Goal: Task Accomplishment & Management: Manage account settings

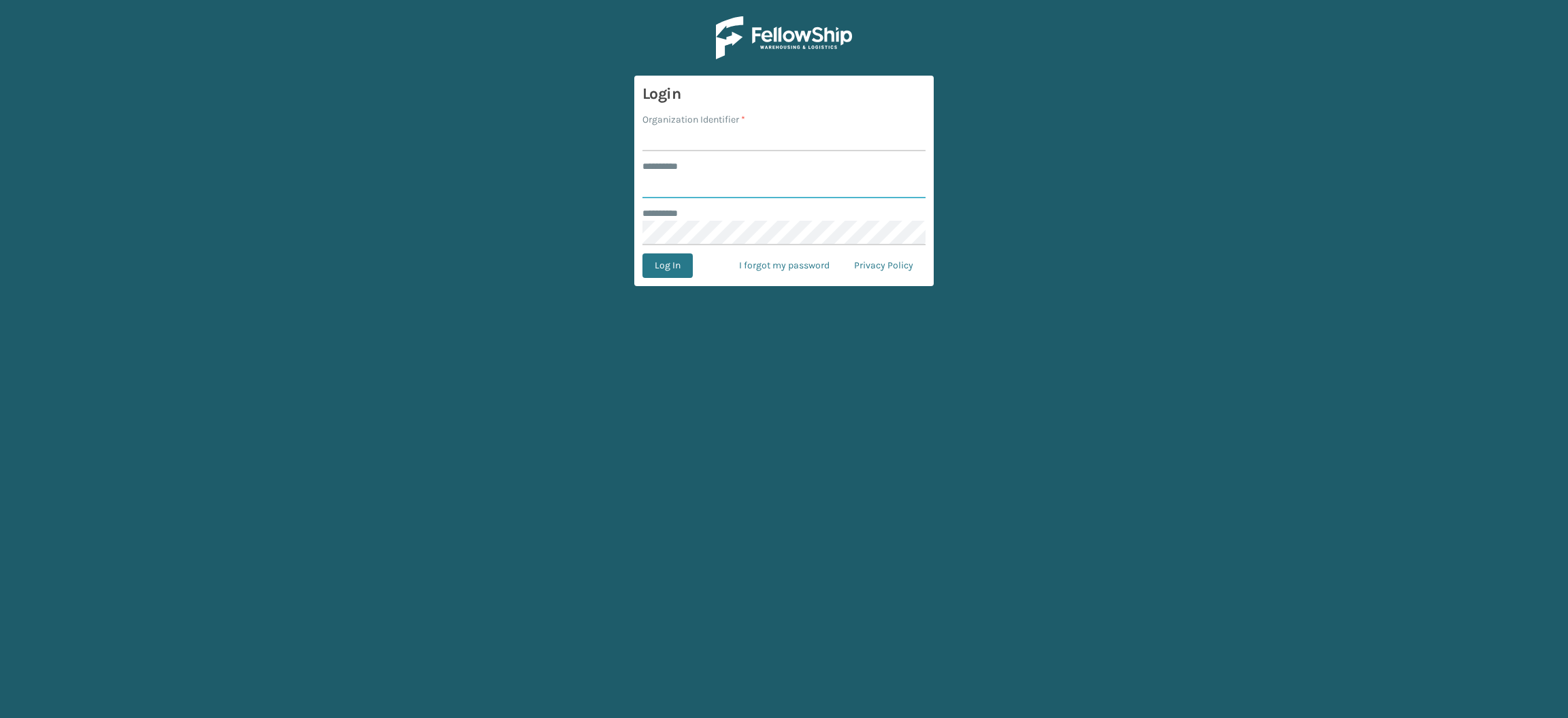
type input "**********"
click at [652, 143] on input "Organization Identifier *" at bounding box center [783, 139] width 283 height 25
type input "SuperAdminOrganization"
click at [680, 273] on button "Log In" at bounding box center [667, 265] width 50 height 25
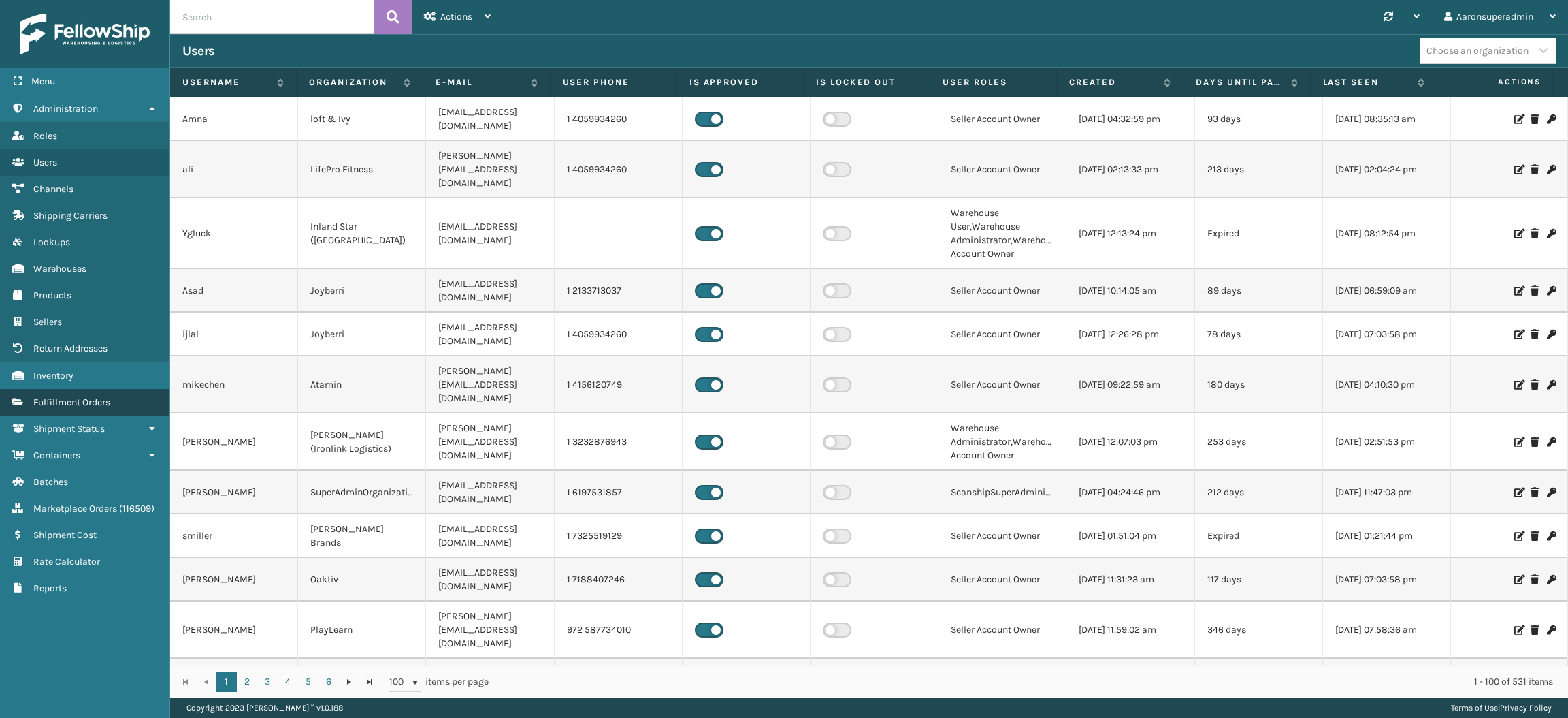
click at [84, 396] on span "Fulfillment Orders" at bounding box center [72, 402] width 77 height 12
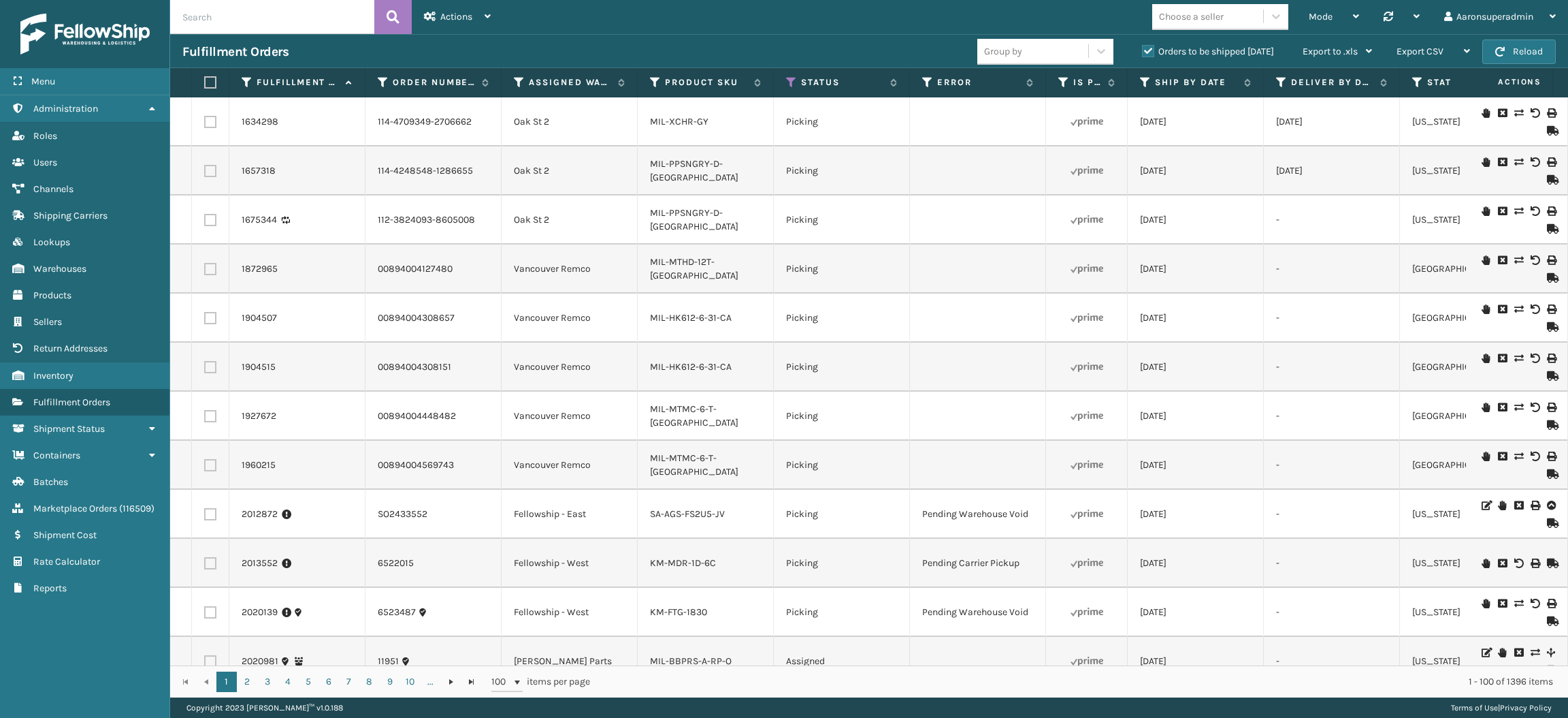
click at [275, 12] on input "text" at bounding box center [272, 17] width 204 height 34
paste input "2052988"
type input "2052988"
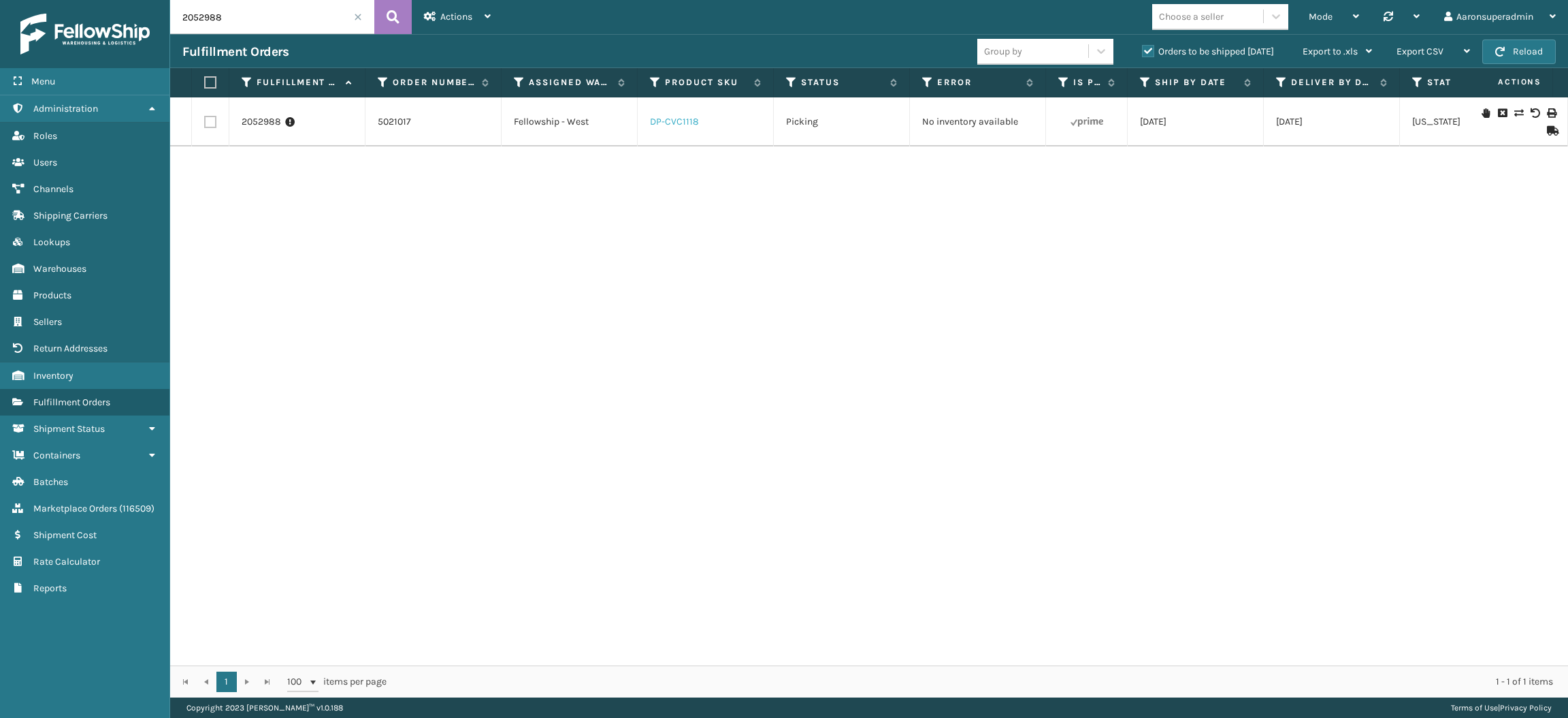
click at [663, 116] on link "DP-CVC1118" at bounding box center [674, 121] width 49 height 12
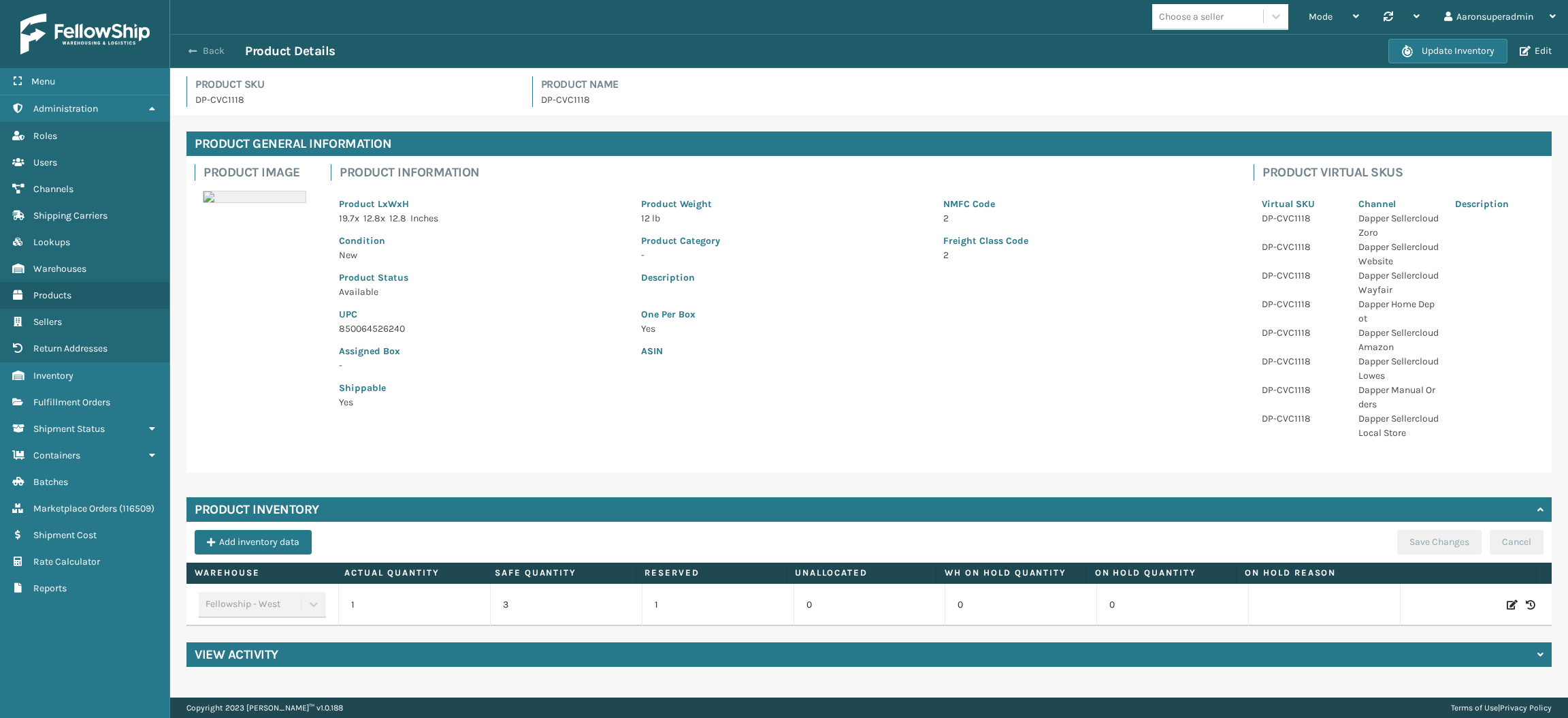
click at [210, 47] on button "Back" at bounding box center [214, 50] width 63 height 12
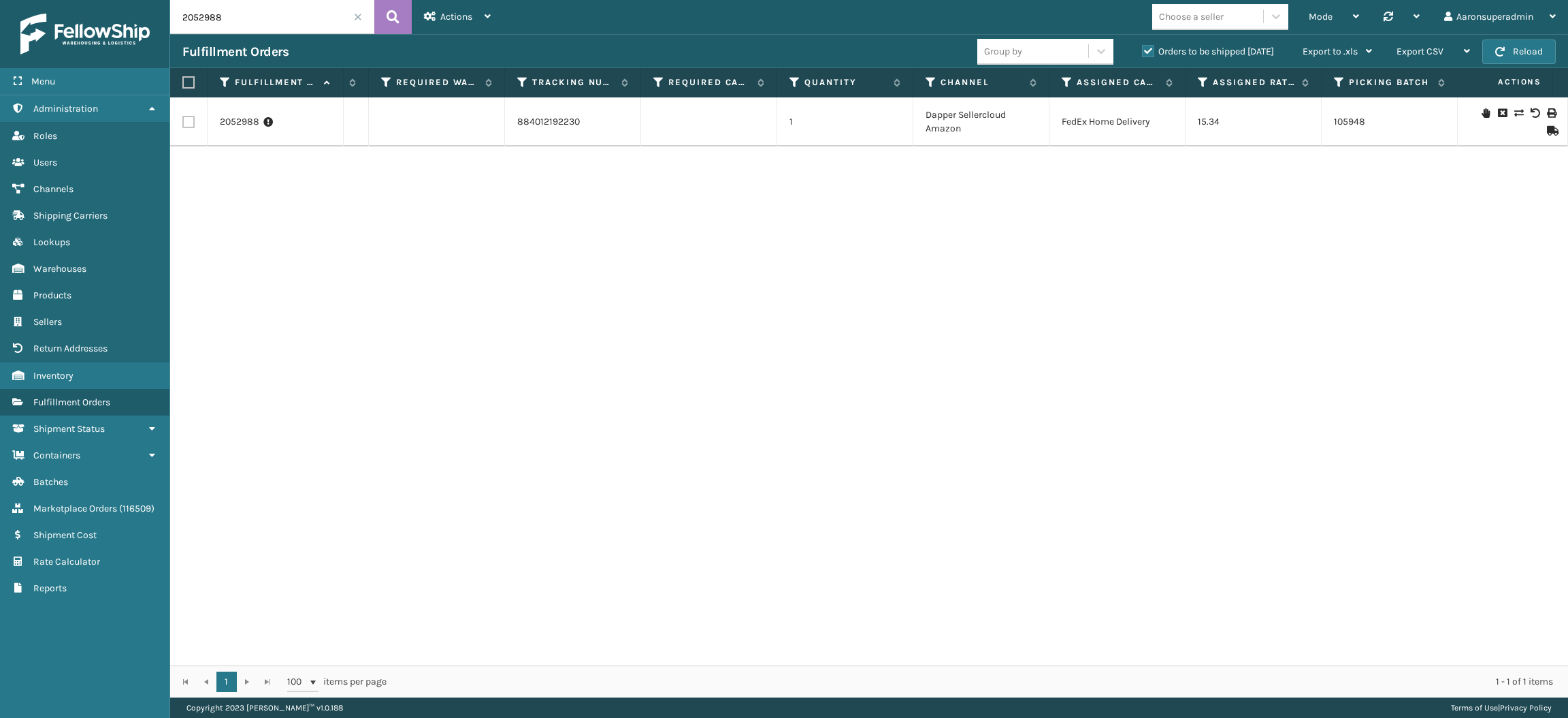
scroll to position [0, 1166]
click at [311, 15] on input "2052988" at bounding box center [272, 17] width 204 height 34
paste input "[PHONE_NUMBER]"
click at [219, 14] on input "2052579 2052580" at bounding box center [272, 17] width 204 height 34
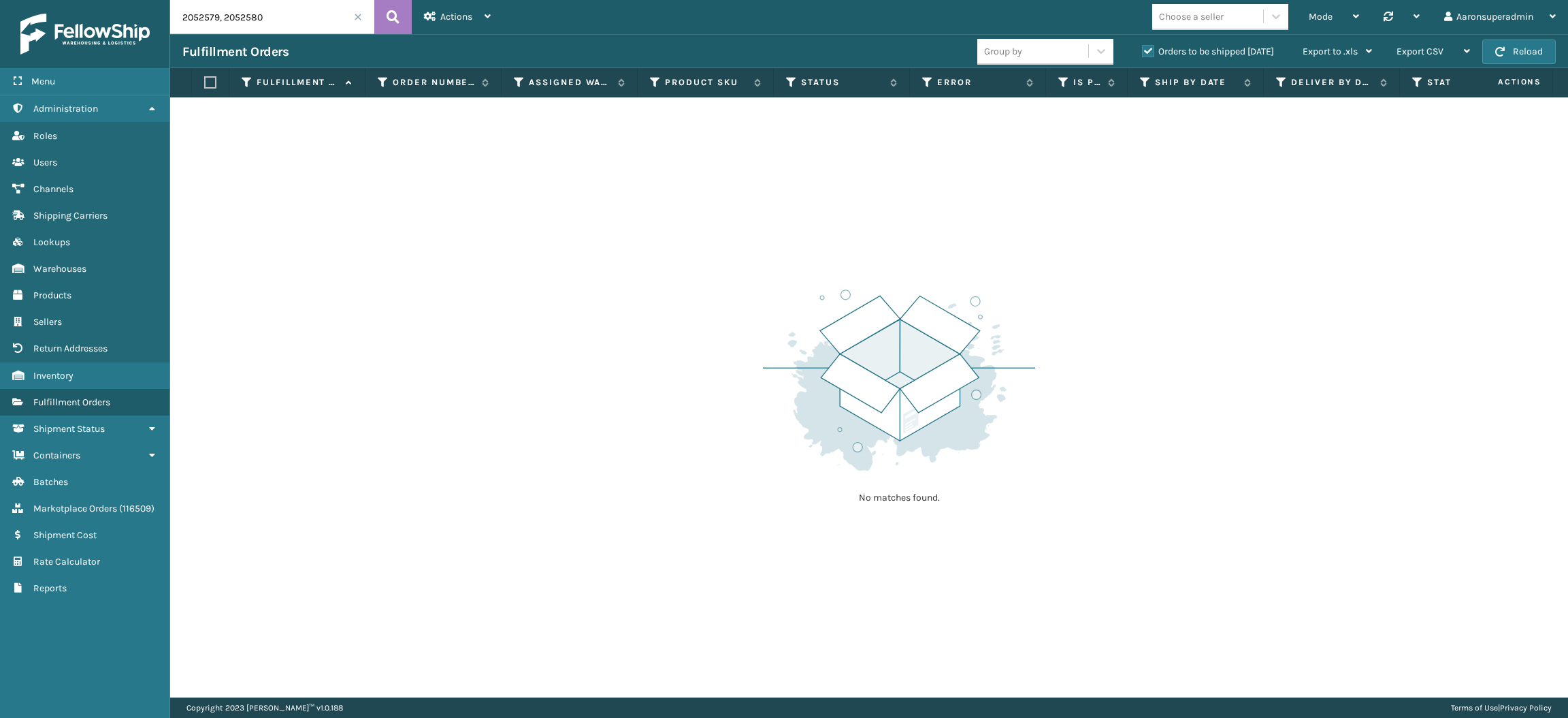
click at [1146, 49] on label "Orders to be shipped [DATE]" at bounding box center [1208, 51] width 132 height 12
click at [1143, 49] on input "Orders to be shipped [DATE]" at bounding box center [1142, 48] width 1 height 9
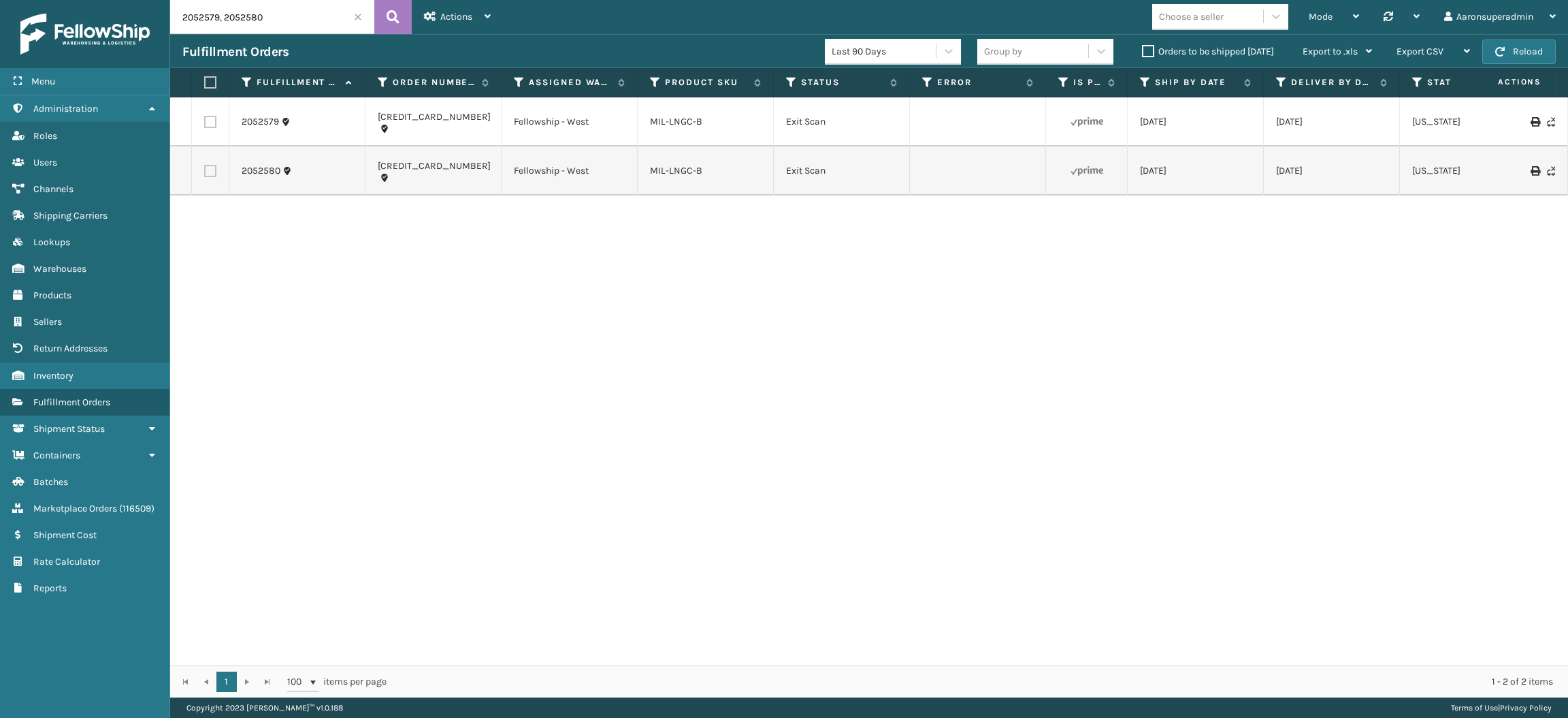
click at [1146, 49] on label "Orders to be shipped [DATE]" at bounding box center [1208, 51] width 132 height 12
click at [1143, 49] on input "Orders to be shipped [DATE]" at bounding box center [1142, 48] width 1 height 9
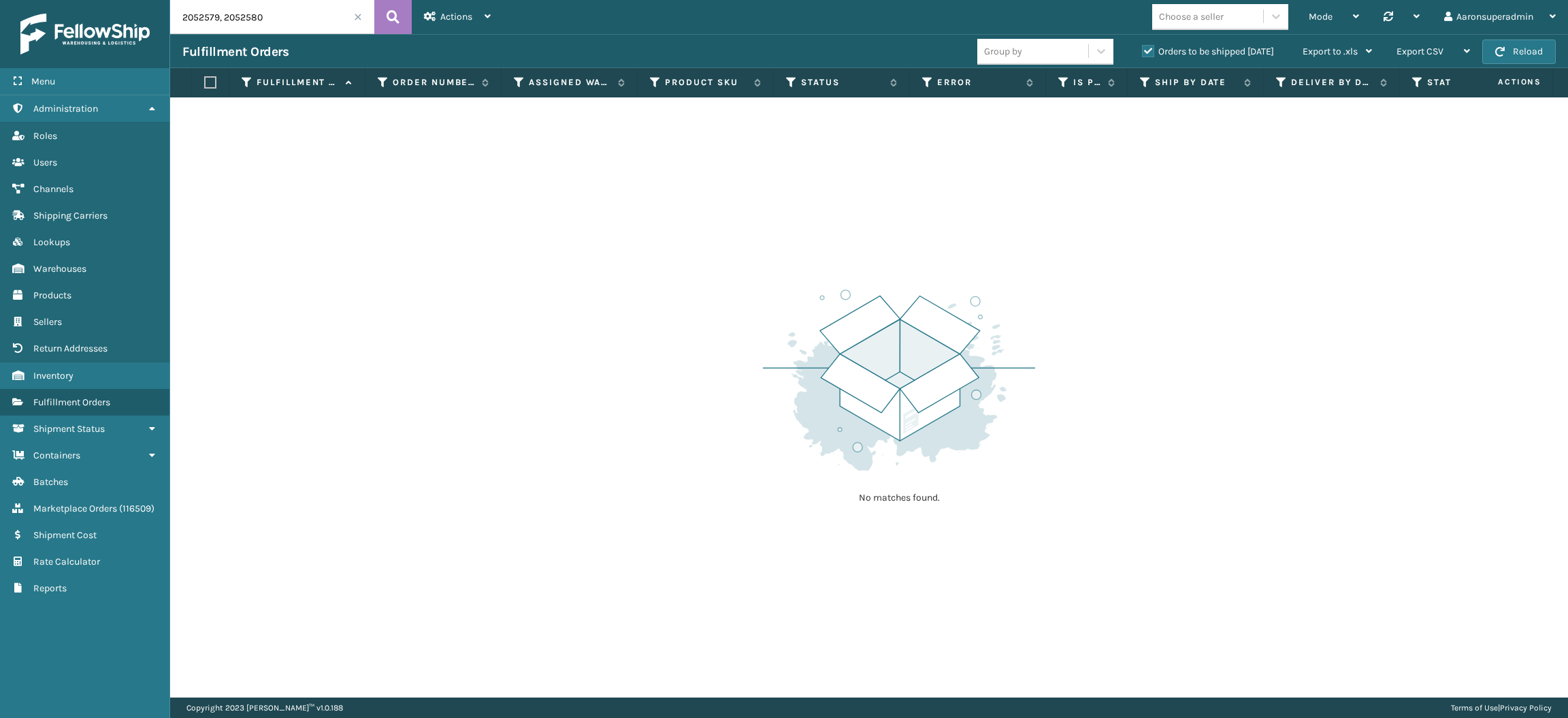
click at [295, 18] on input "2052579, 2052580" at bounding box center [272, 17] width 204 height 34
paste input "48876"
paste input "2048562"
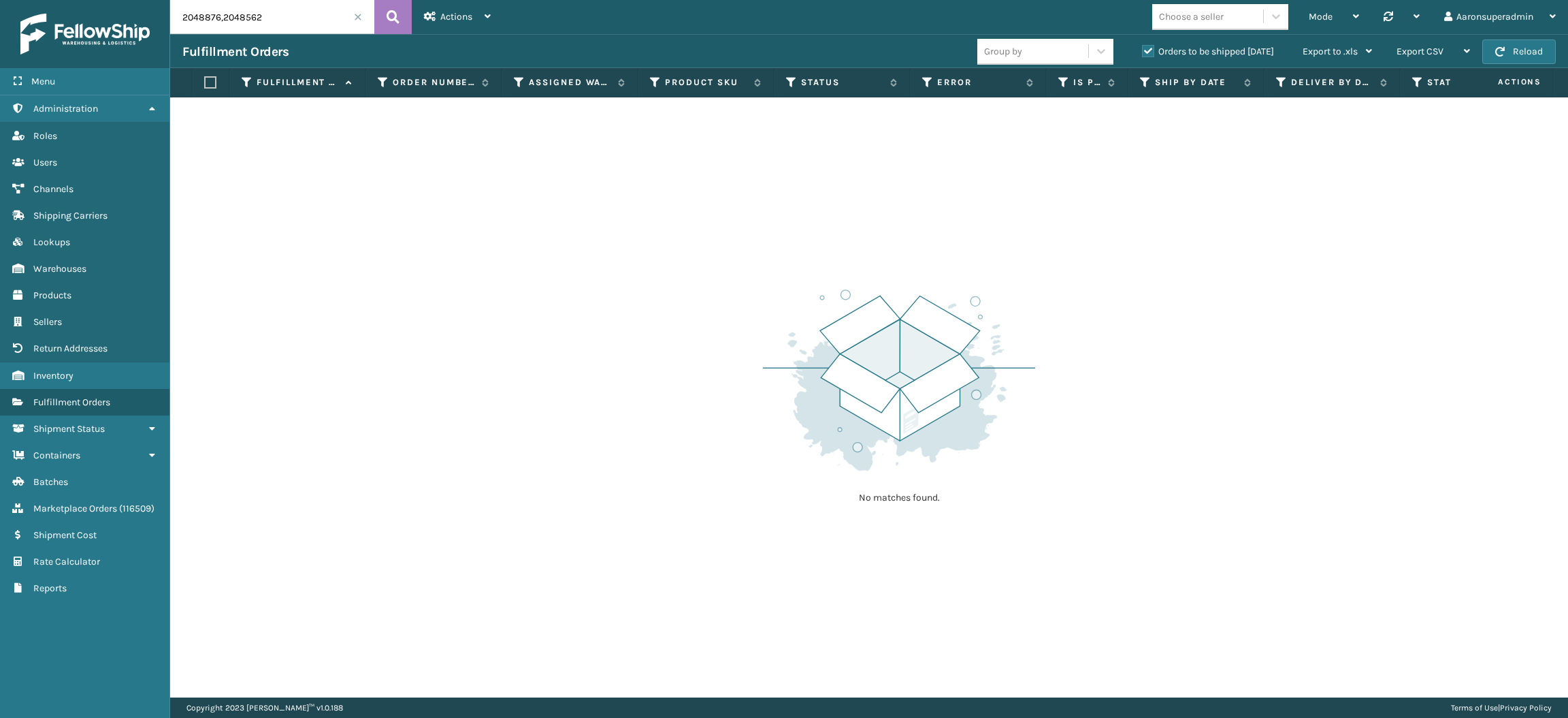
type input "2048876,2048562"
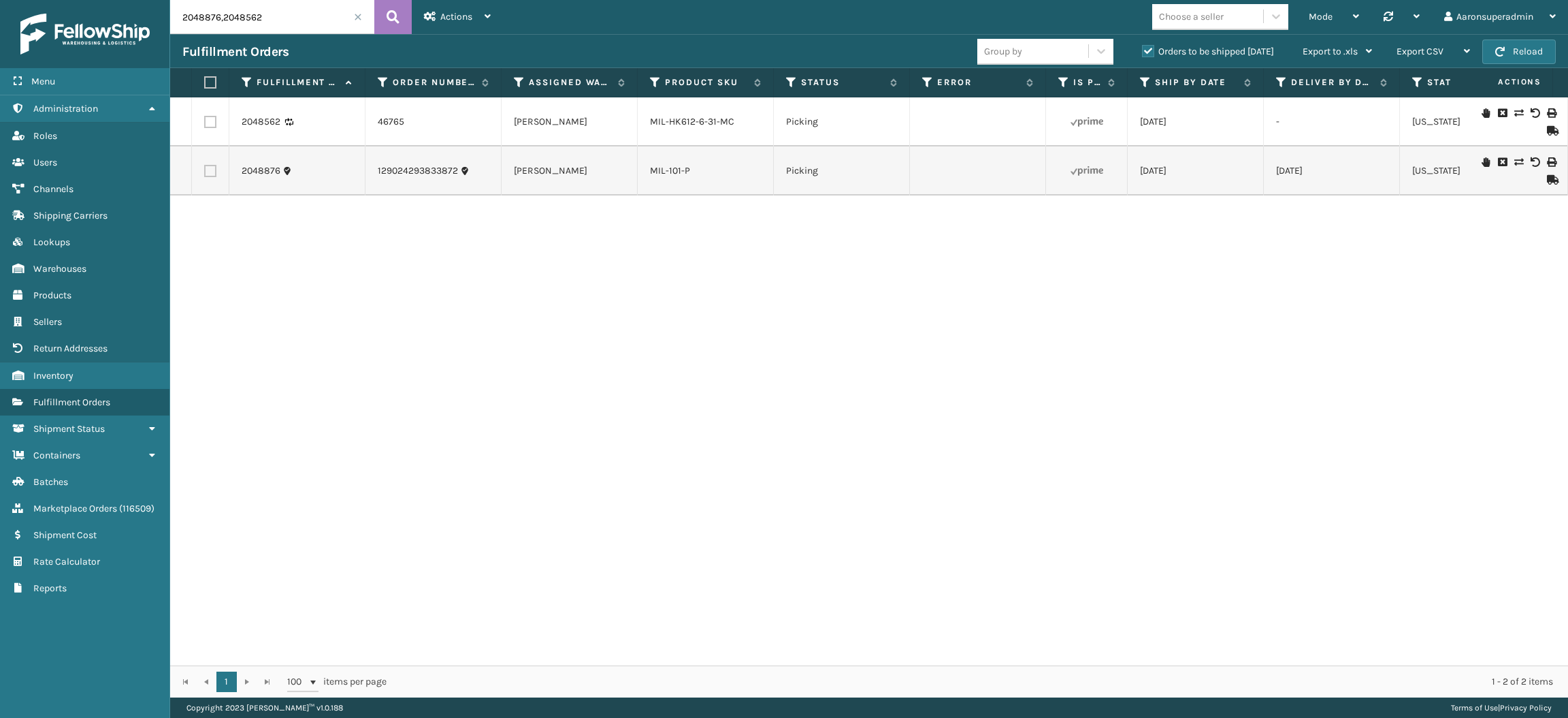
click at [1514, 113] on icon at bounding box center [1518, 113] width 8 height 10
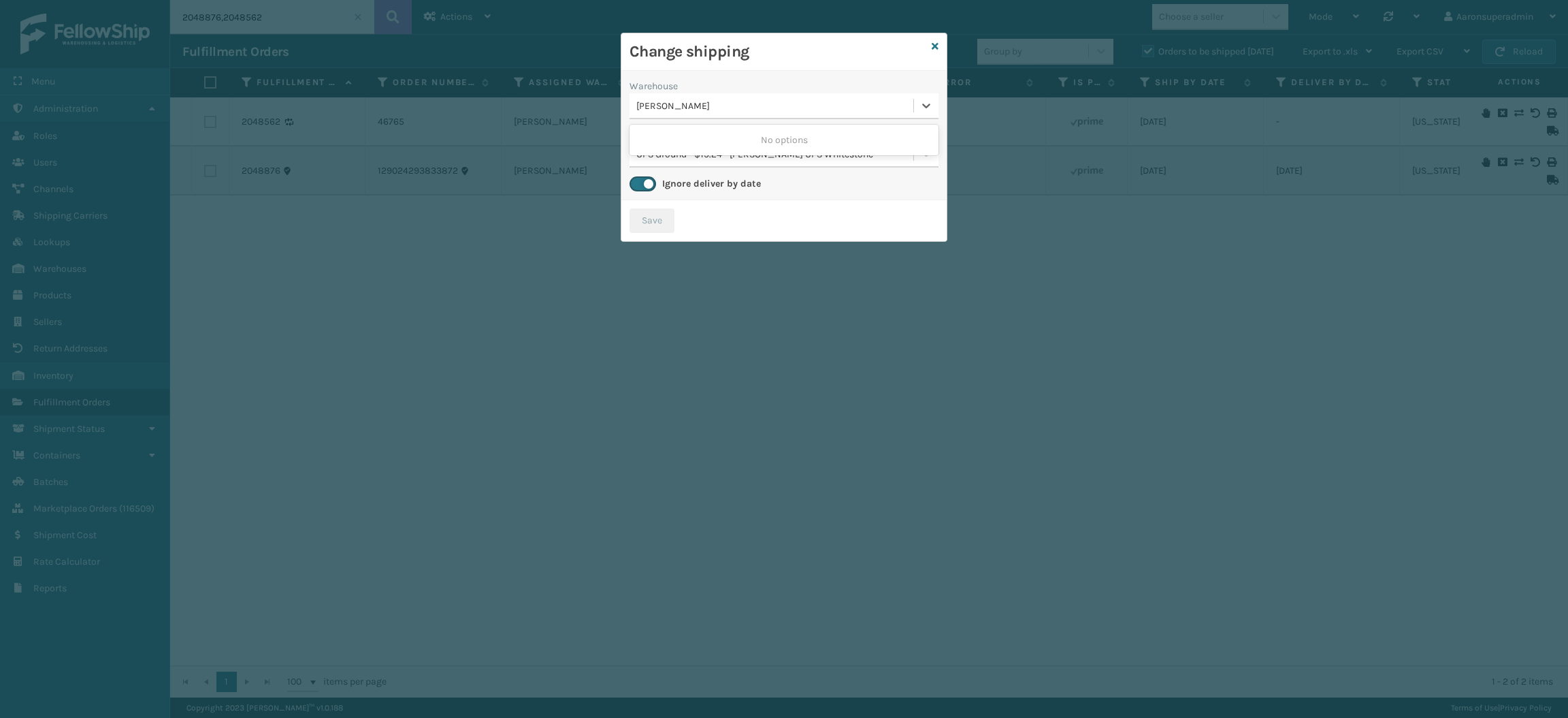
click at [734, 110] on div "[PERSON_NAME]" at bounding box center [775, 106] width 278 height 15
click at [929, 45] on div "Change shipping" at bounding box center [783, 52] width 325 height 37
click at [933, 46] on icon at bounding box center [935, 46] width 7 height 10
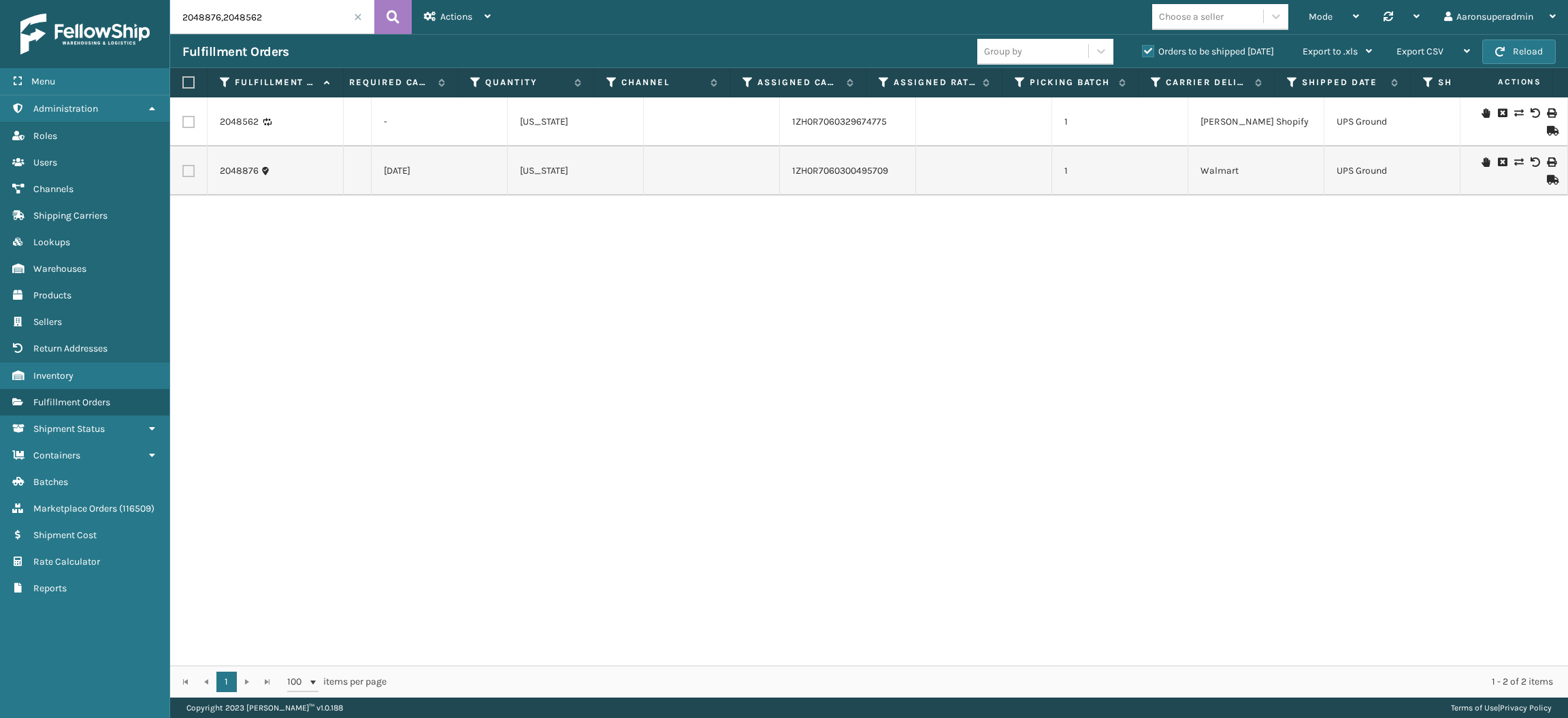
scroll to position [0, 272]
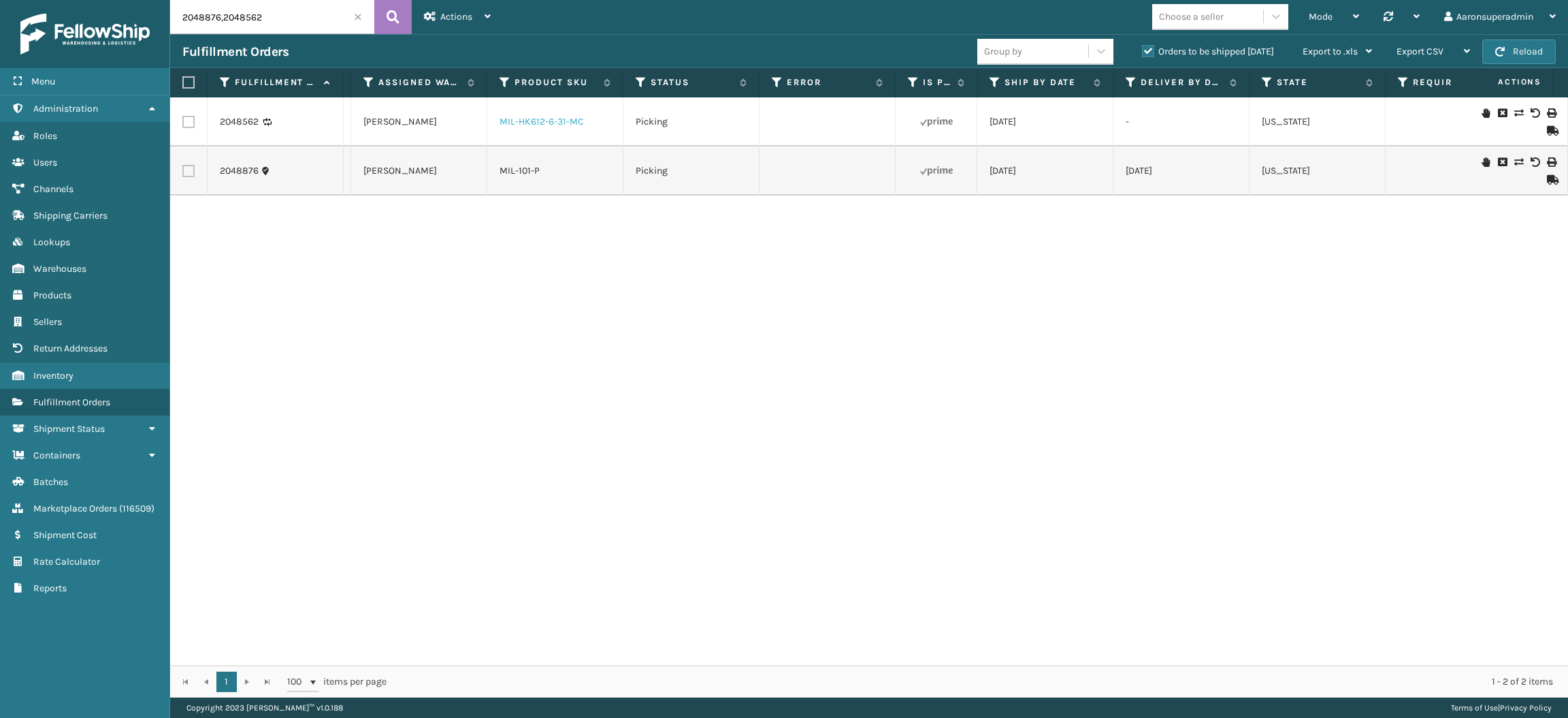
click at [557, 121] on link "MIL-HK612-6-31-MC" at bounding box center [541, 121] width 84 height 12
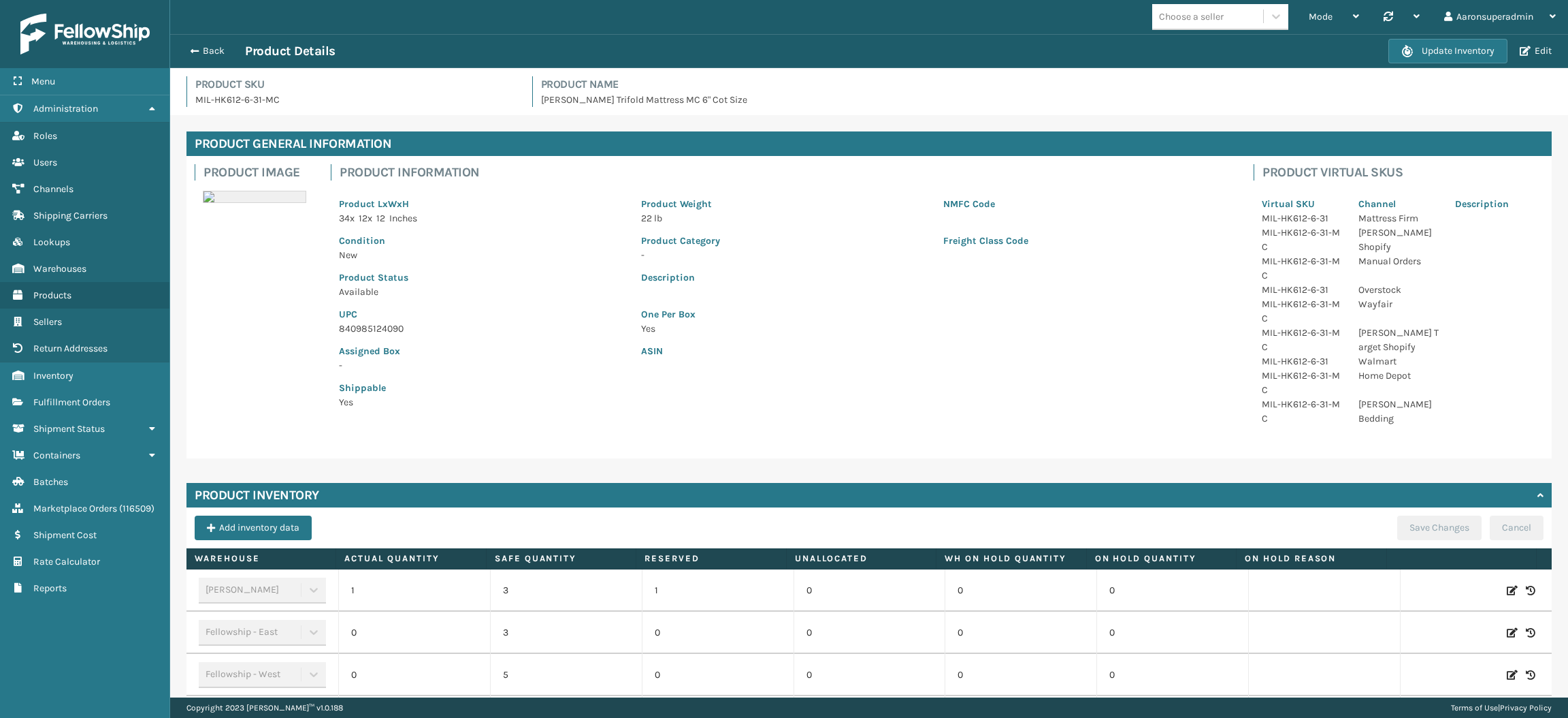
scroll to position [266, 0]
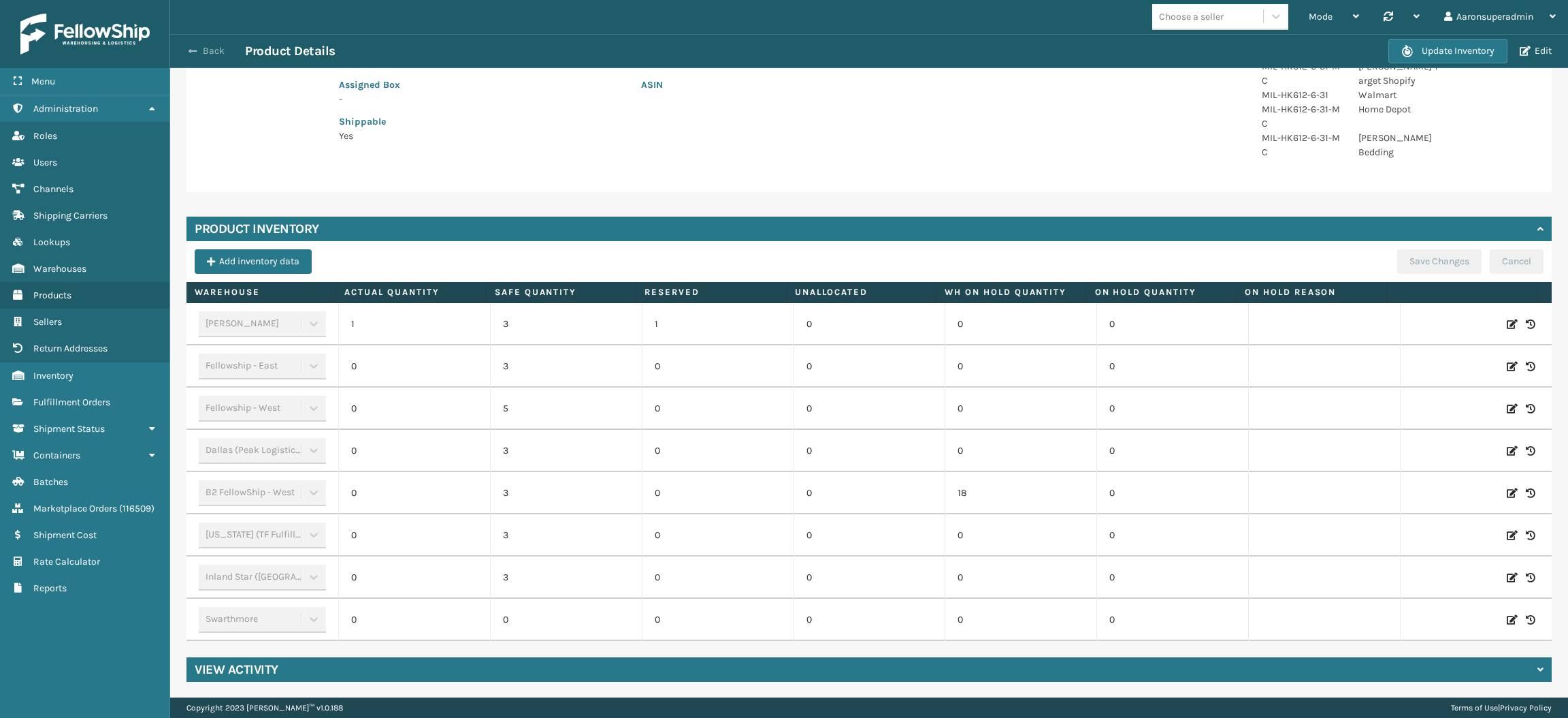
click at [203, 56] on button "Back" at bounding box center [214, 50] width 63 height 12
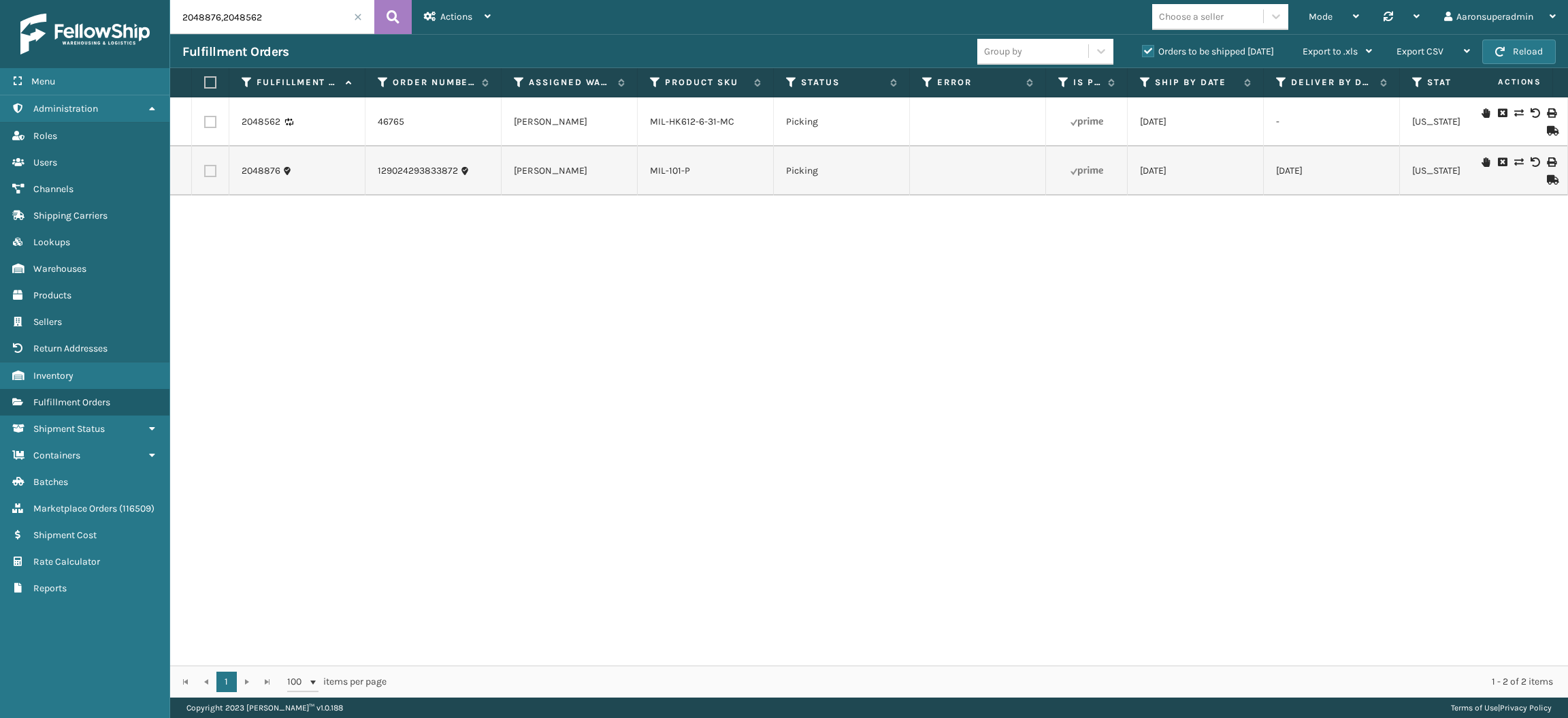
click at [1498, 113] on icon at bounding box center [1502, 113] width 8 height 10
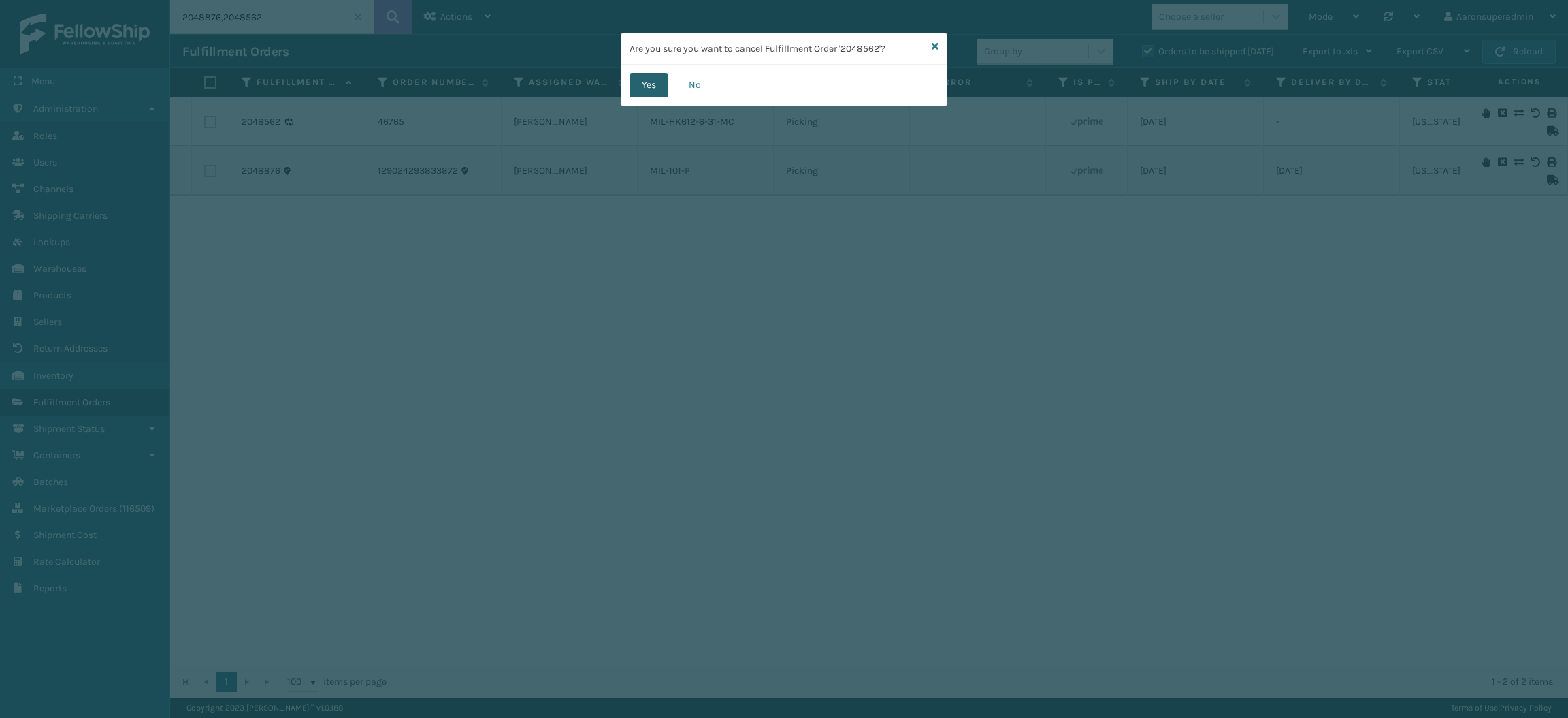
click at [652, 84] on button "Yes" at bounding box center [648, 86] width 39 height 25
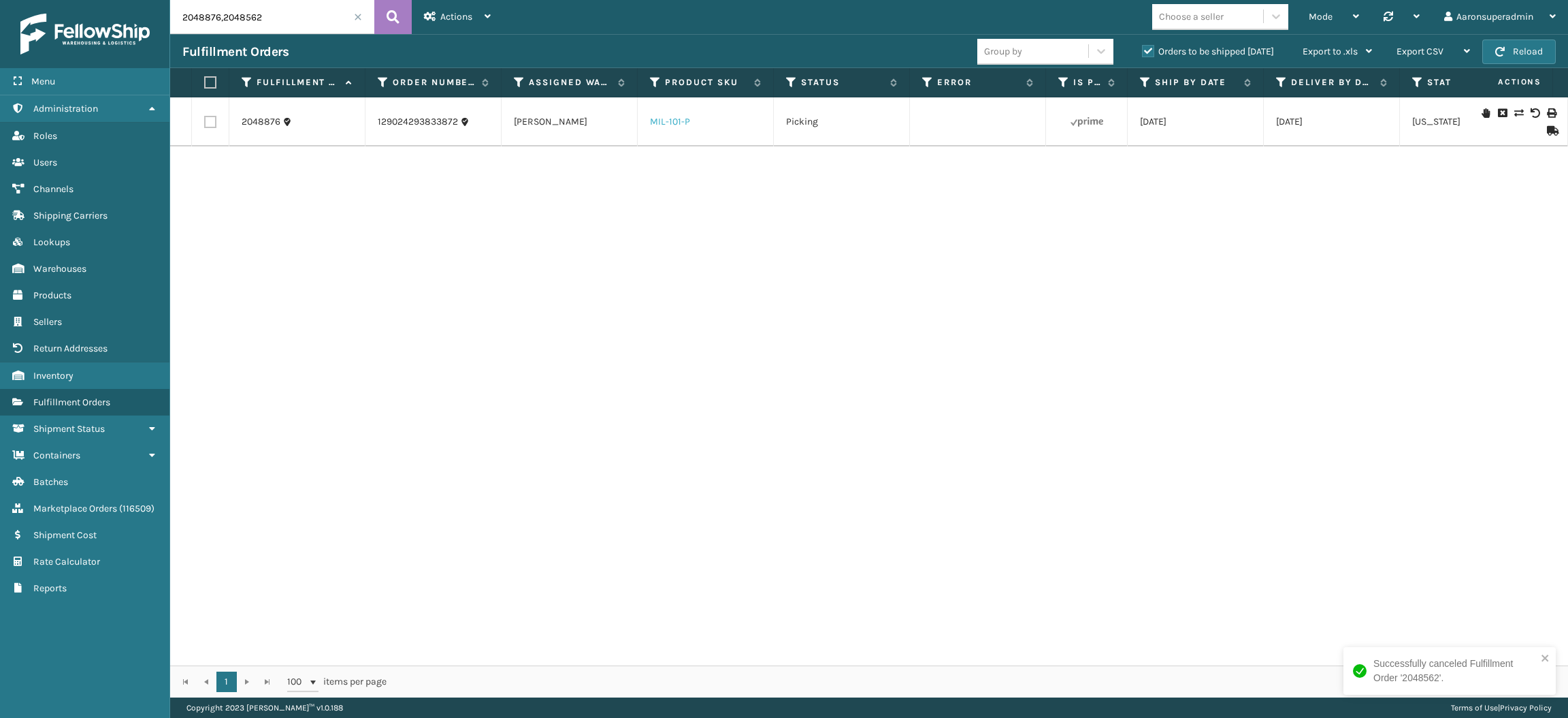
click at [664, 122] on link "MIL-101-P" at bounding box center [669, 121] width 40 height 12
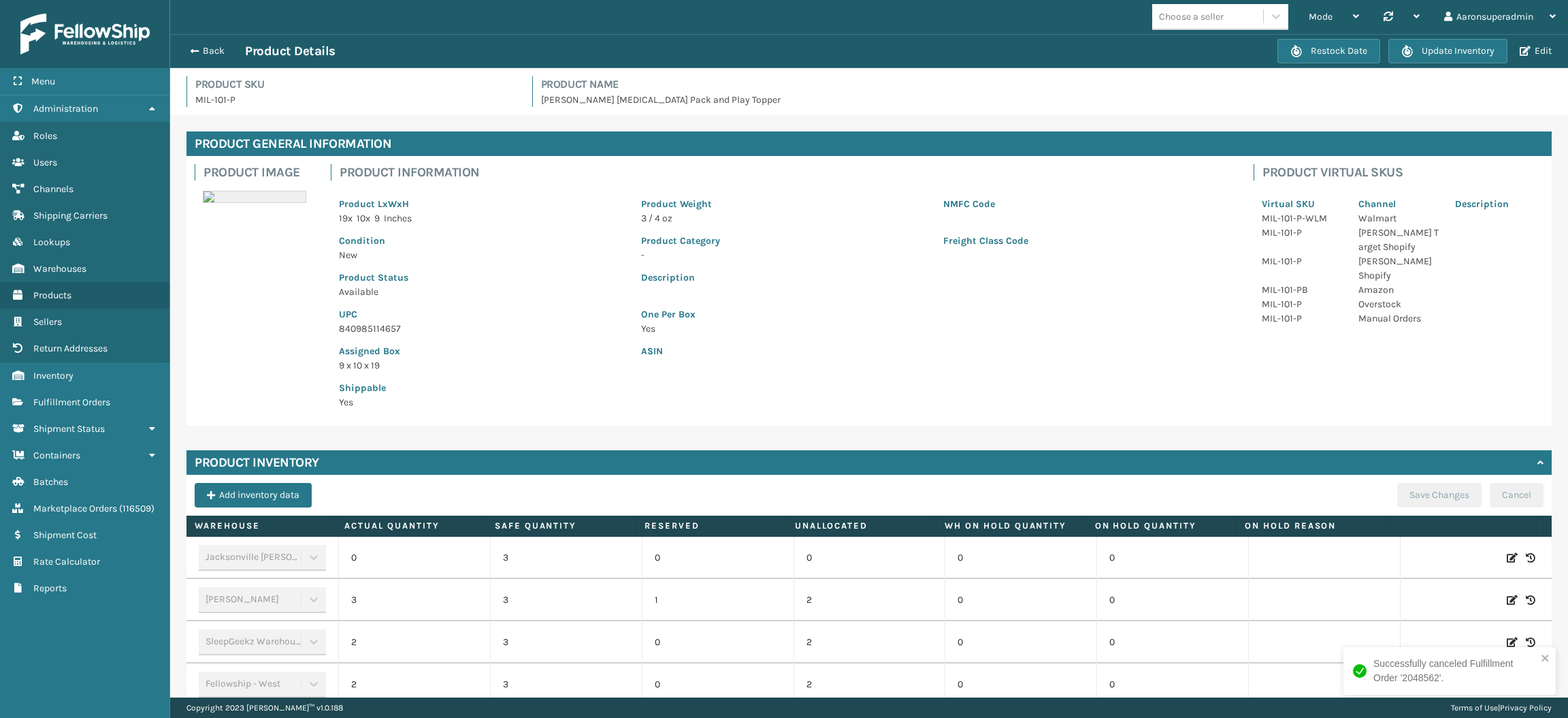
scroll to position [276, 0]
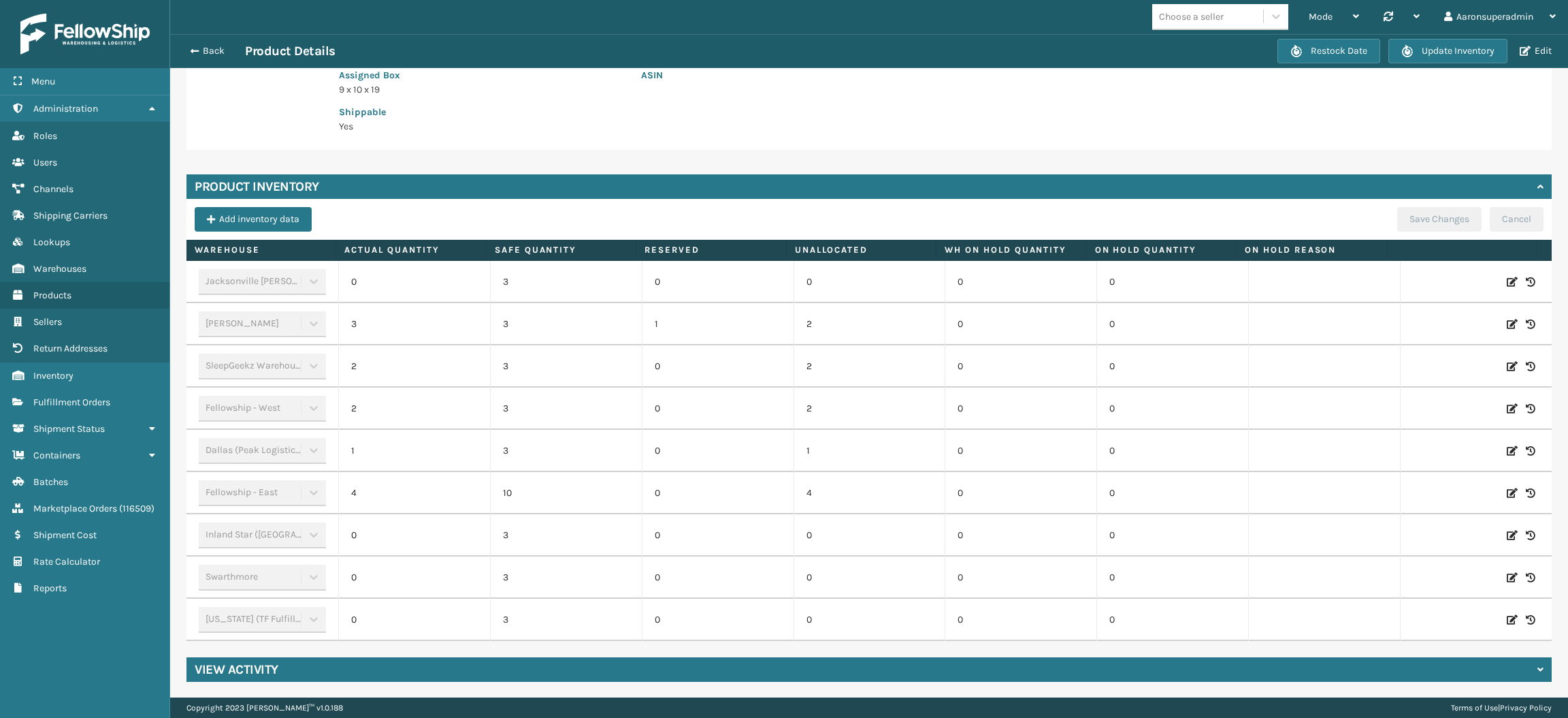
click at [1507, 325] on icon at bounding box center [1512, 324] width 11 height 14
click at [441, 322] on input "3" at bounding box center [414, 325] width 90 height 25
type input "0"
click at [1409, 322] on button "ADD" at bounding box center [1426, 324] width 34 height 16
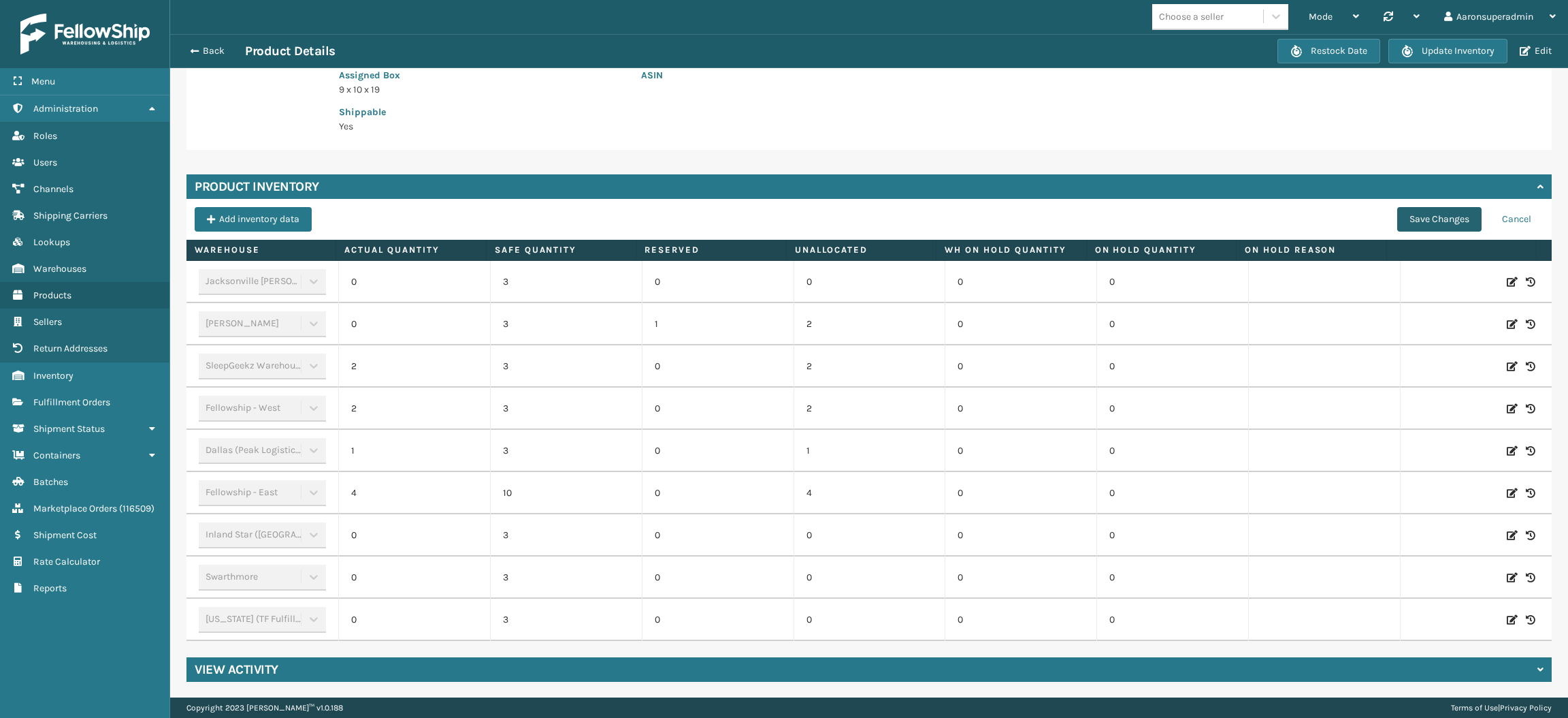
click at [1426, 227] on button "Save Changes" at bounding box center [1439, 219] width 84 height 25
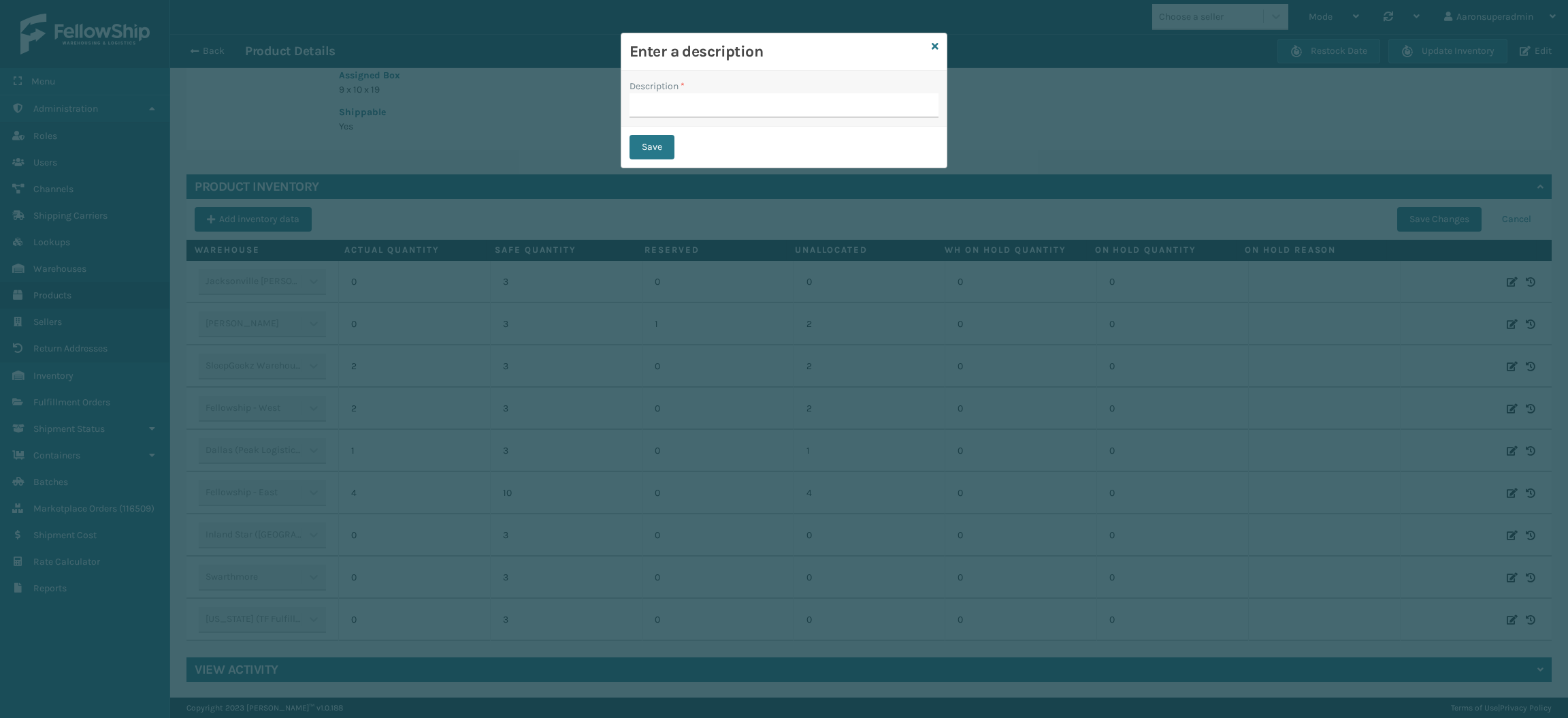
click at [765, 118] on div "Description *" at bounding box center [783, 99] width 325 height 56
click at [769, 109] on input "Description *" at bounding box center [783, 106] width 309 height 25
type input "safety reduced"
click at [658, 151] on button "Save" at bounding box center [651, 147] width 45 height 25
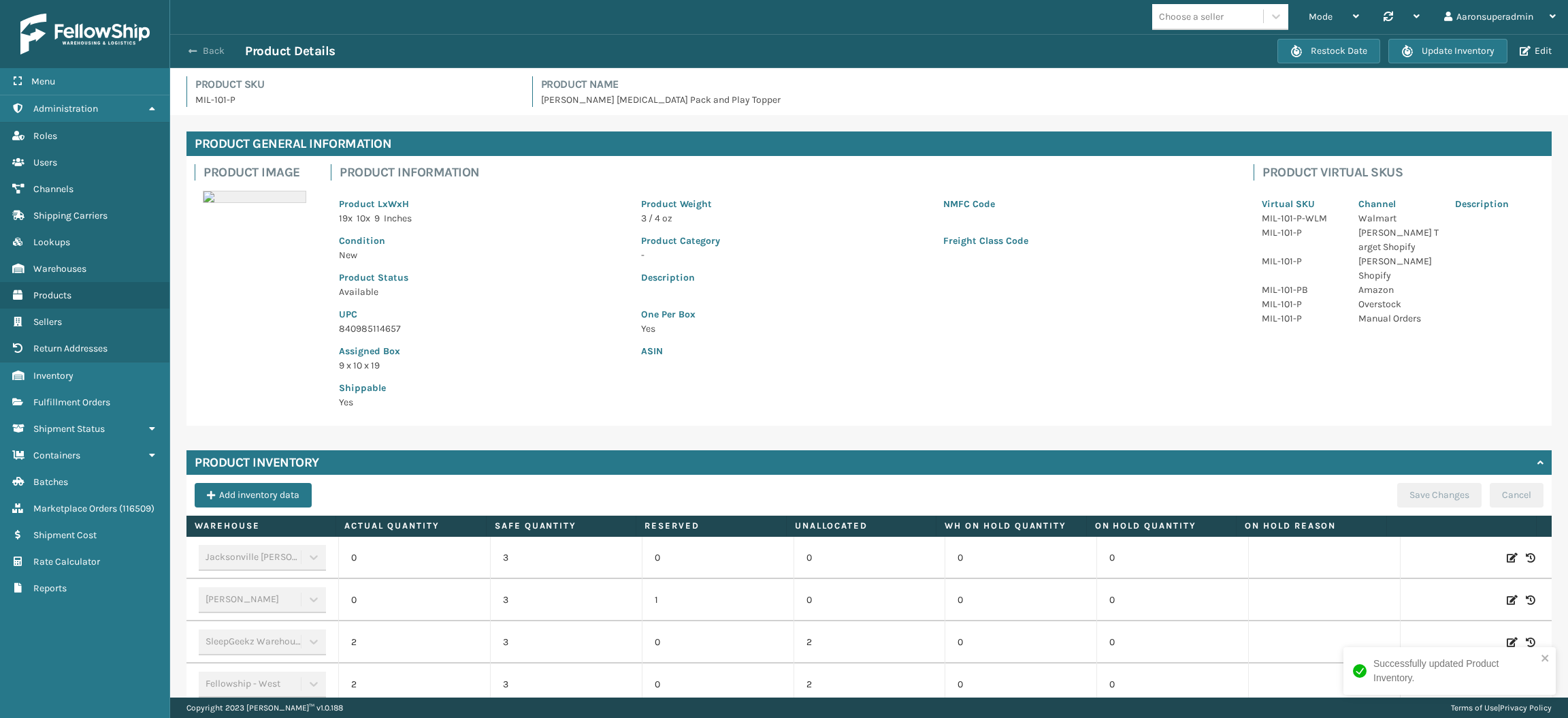
click at [218, 46] on button "Back" at bounding box center [214, 50] width 63 height 12
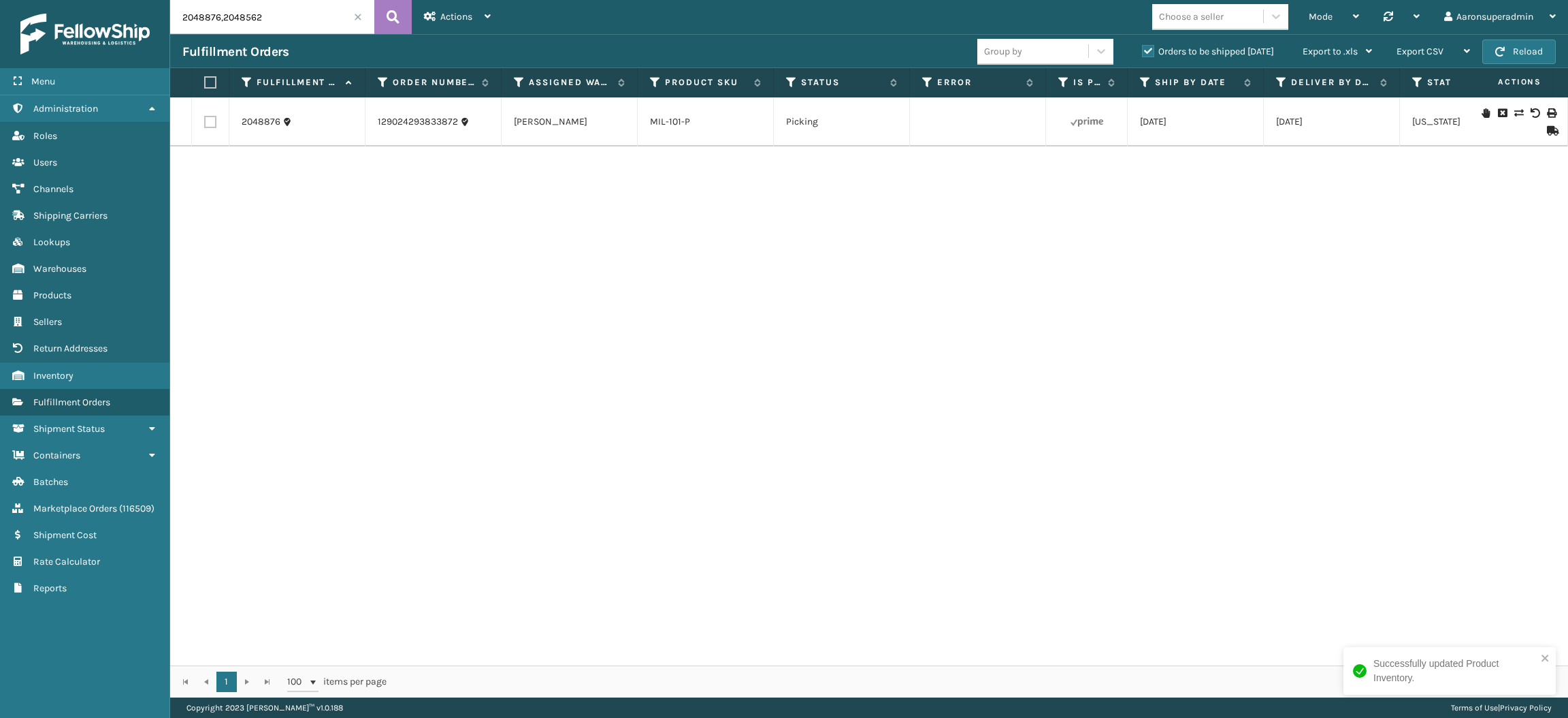
click at [1514, 113] on icon at bounding box center [1518, 113] width 8 height 10
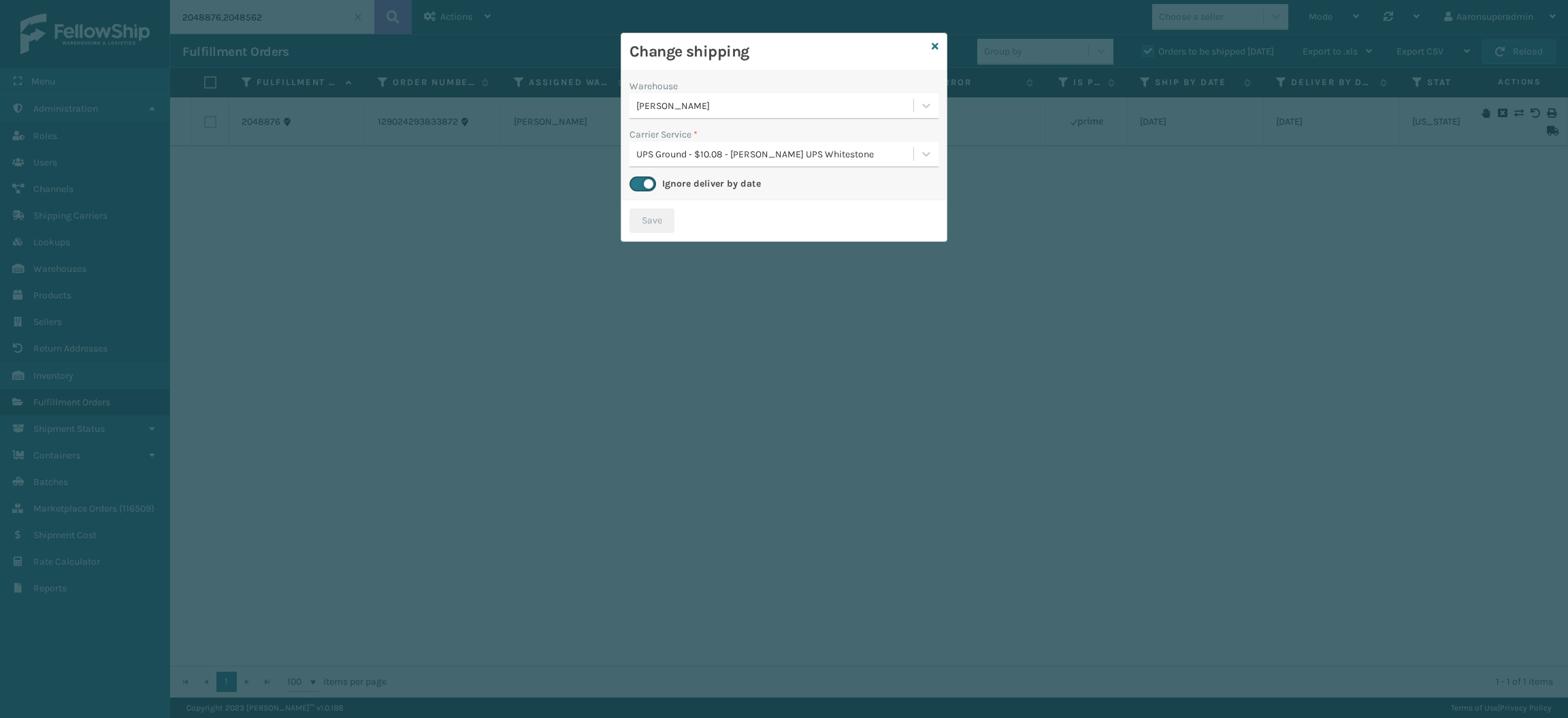
click at [684, 104] on div "[PERSON_NAME]" at bounding box center [775, 106] width 278 height 15
click at [704, 149] on div "Dallas (Peak Logistics) 1" at bounding box center [783, 140] width 309 height 25
click at [640, 224] on button "Save" at bounding box center [651, 221] width 45 height 25
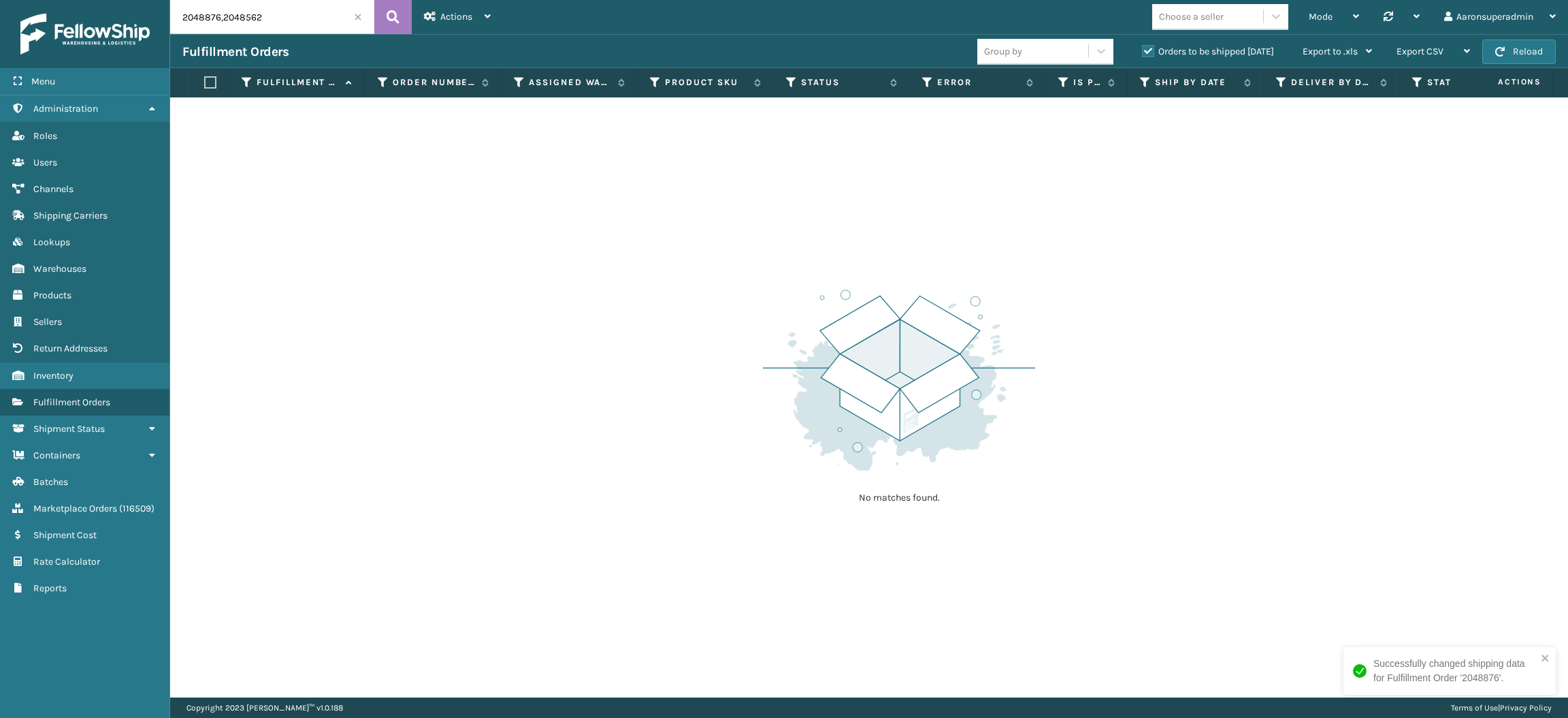
click at [668, 224] on div "No matches found." at bounding box center [869, 397] width 1398 height 600
click at [359, 19] on span at bounding box center [357, 17] width 8 height 8
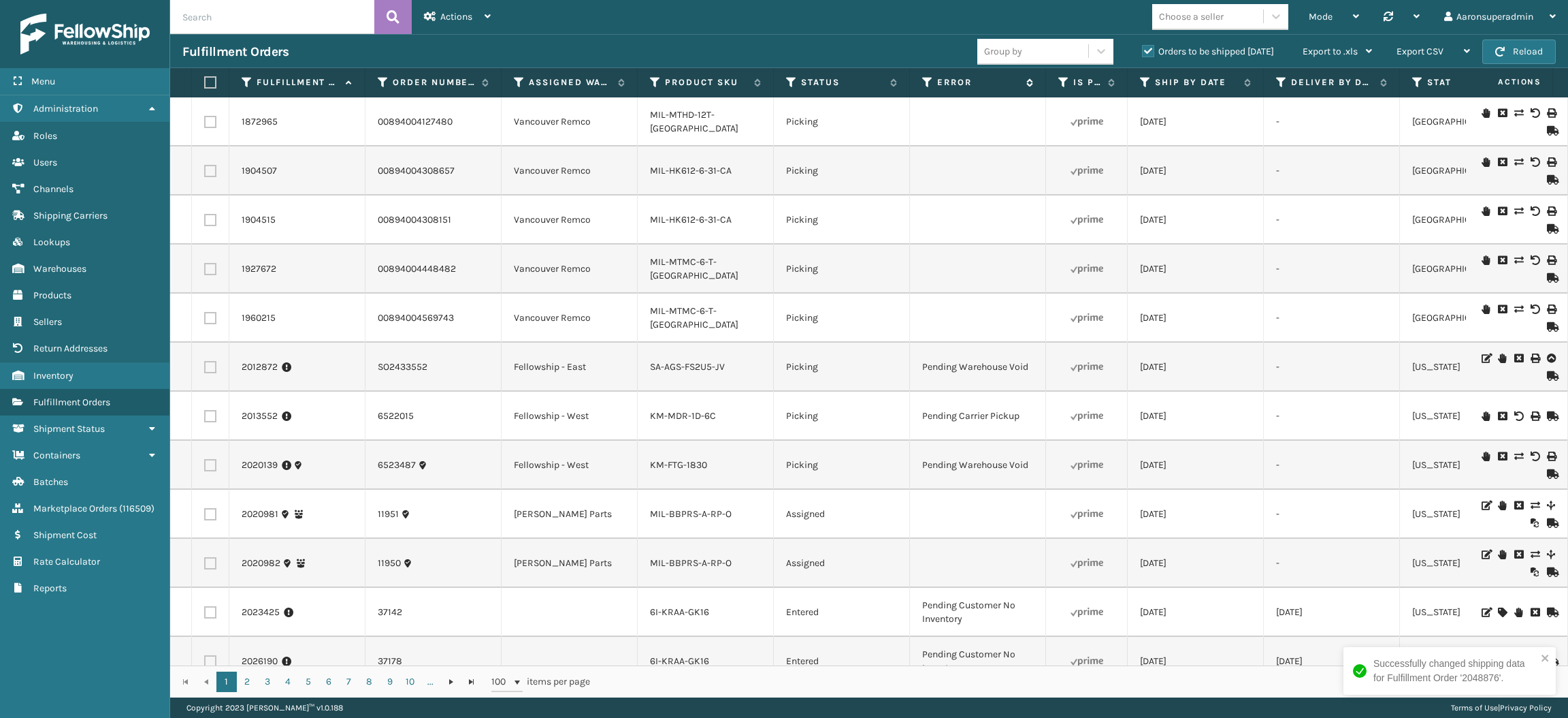
click at [945, 80] on label "Error" at bounding box center [978, 82] width 83 height 12
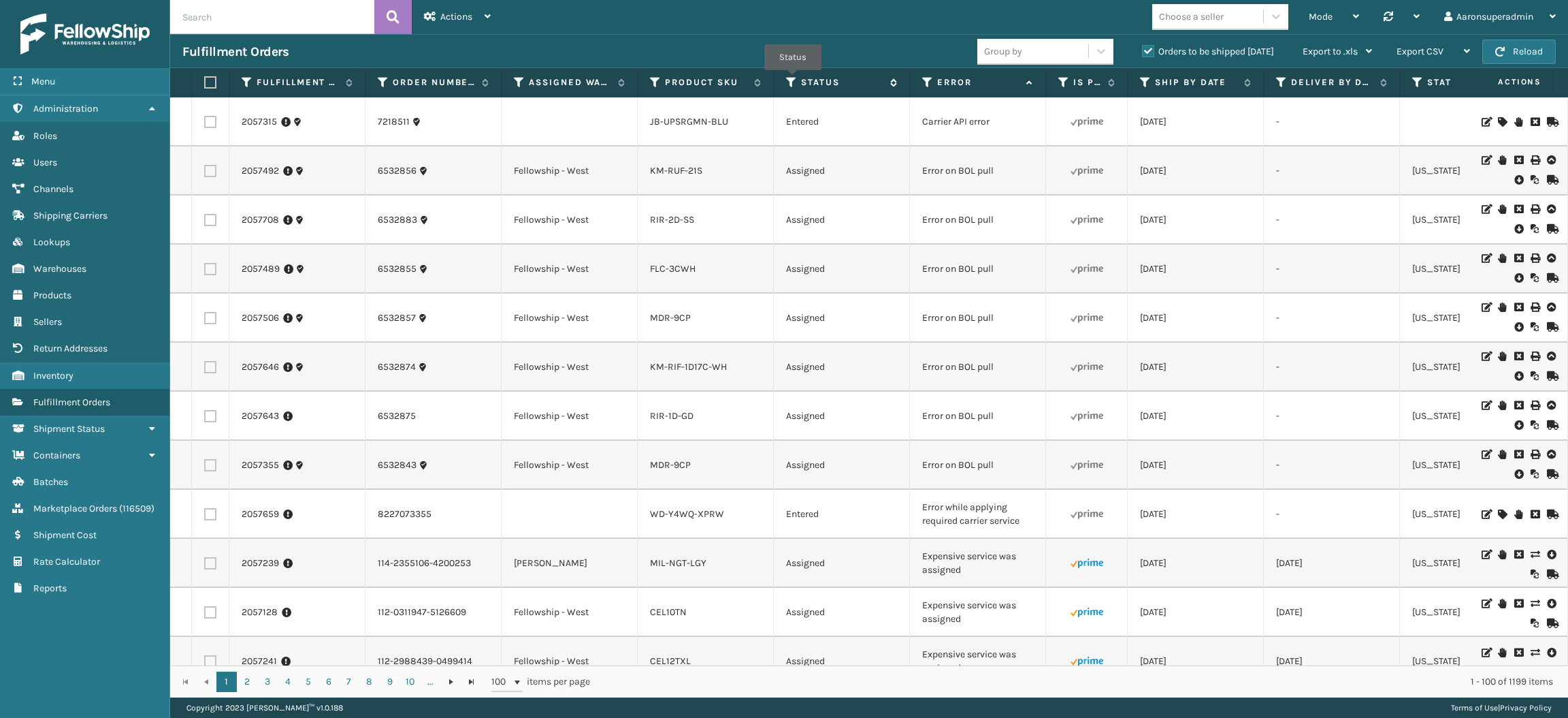
click at [793, 80] on icon at bounding box center [791, 82] width 11 height 12
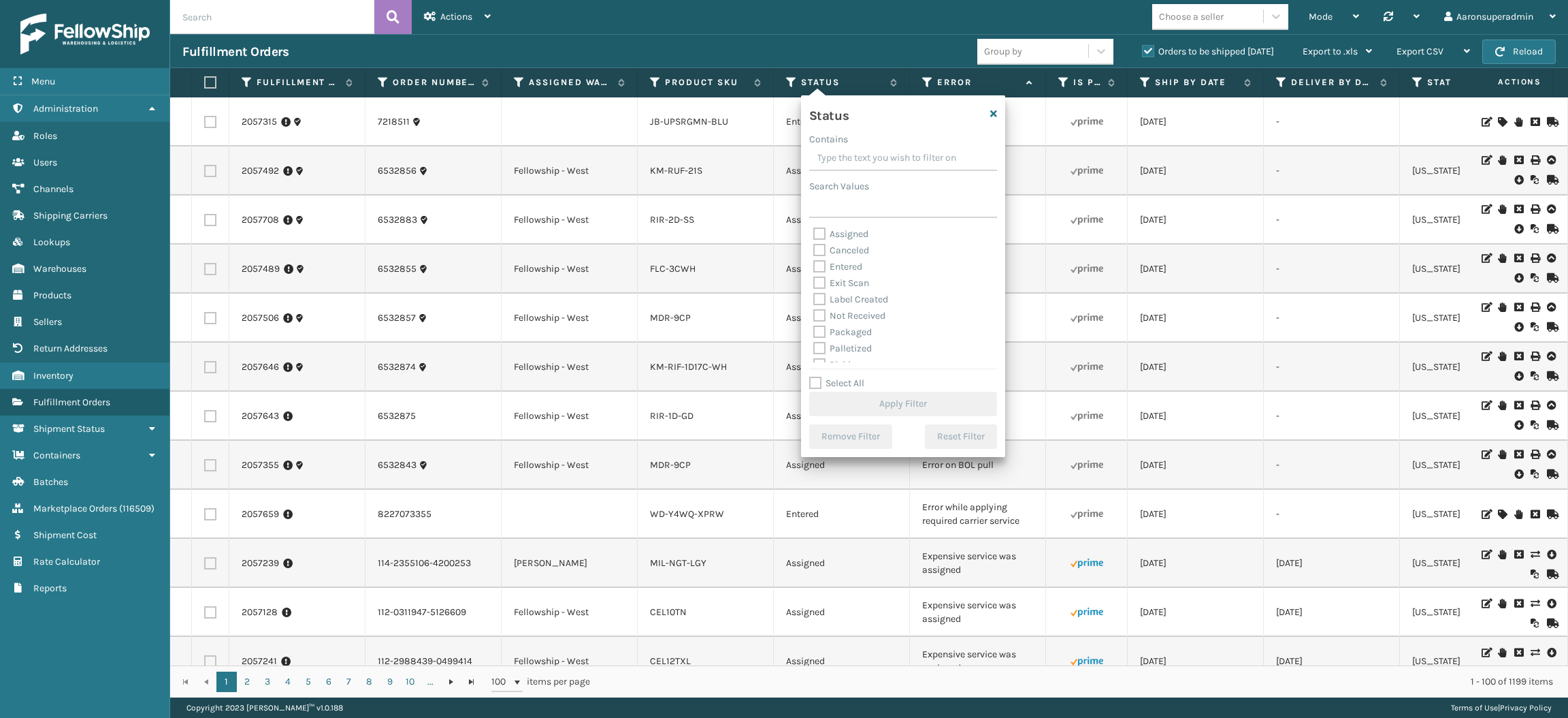
drag, startPoint x: 1199, startPoint y: 363, endPoint x: 1176, endPoint y: 363, distance: 23.0
click at [1176, 363] on td "[DATE]" at bounding box center [1195, 366] width 136 height 49
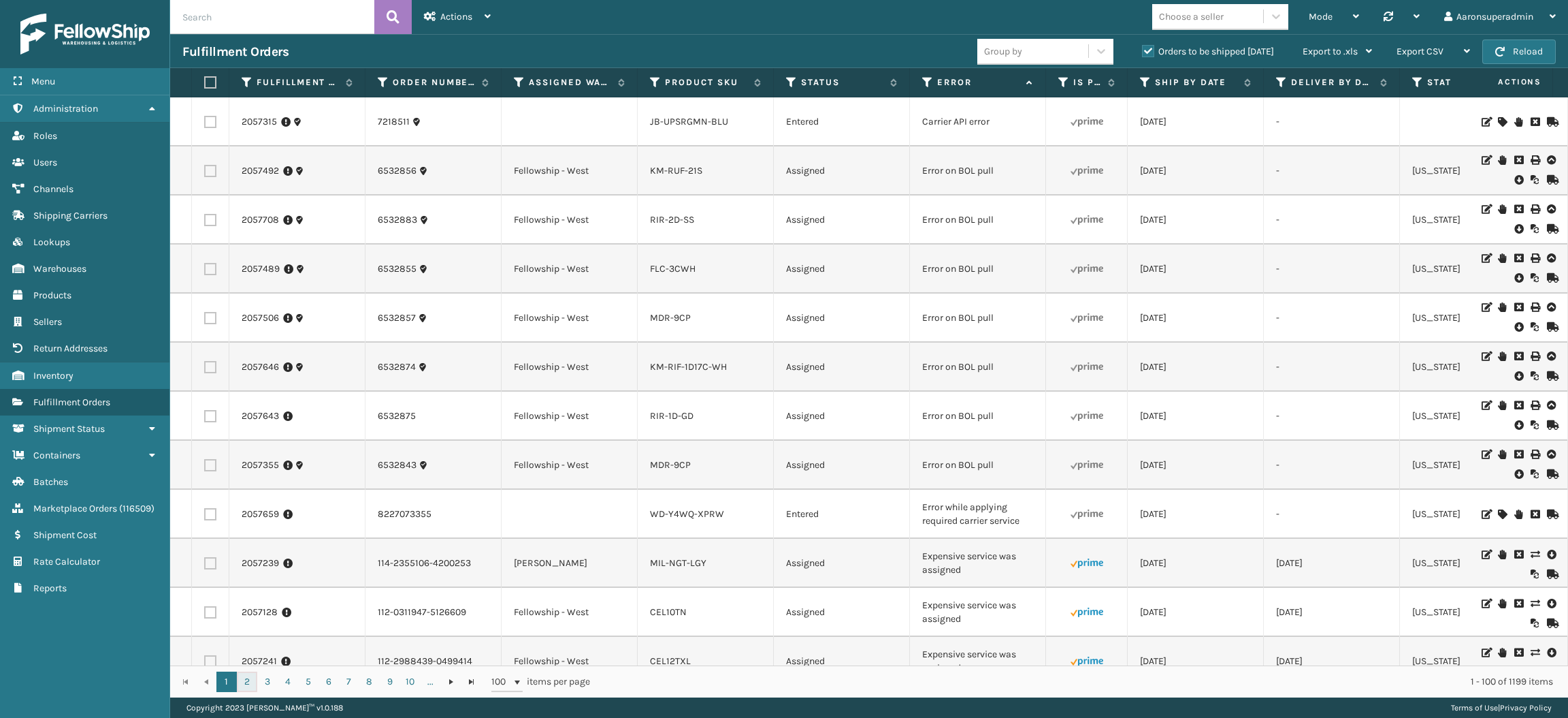
click at [237, 679] on link "2" at bounding box center [247, 681] width 20 height 20
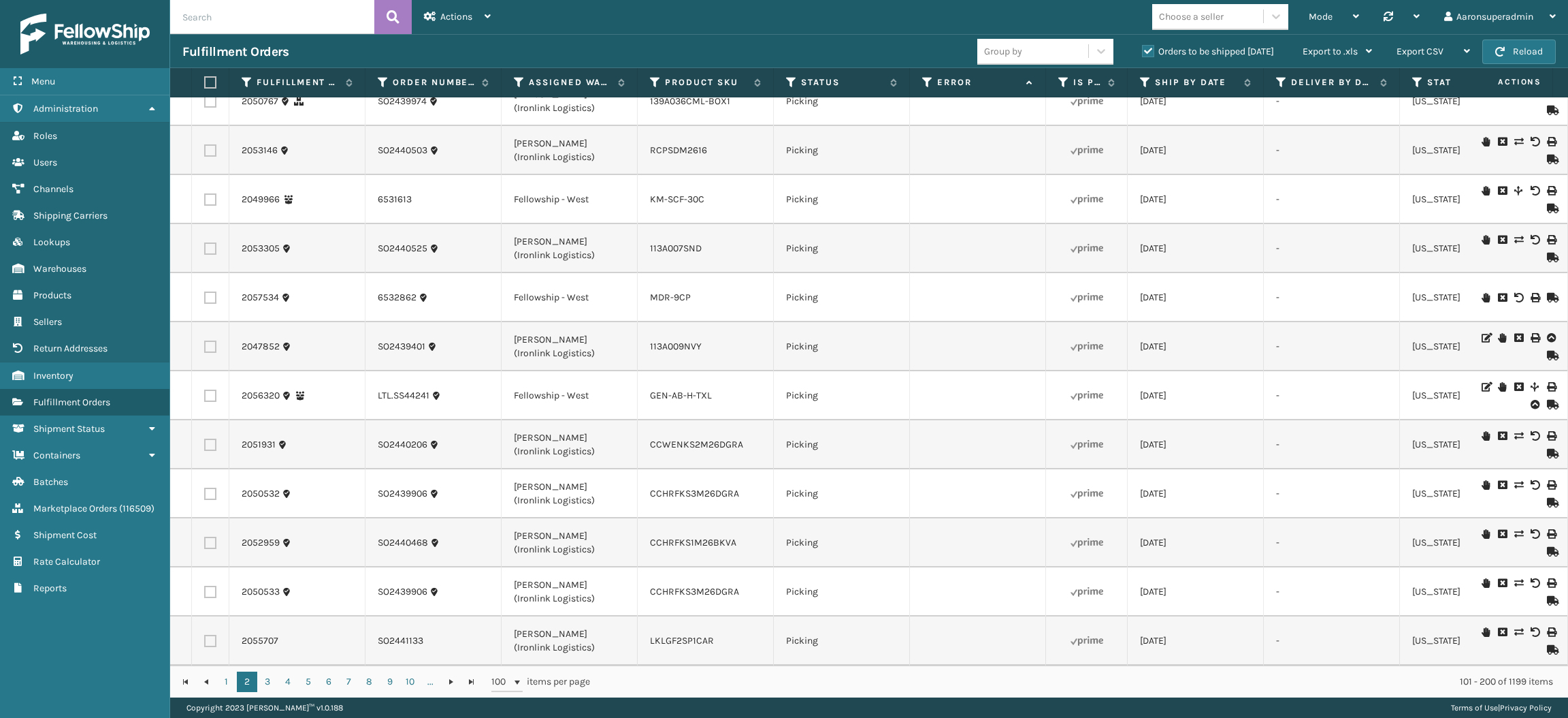
scroll to position [4349, 0]
click at [267, 682] on link "3" at bounding box center [267, 681] width 20 height 20
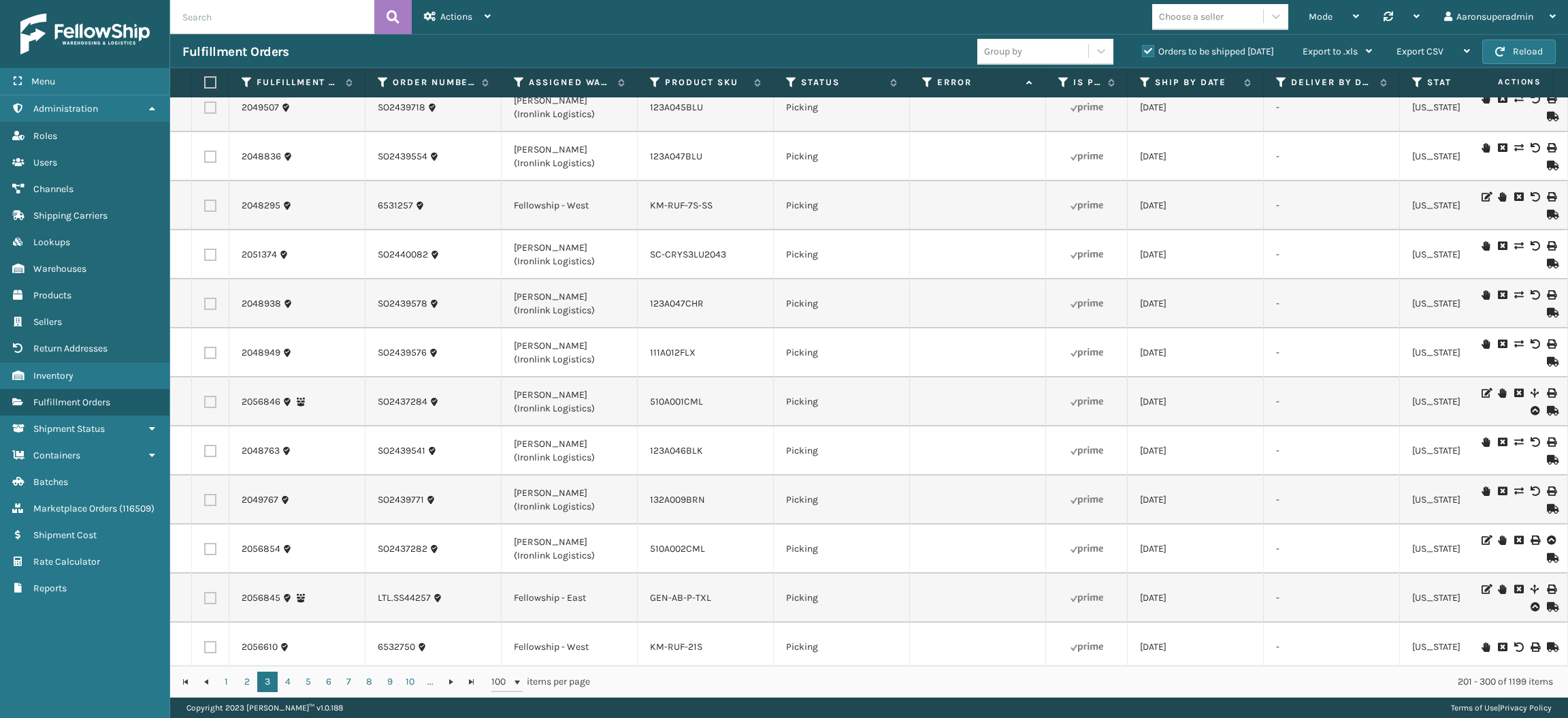
scroll to position [4349, 0]
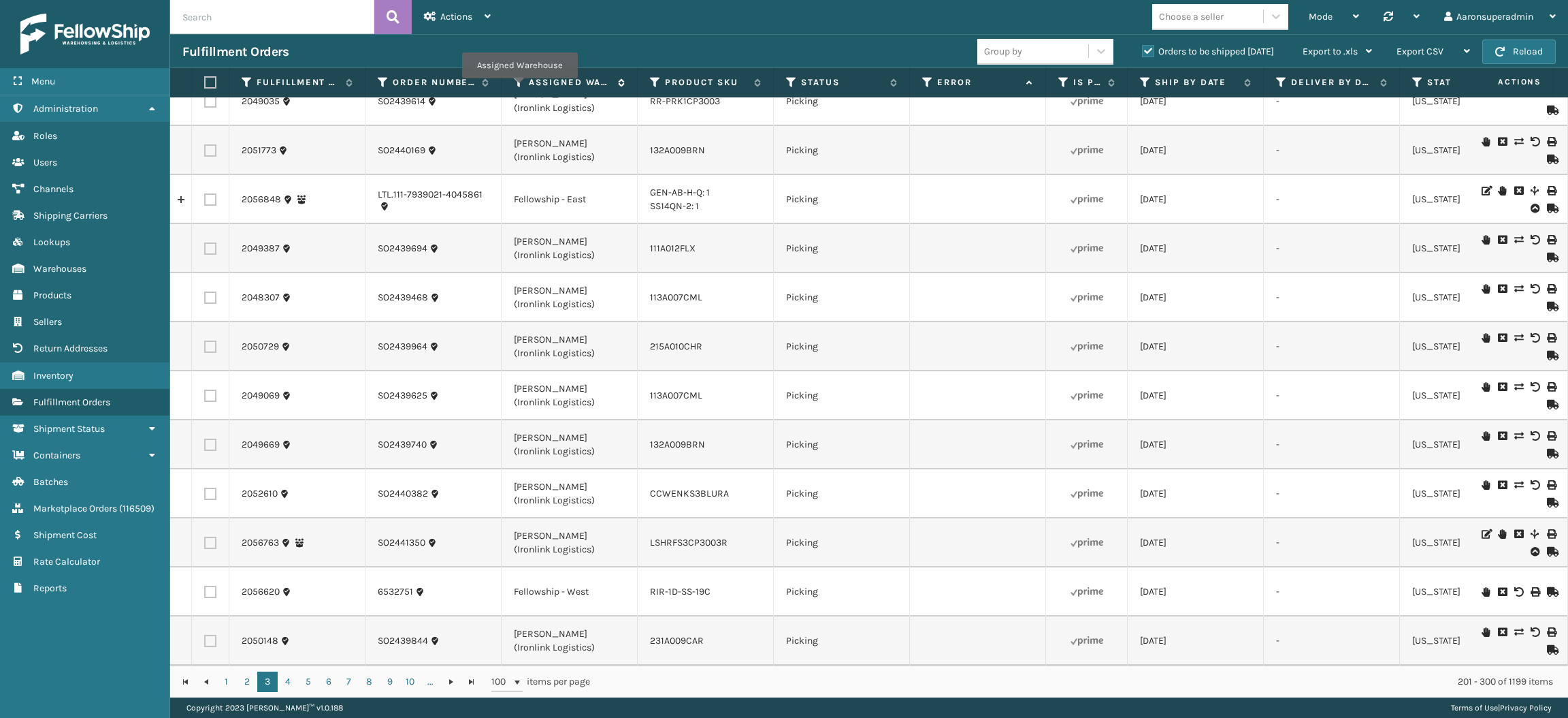
click at [520, 85] on icon at bounding box center [519, 82] width 11 height 12
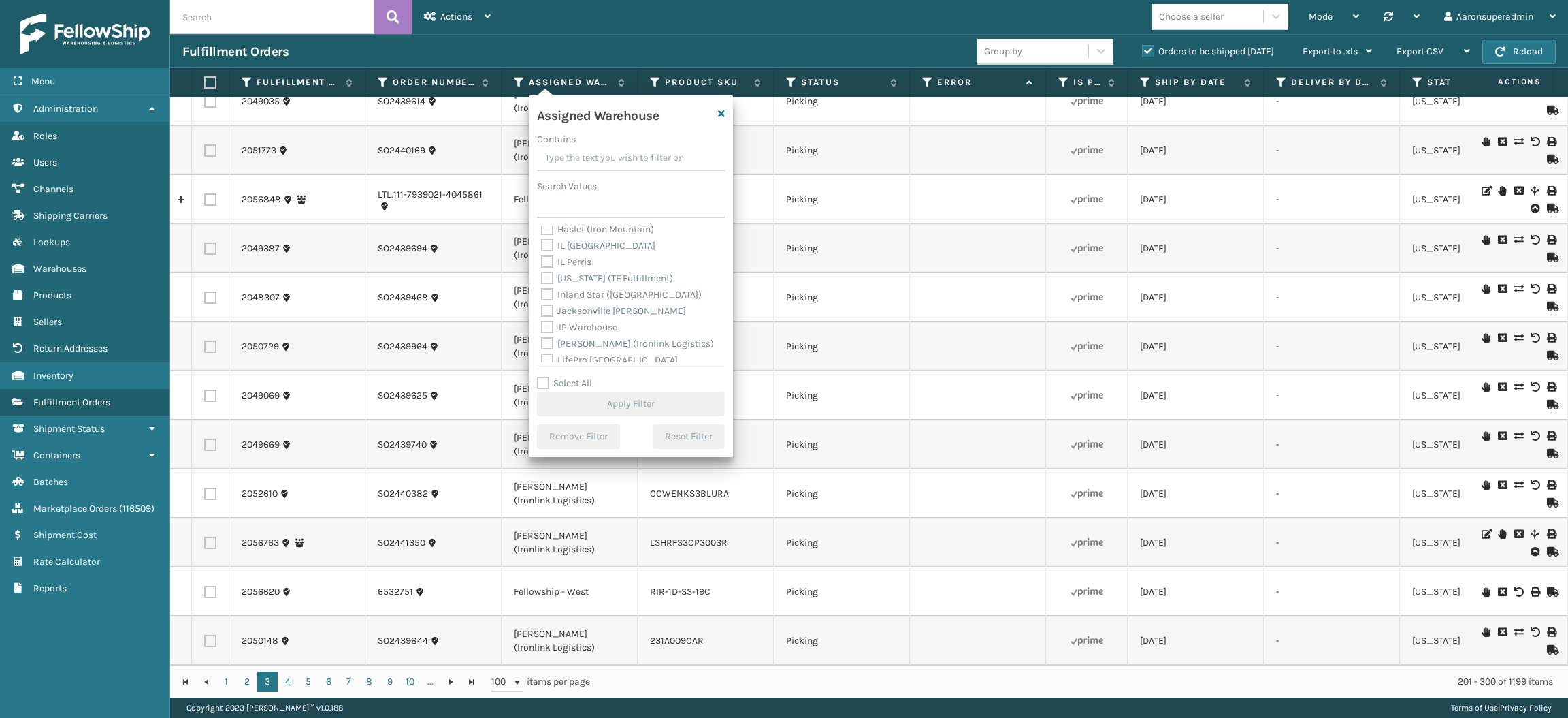
scroll to position [104, 0]
click at [585, 339] on label "[PERSON_NAME] (Ironlink Logistics)" at bounding box center [627, 342] width 173 height 12
click at [541, 339] on input "[PERSON_NAME] (Ironlink Logistics)" at bounding box center [541, 339] width 1 height 9
checkbox input "true"
click at [595, 400] on button "Apply Filter" at bounding box center [631, 404] width 188 height 25
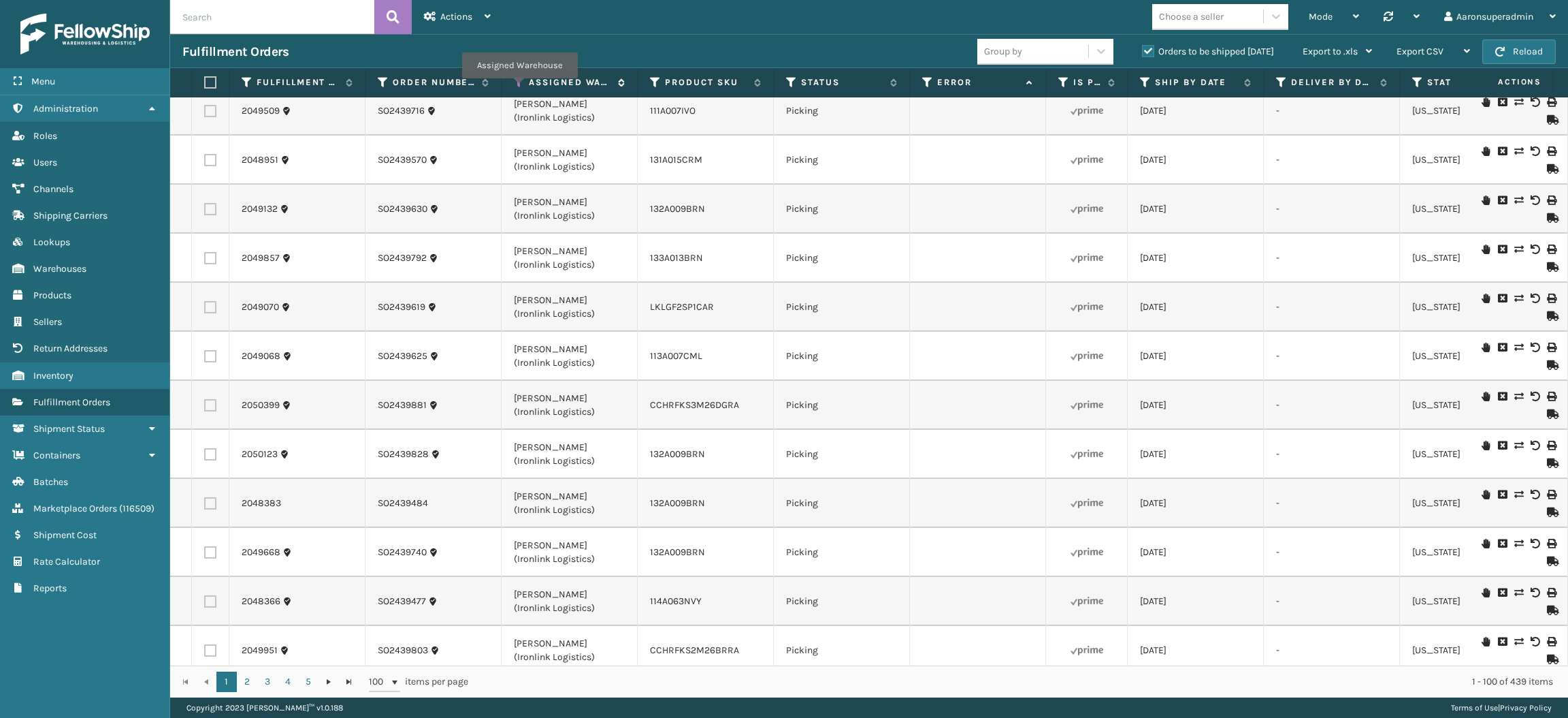
click at [517, 87] on icon at bounding box center [519, 82] width 11 height 12
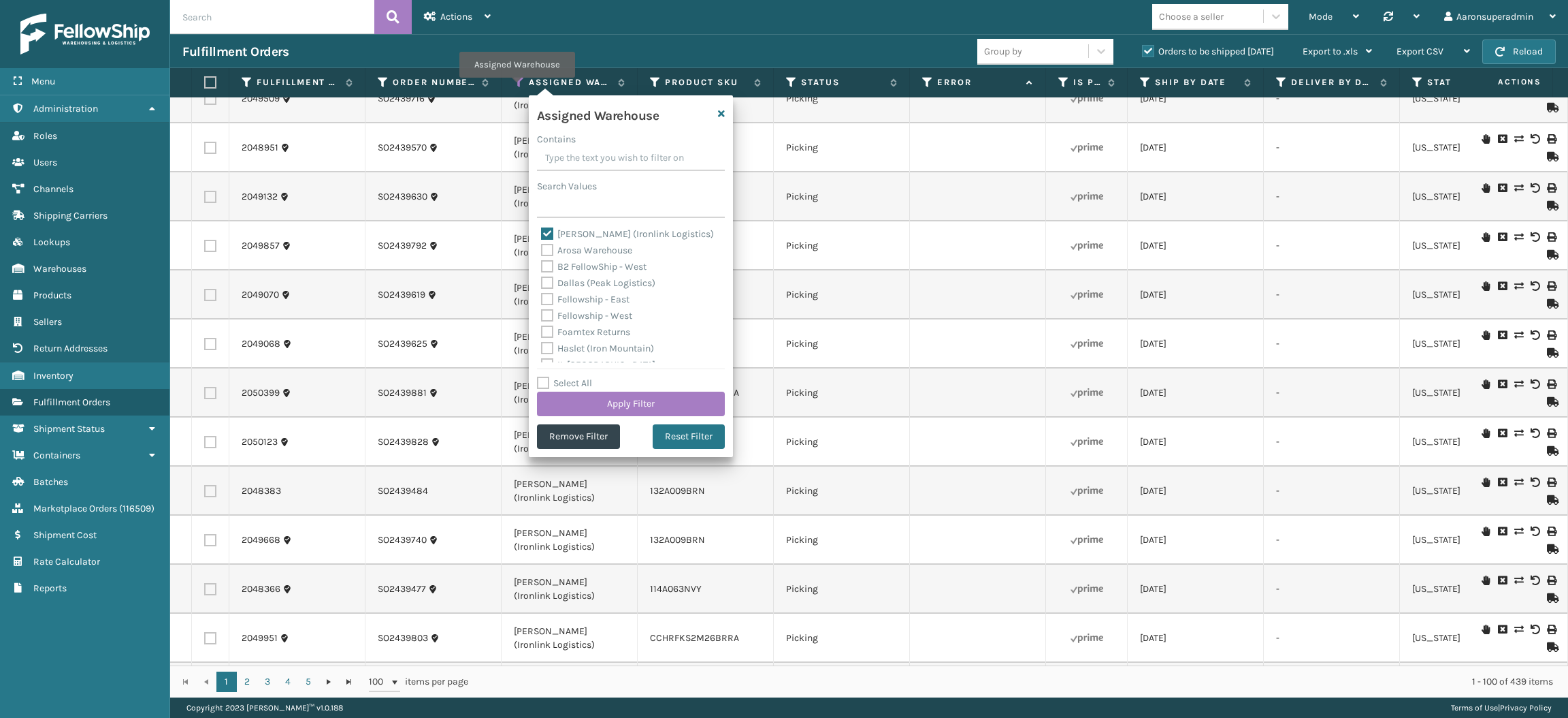
scroll to position [4297, 0]
click at [550, 231] on label "[PERSON_NAME] (Ironlink Logistics)" at bounding box center [627, 234] width 173 height 12
click at [541, 231] on input "[PERSON_NAME] (Ironlink Logistics)" at bounding box center [541, 230] width 1 height 9
checkbox input "false"
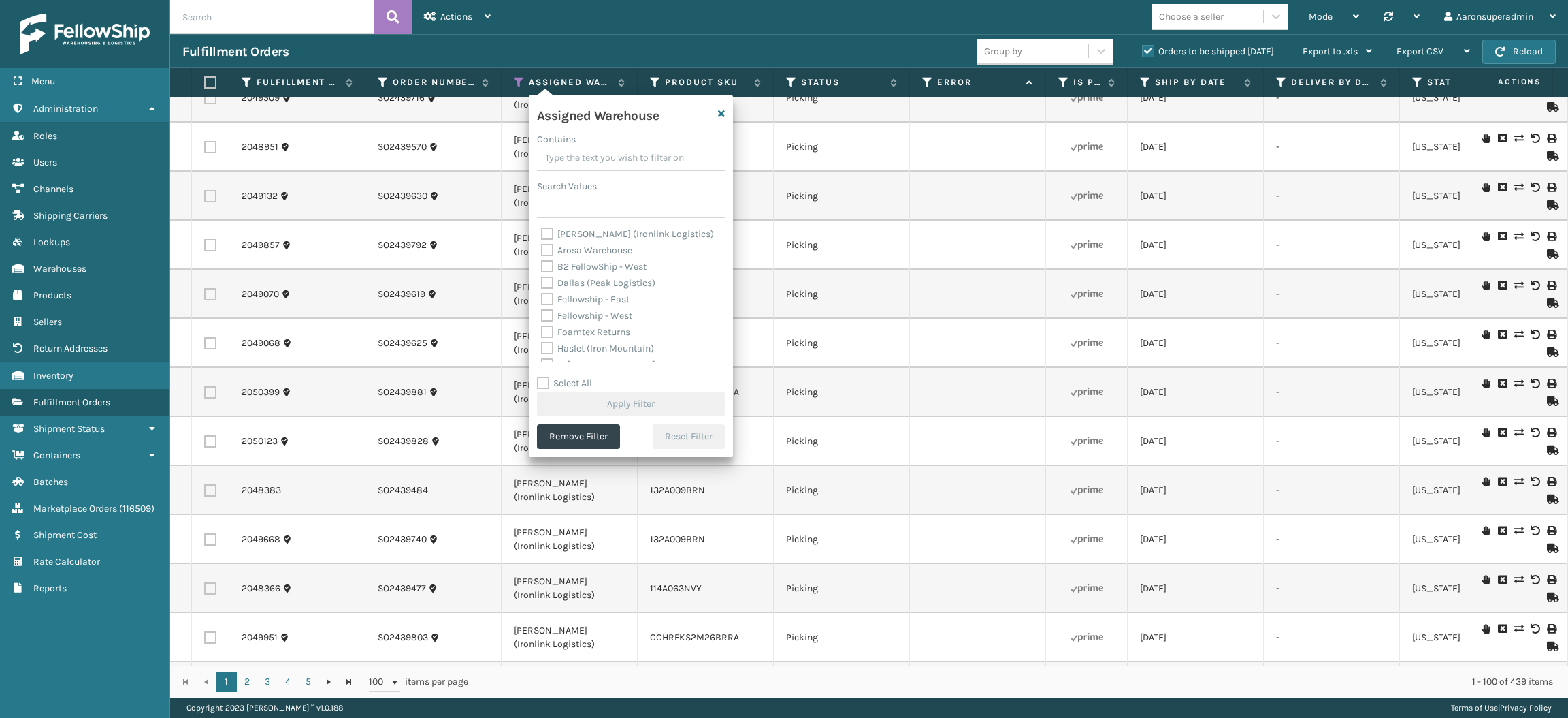
click at [552, 388] on label "Select All" at bounding box center [564, 383] width 55 height 12
click at [552, 377] on input "Select All" at bounding box center [639, 376] width 204 height 1
checkbox input "true"
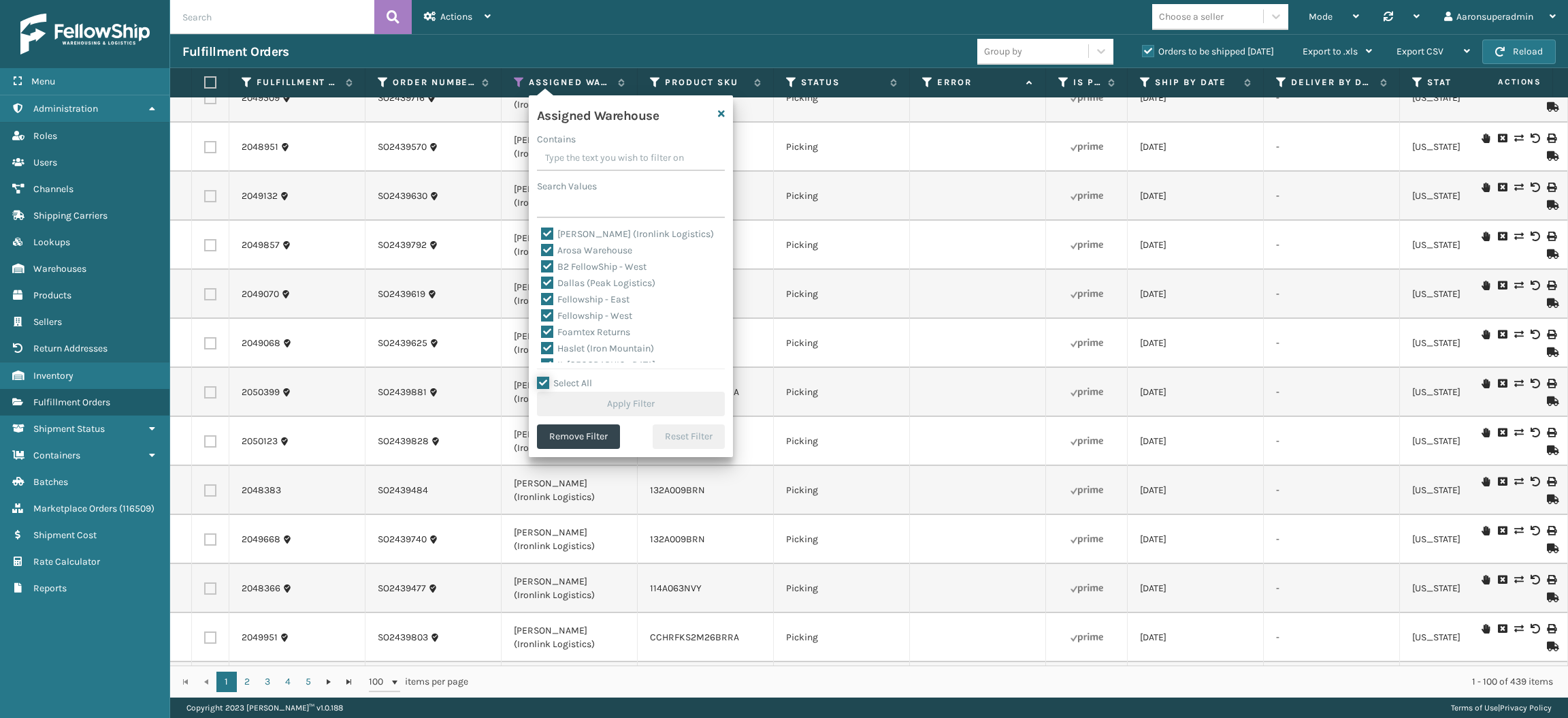
checkbox input "true"
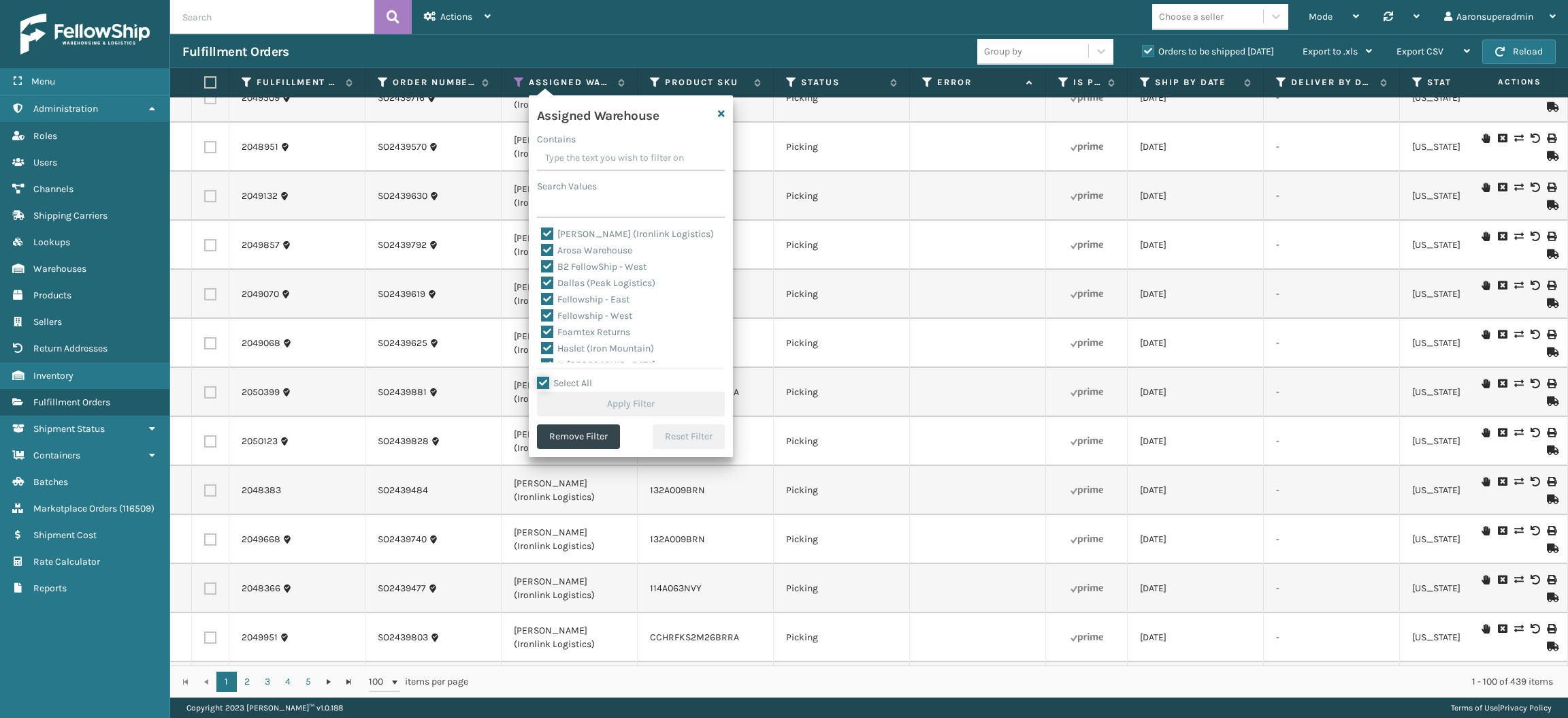
checkbox input "true"
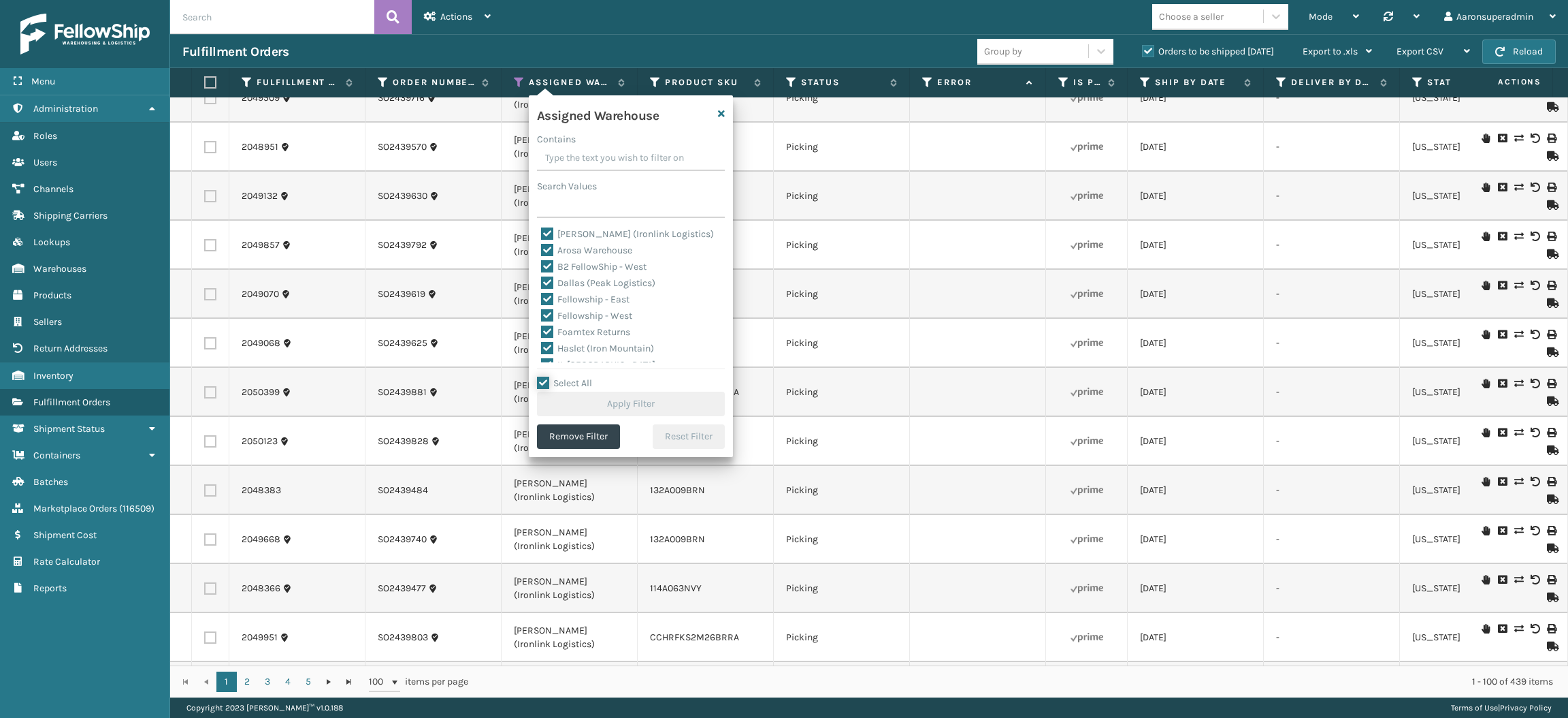
checkbox input "true"
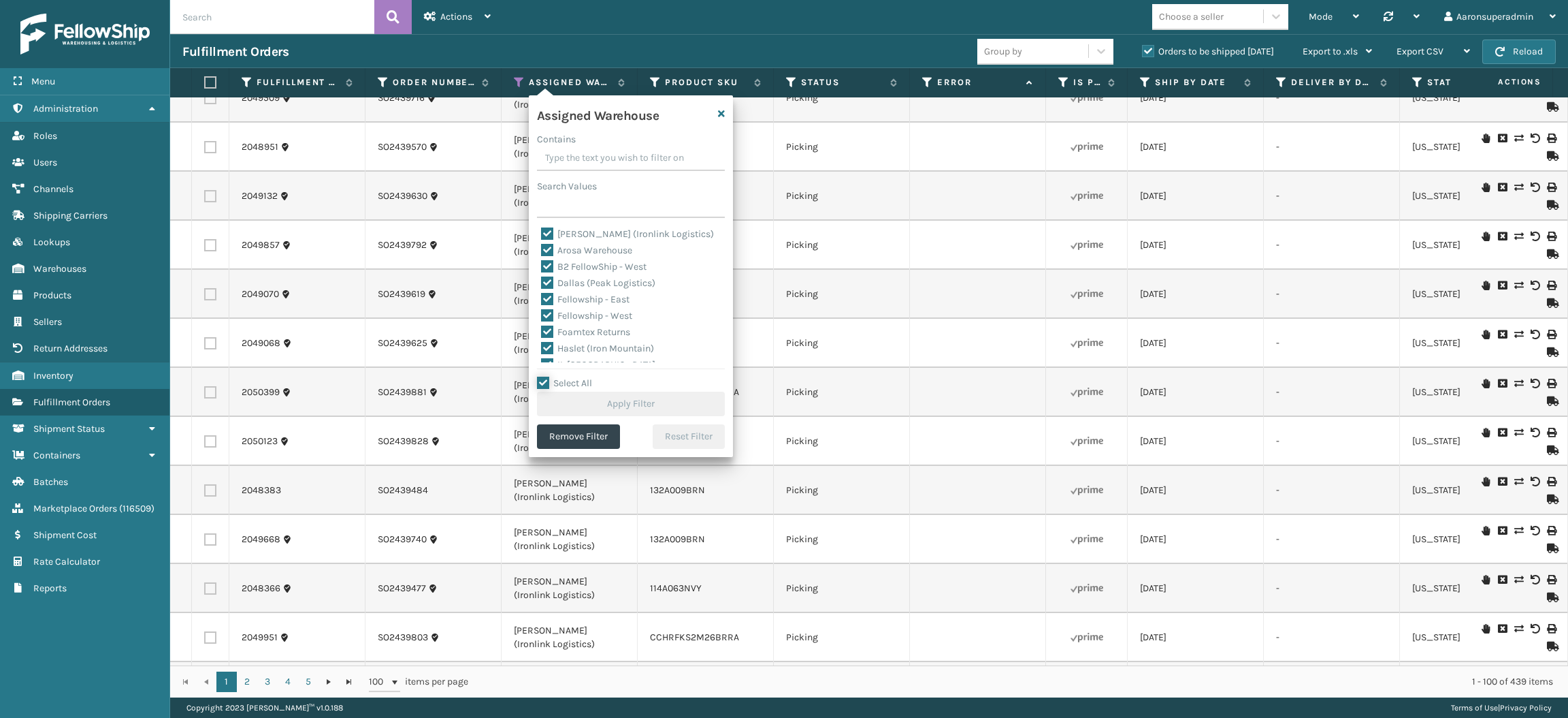
checkbox input "true"
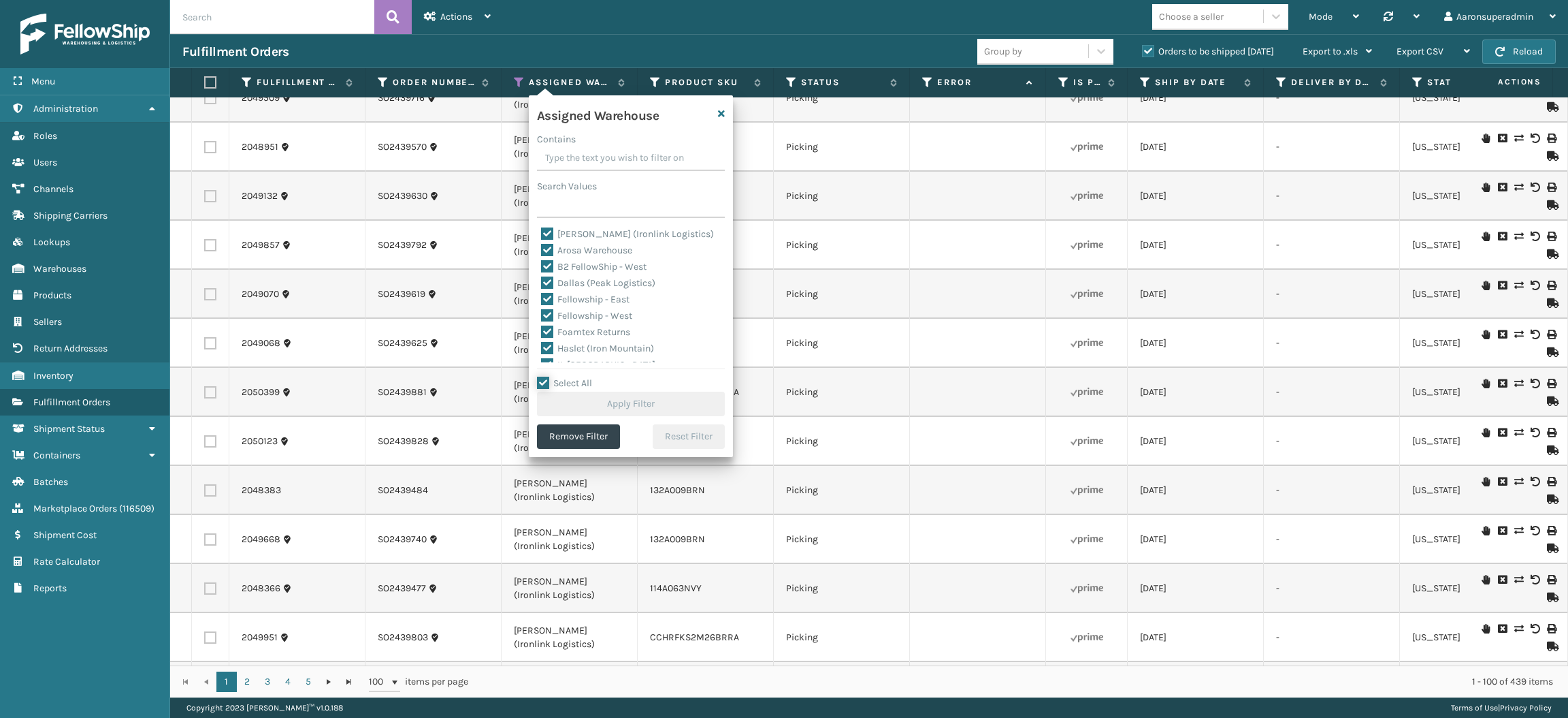
checkbox input "true"
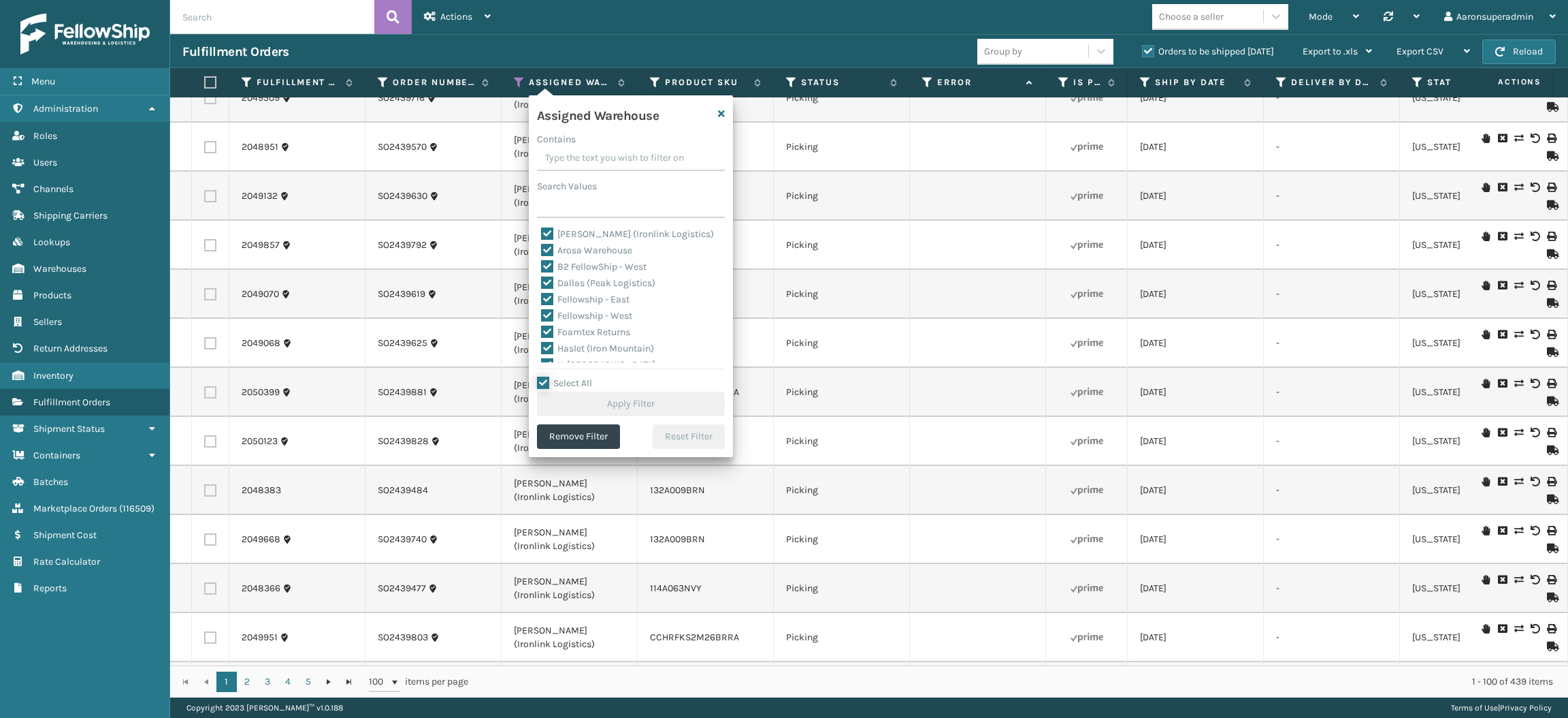
checkbox input "true"
click at [572, 236] on label "[PERSON_NAME] (Ironlink Logistics)" at bounding box center [627, 234] width 173 height 12
click at [541, 235] on input "[PERSON_NAME] (Ironlink Logistics)" at bounding box center [541, 230] width 1 height 9
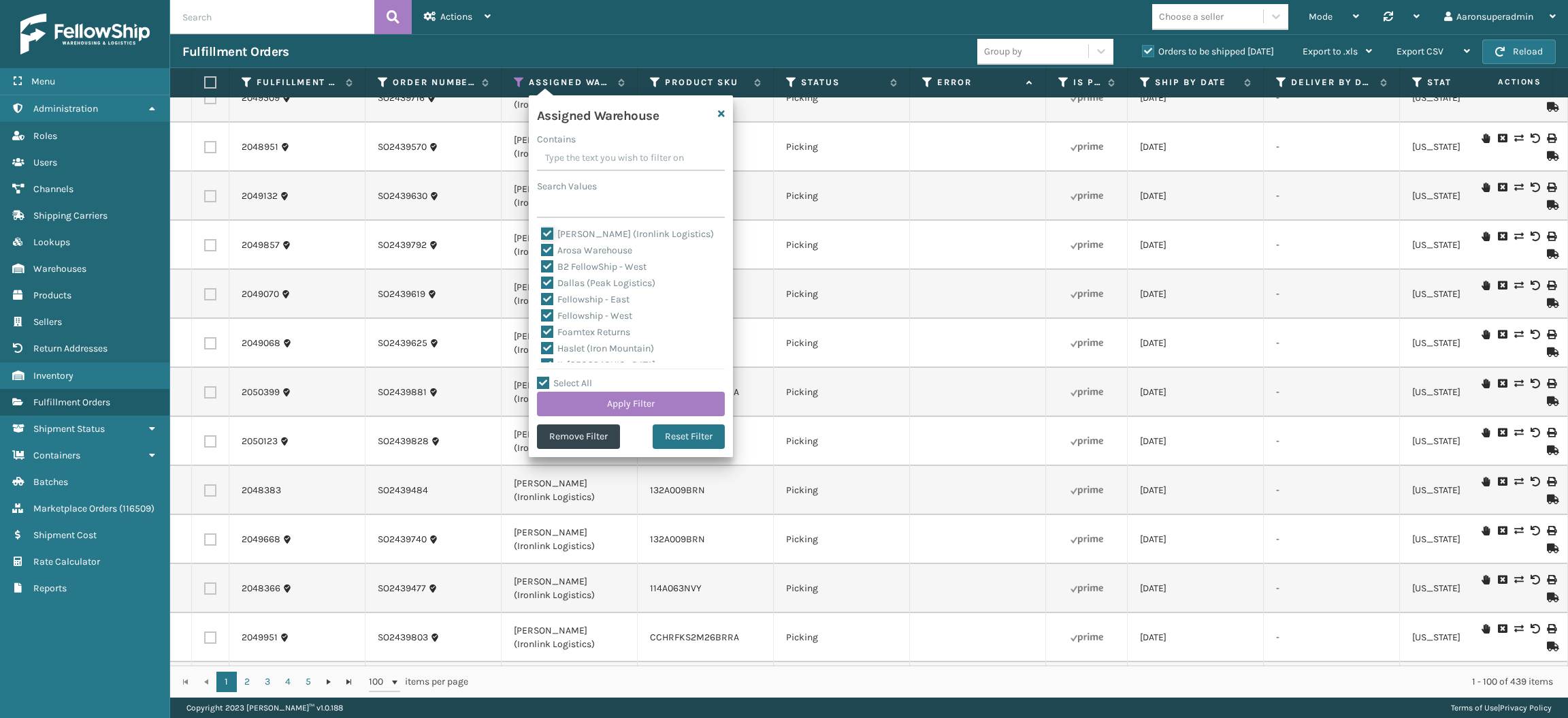
checkbox input "false"
click at [583, 415] on button "Apply Filter" at bounding box center [631, 404] width 188 height 25
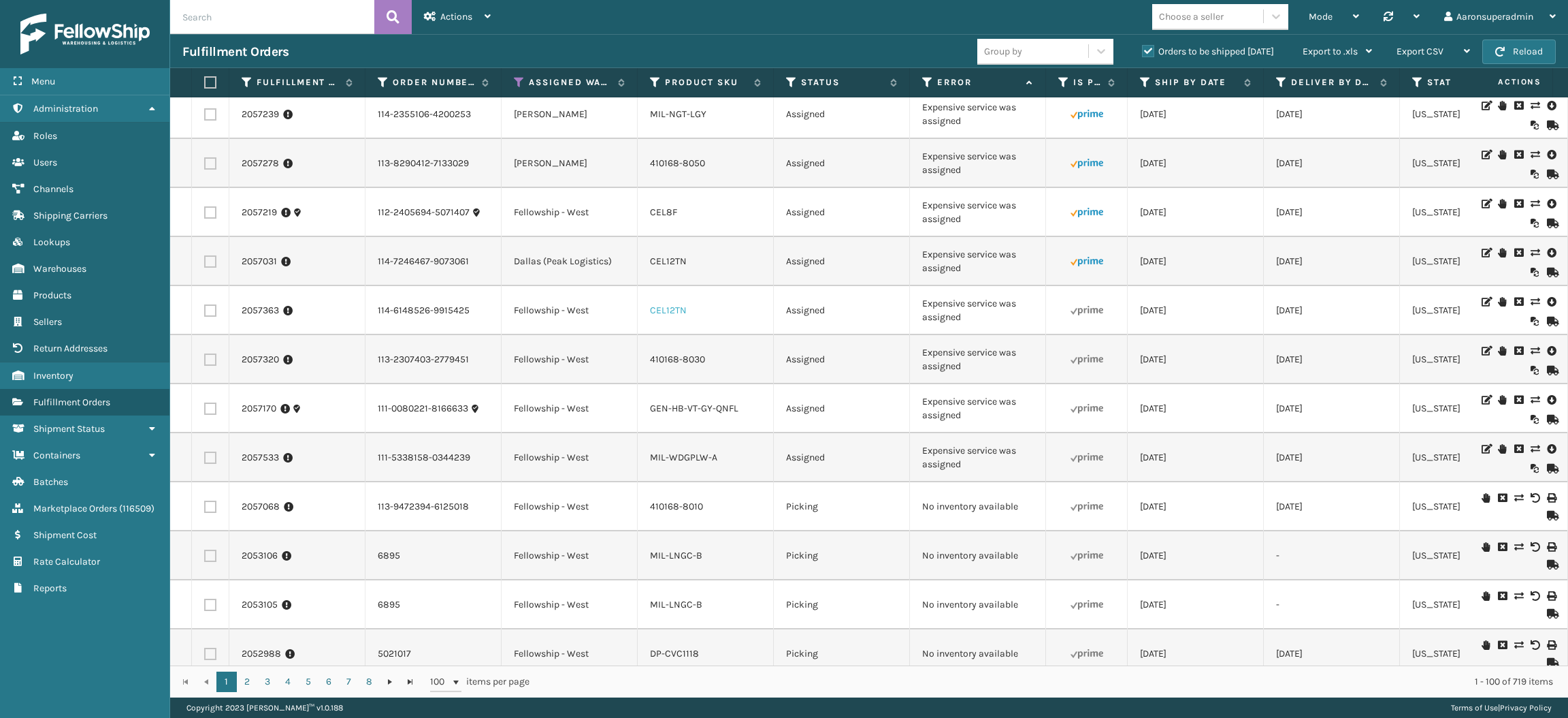
scroll to position [2987, 0]
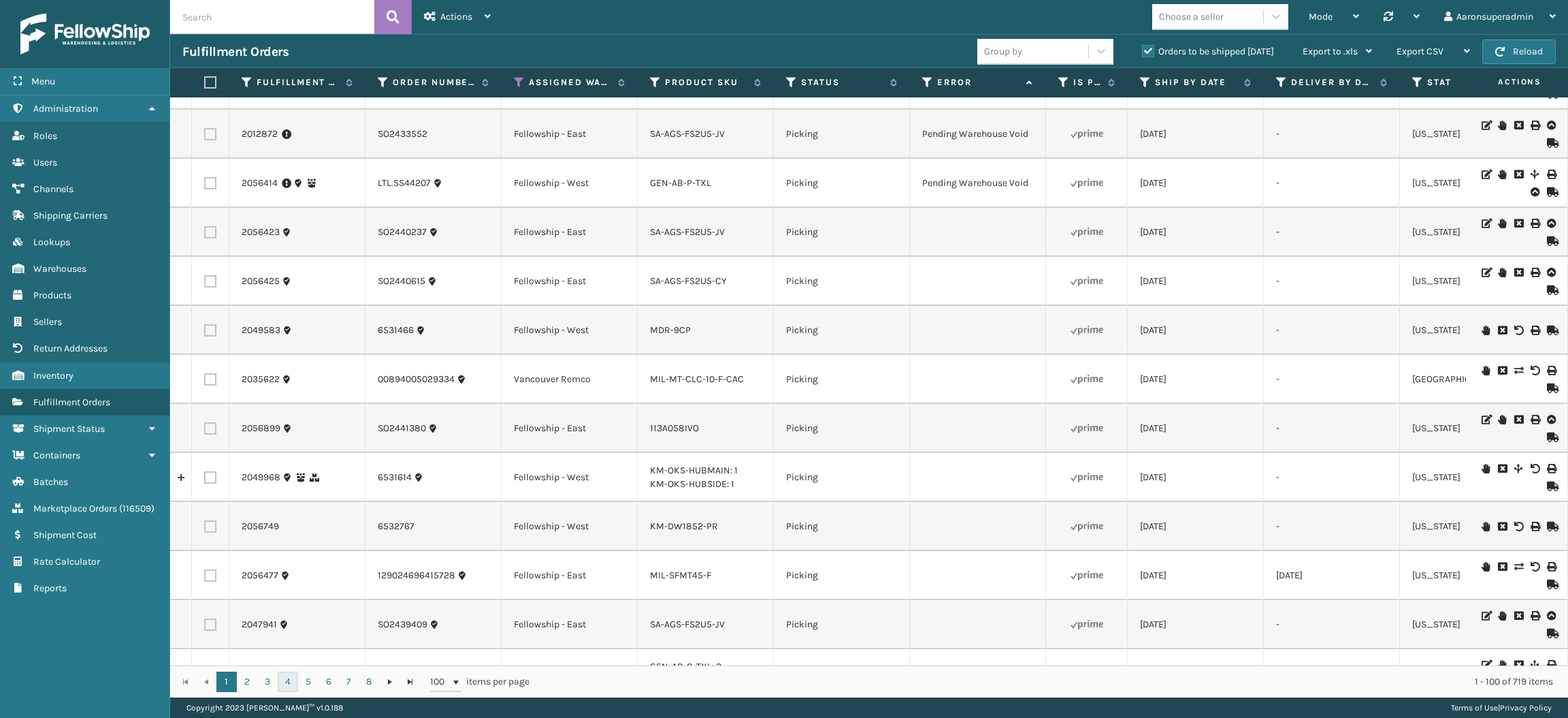
click at [280, 680] on link "4" at bounding box center [288, 681] width 20 height 20
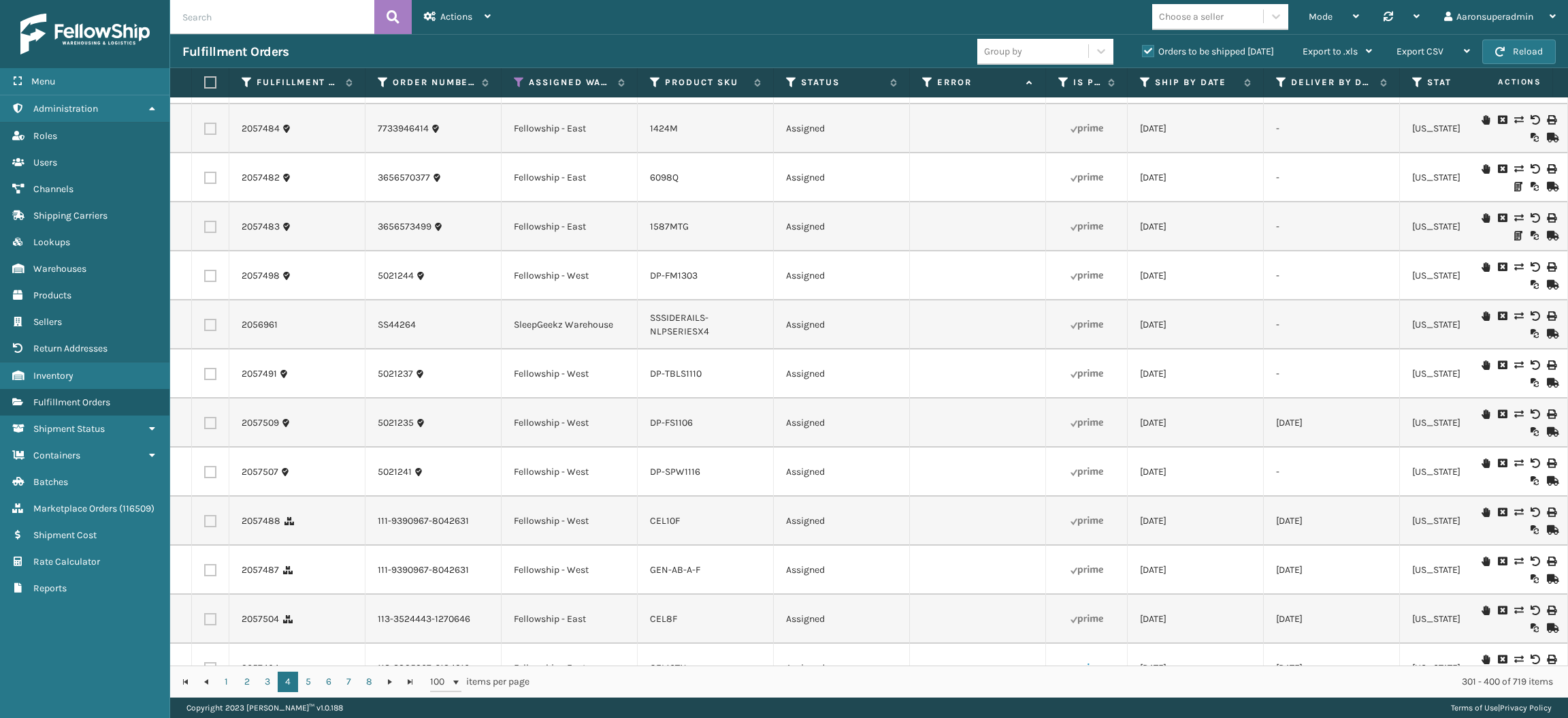
scroll to position [2204, 0]
click at [789, 84] on icon at bounding box center [791, 82] width 11 height 12
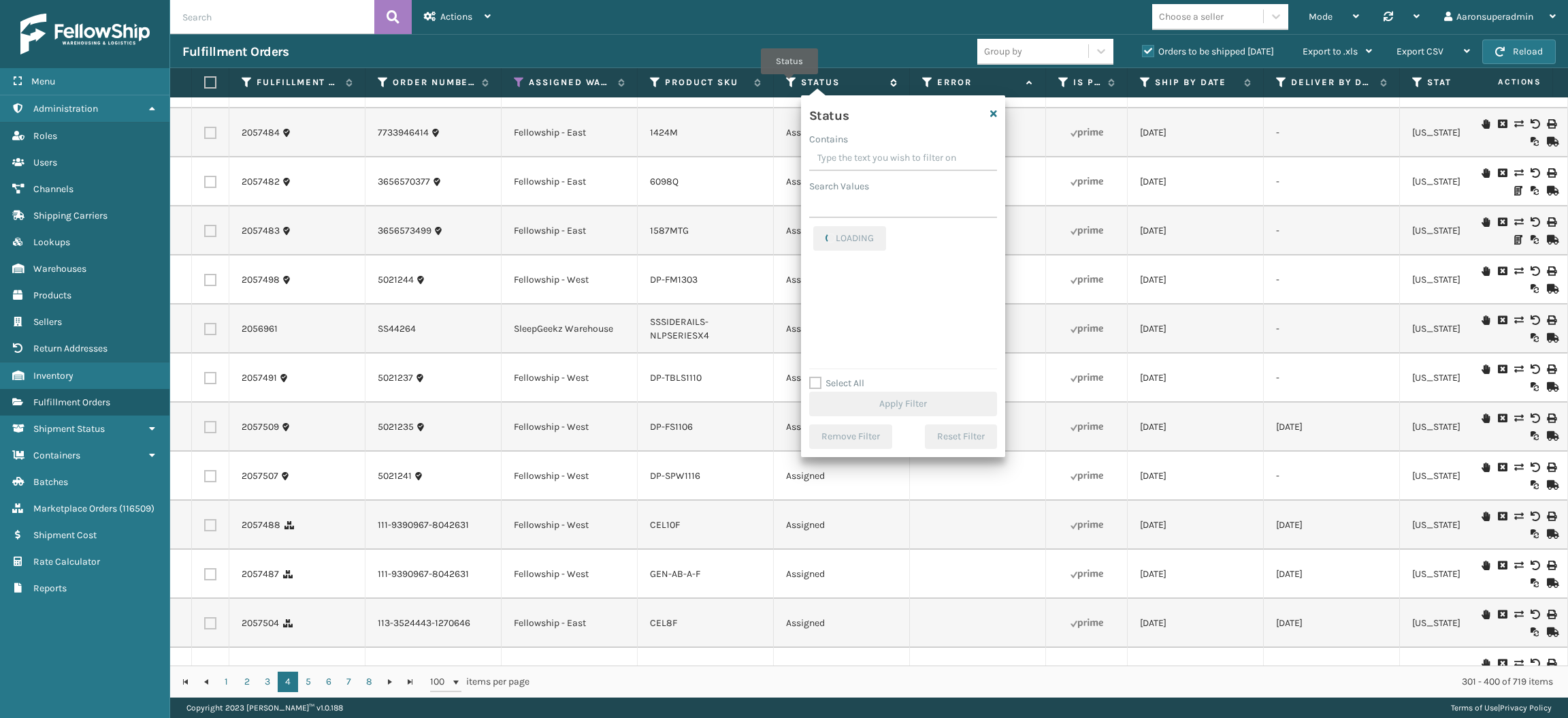
click at [789, 84] on icon at bounding box center [791, 82] width 11 height 12
click at [854, 328] on label "Packaged" at bounding box center [842, 332] width 58 height 12
click at [814, 328] on input "Packaged" at bounding box center [813, 328] width 1 height 9
checkbox input "true"
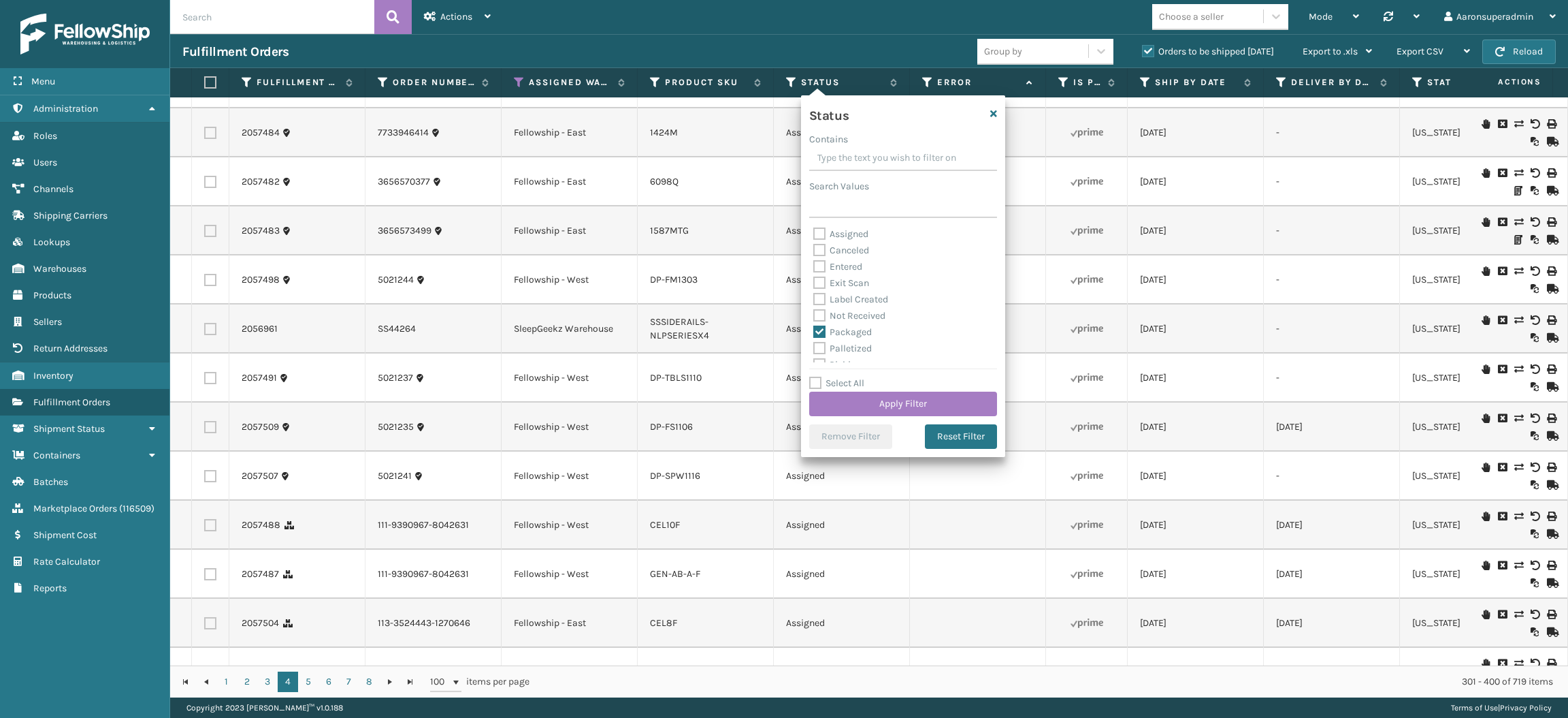
click at [848, 352] on label "Palletized" at bounding box center [842, 348] width 58 height 12
click at [814, 349] on input "Palletized" at bounding box center [813, 345] width 1 height 9
checkbox input "true"
click at [834, 298] on label "Label Created" at bounding box center [850, 299] width 75 height 12
click at [814, 298] on input "Label Created" at bounding box center [813, 296] width 1 height 9
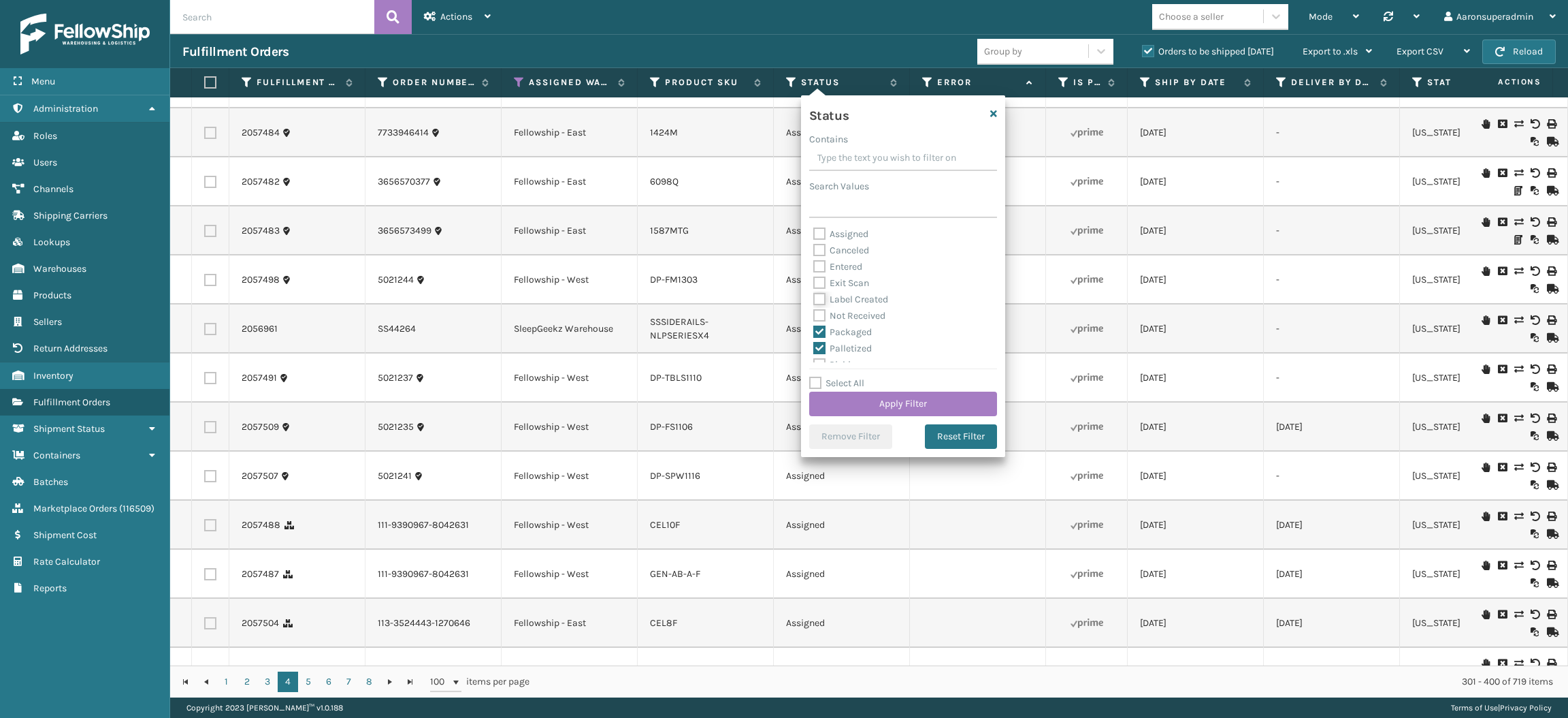
checkbox input "true"
click at [842, 401] on button "Apply Filter" at bounding box center [902, 404] width 188 height 25
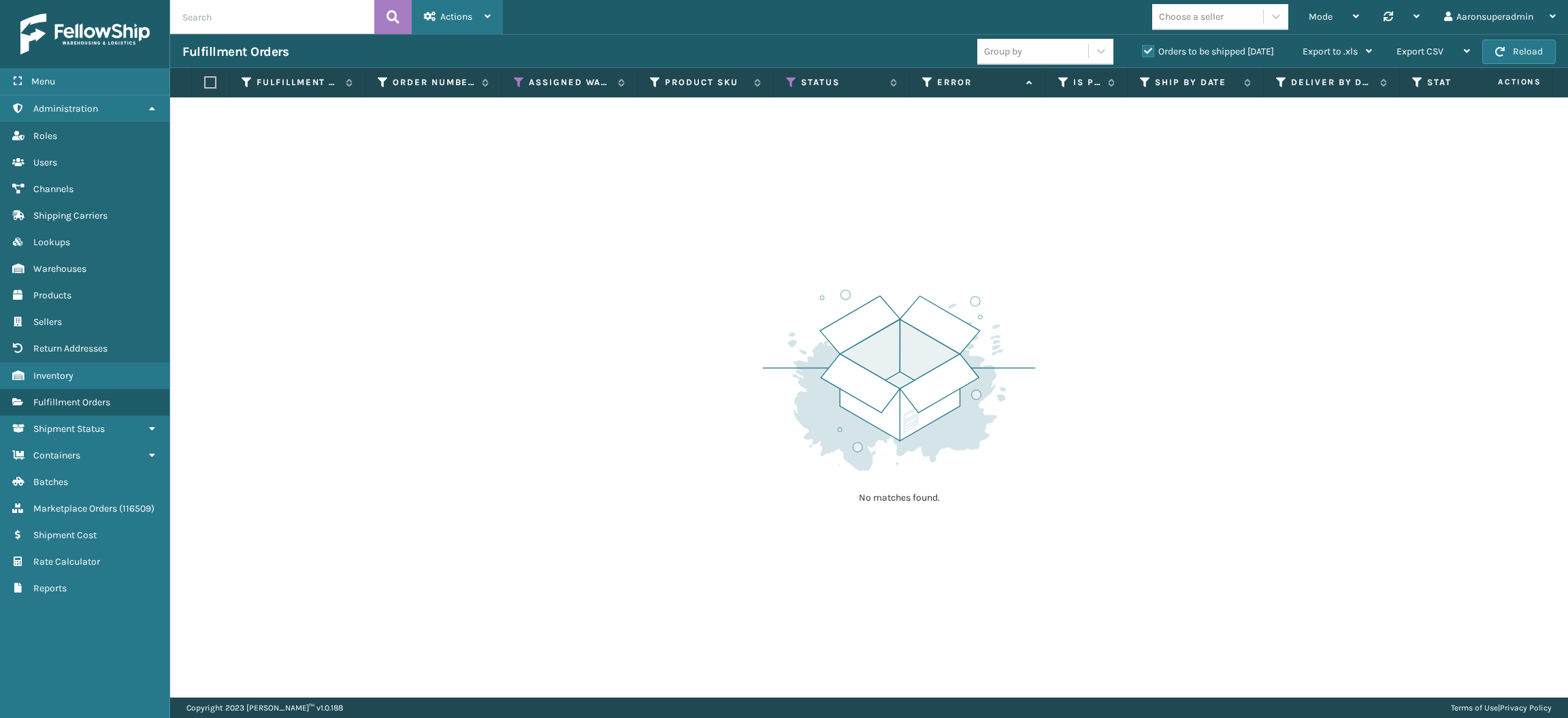
click at [435, 10] on div "Actions" at bounding box center [457, 17] width 66 height 34
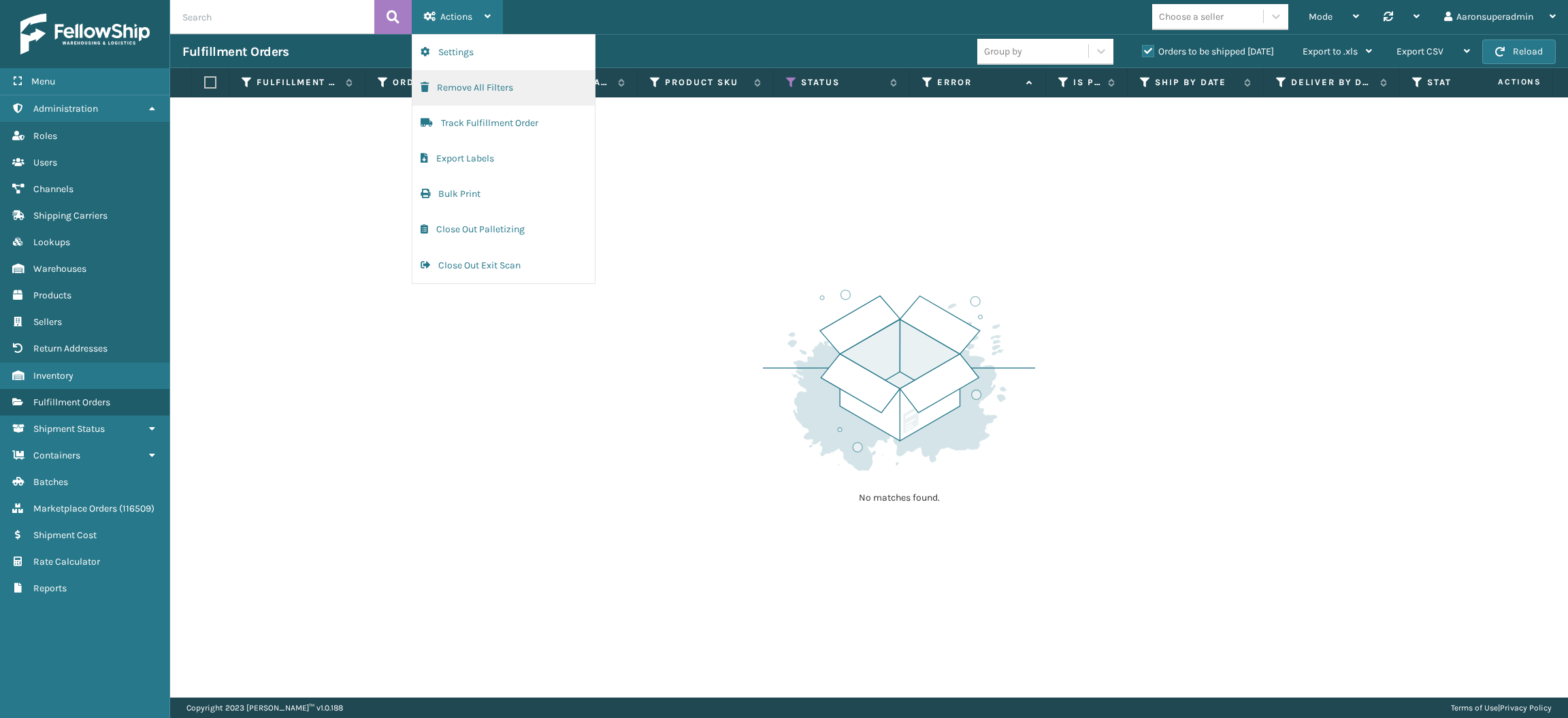
click at [479, 88] on button "Remove All Filters" at bounding box center [503, 88] width 183 height 35
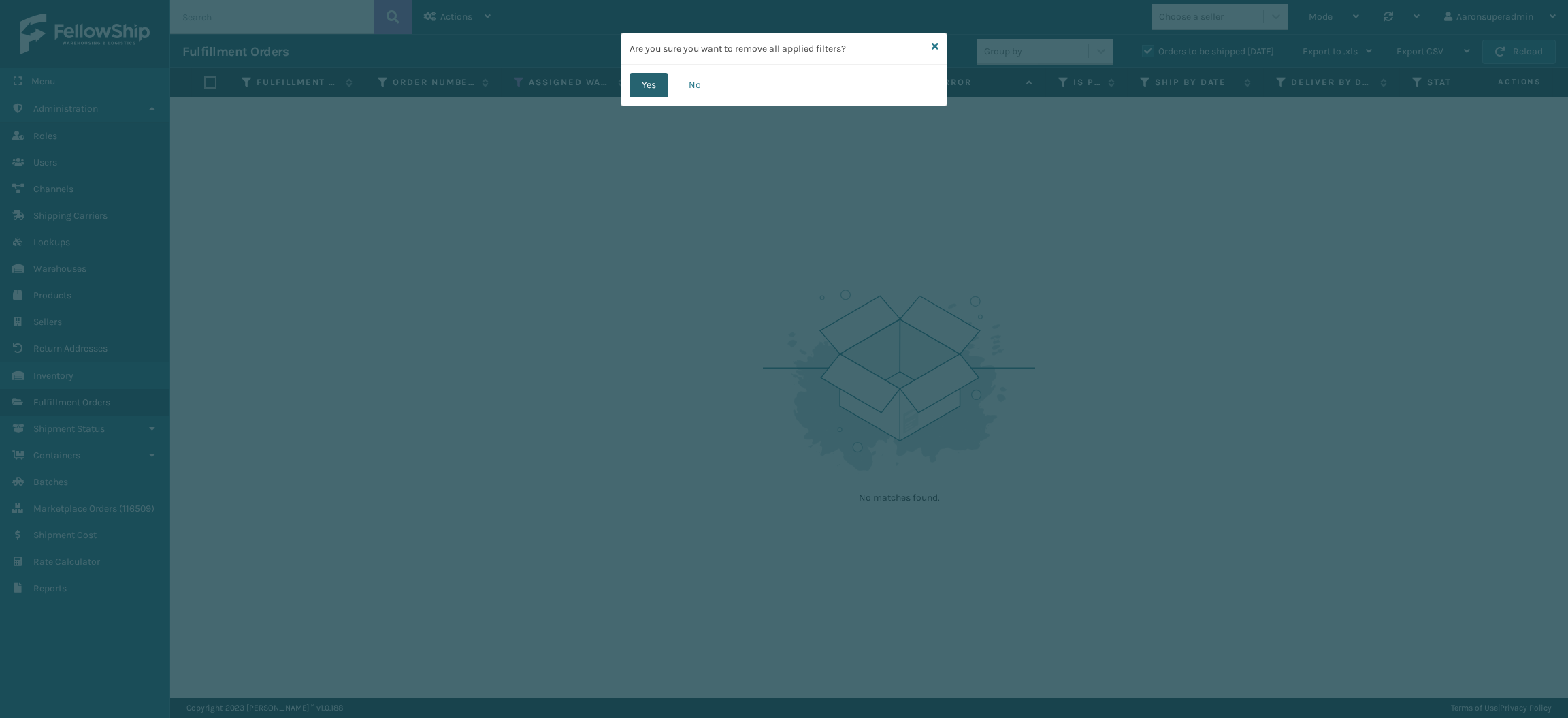
click at [644, 86] on button "Yes" at bounding box center [648, 86] width 39 height 25
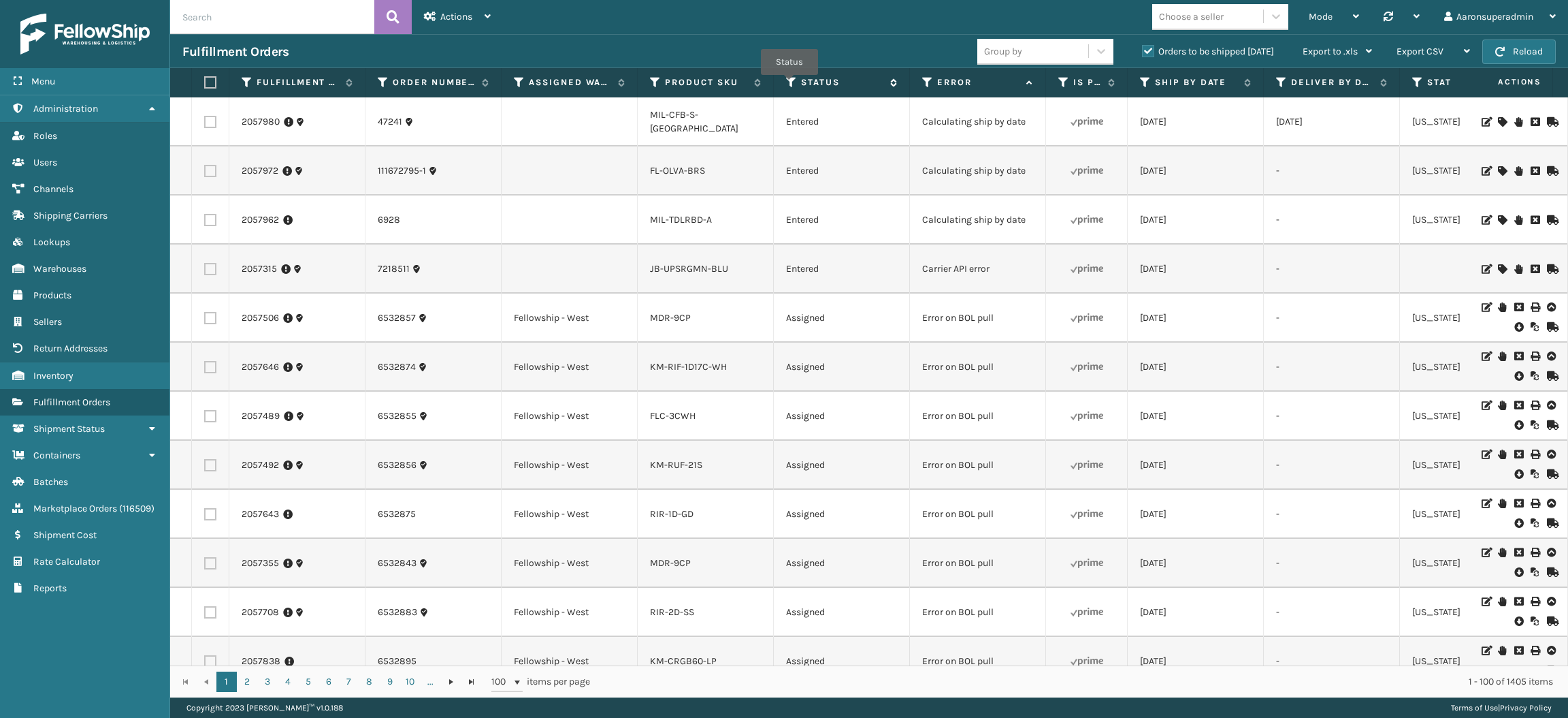
click at [789, 84] on icon at bounding box center [791, 82] width 11 height 12
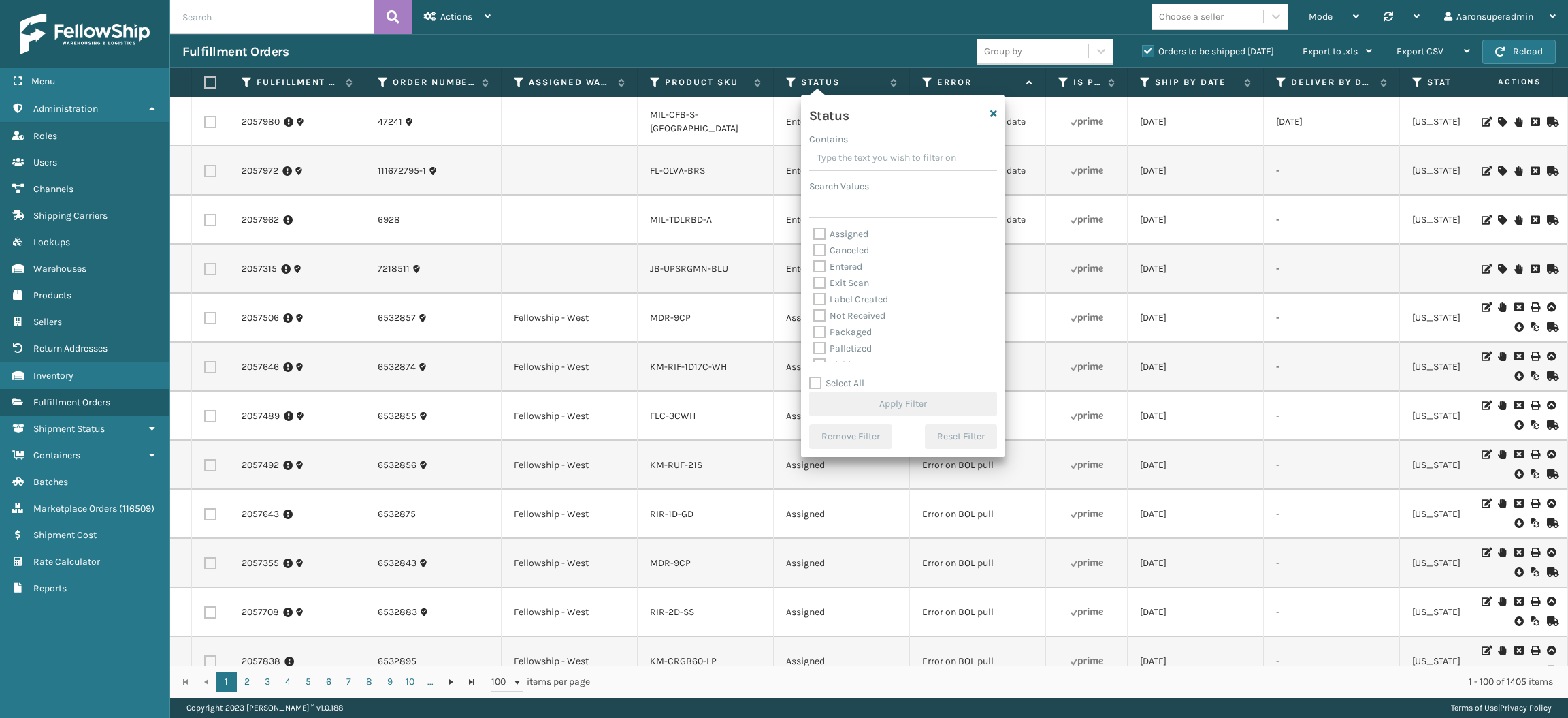
click at [848, 330] on label "Packaged" at bounding box center [842, 332] width 58 height 12
click at [814, 330] on input "Packaged" at bounding box center [813, 328] width 1 height 9
checkbox input "true"
click at [845, 345] on label "Palletized" at bounding box center [842, 348] width 58 height 12
click at [814, 345] on input "Palletized" at bounding box center [813, 345] width 1 height 9
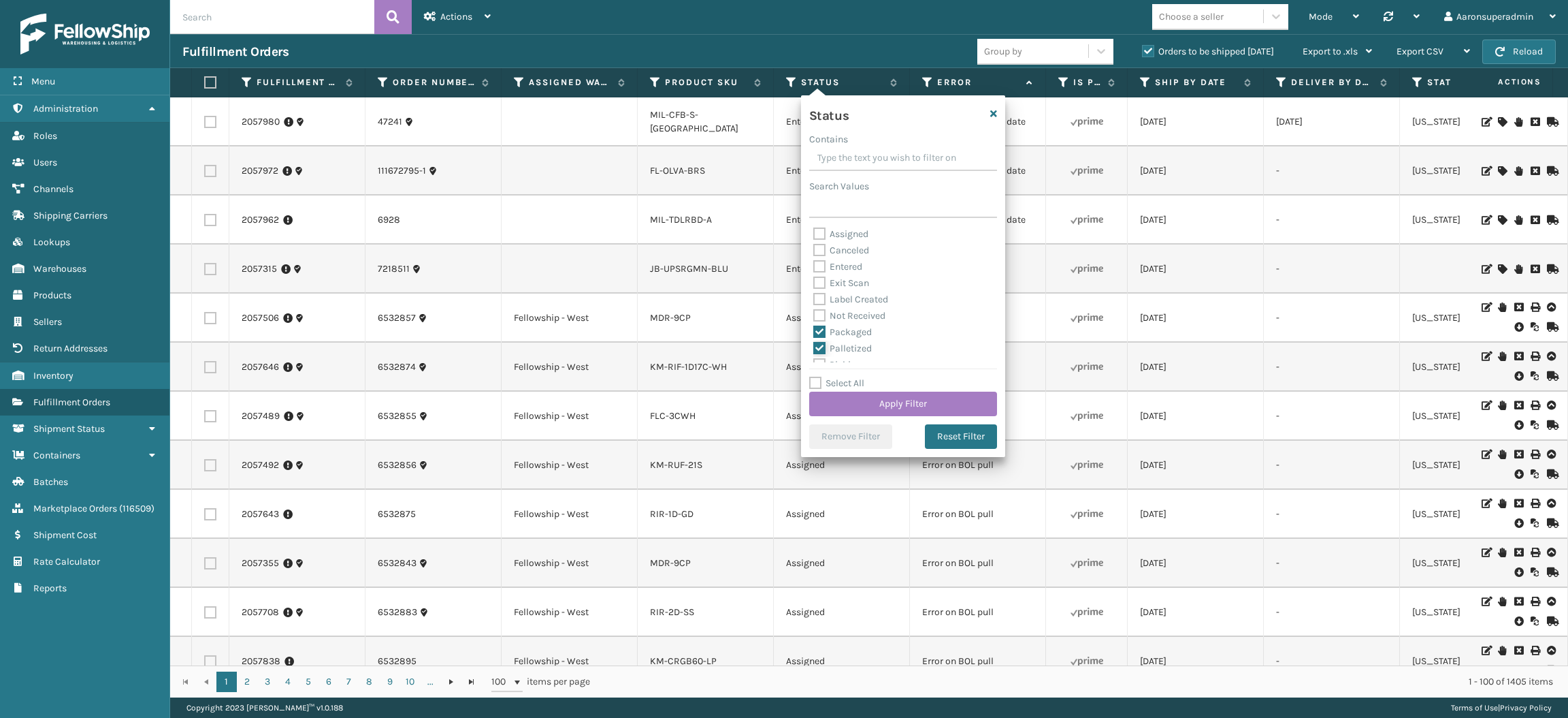
checkbox input "true"
click at [827, 292] on div "Label Created" at bounding box center [903, 300] width 180 height 16
click at [826, 296] on label "Label Created" at bounding box center [850, 299] width 75 height 12
click at [814, 296] on input "Label Created" at bounding box center [813, 296] width 1 height 9
checkbox input "true"
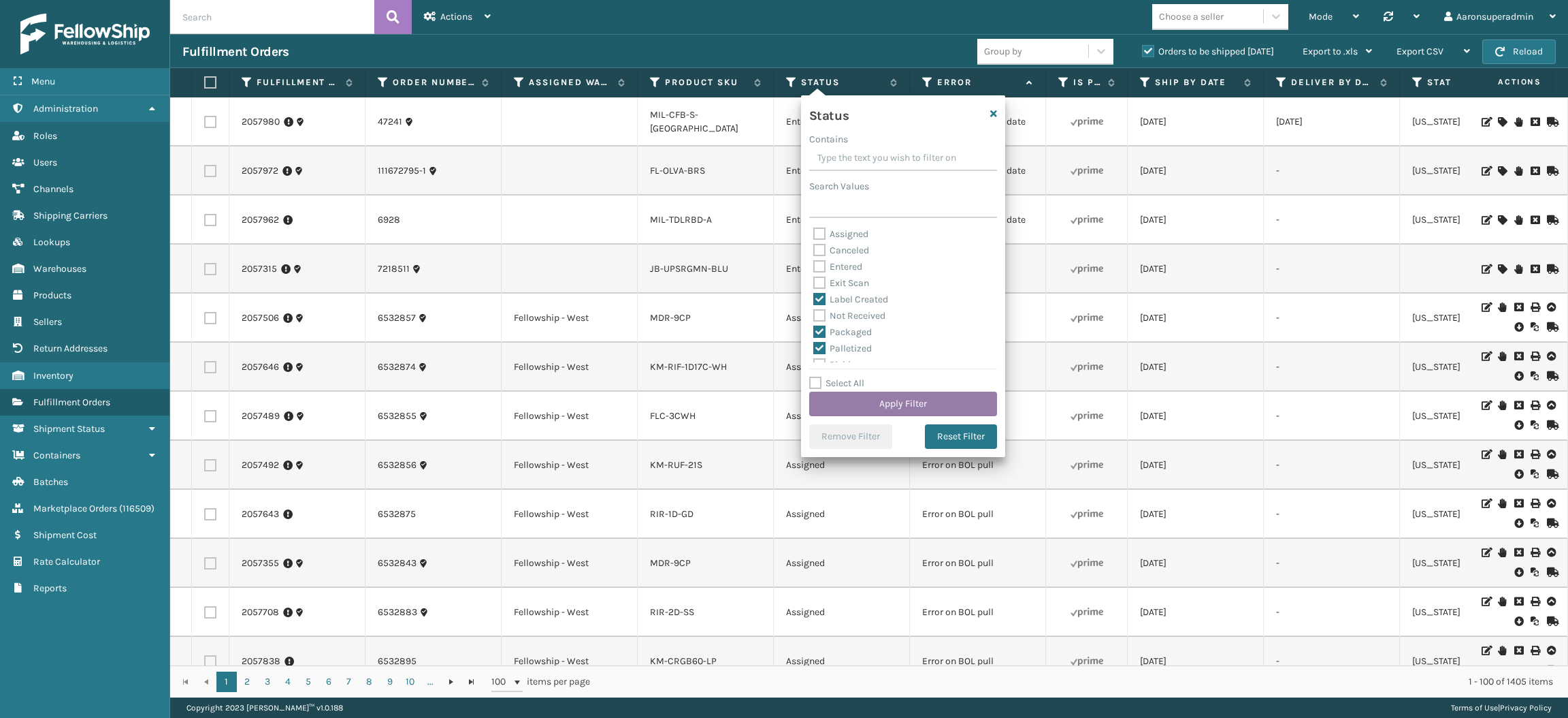
click at [838, 401] on button "Apply Filter" at bounding box center [902, 404] width 188 height 25
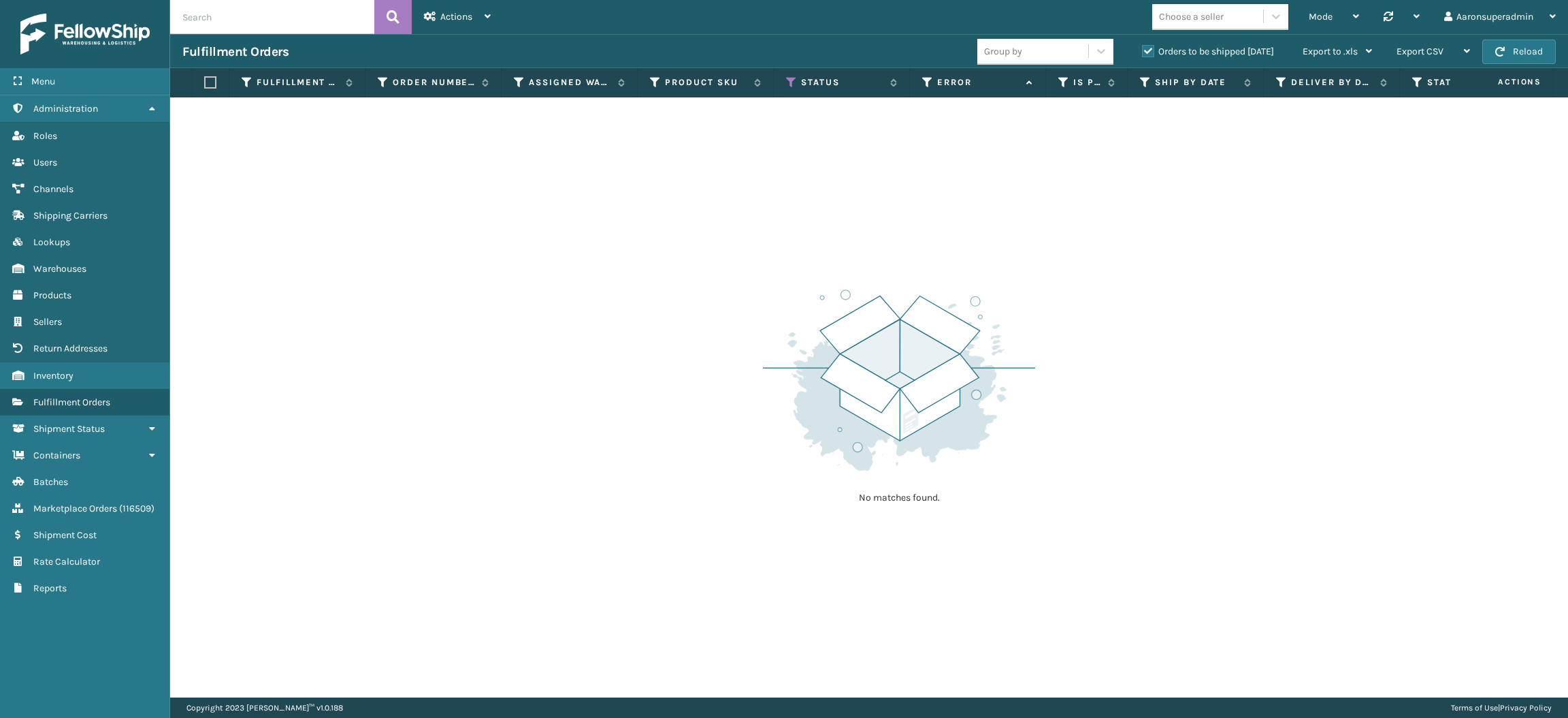
click at [1162, 52] on label "Orders to be shipped [DATE]" at bounding box center [1208, 51] width 132 height 12
click at [1143, 52] on input "Orders to be shipped [DATE]" at bounding box center [1142, 48] width 1 height 9
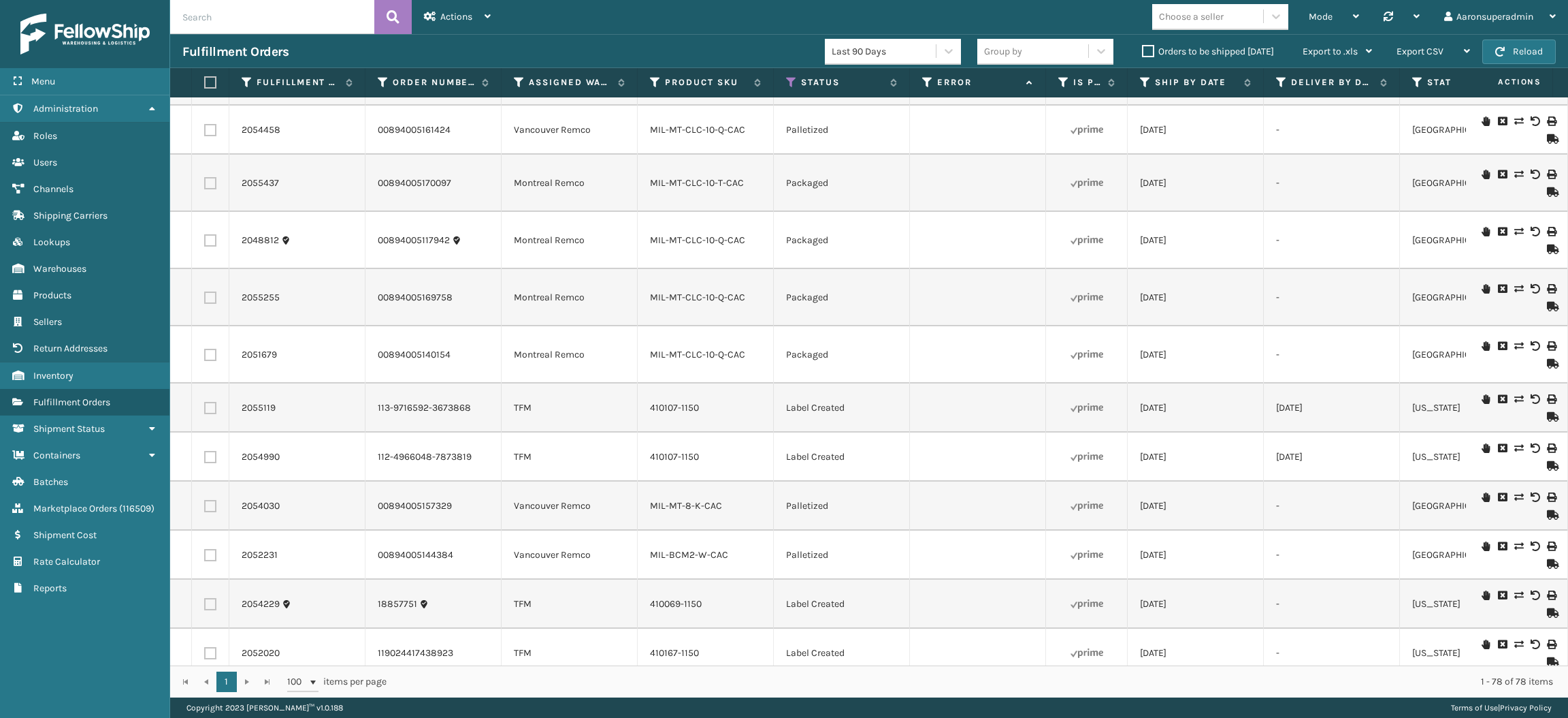
scroll to position [3287, 0]
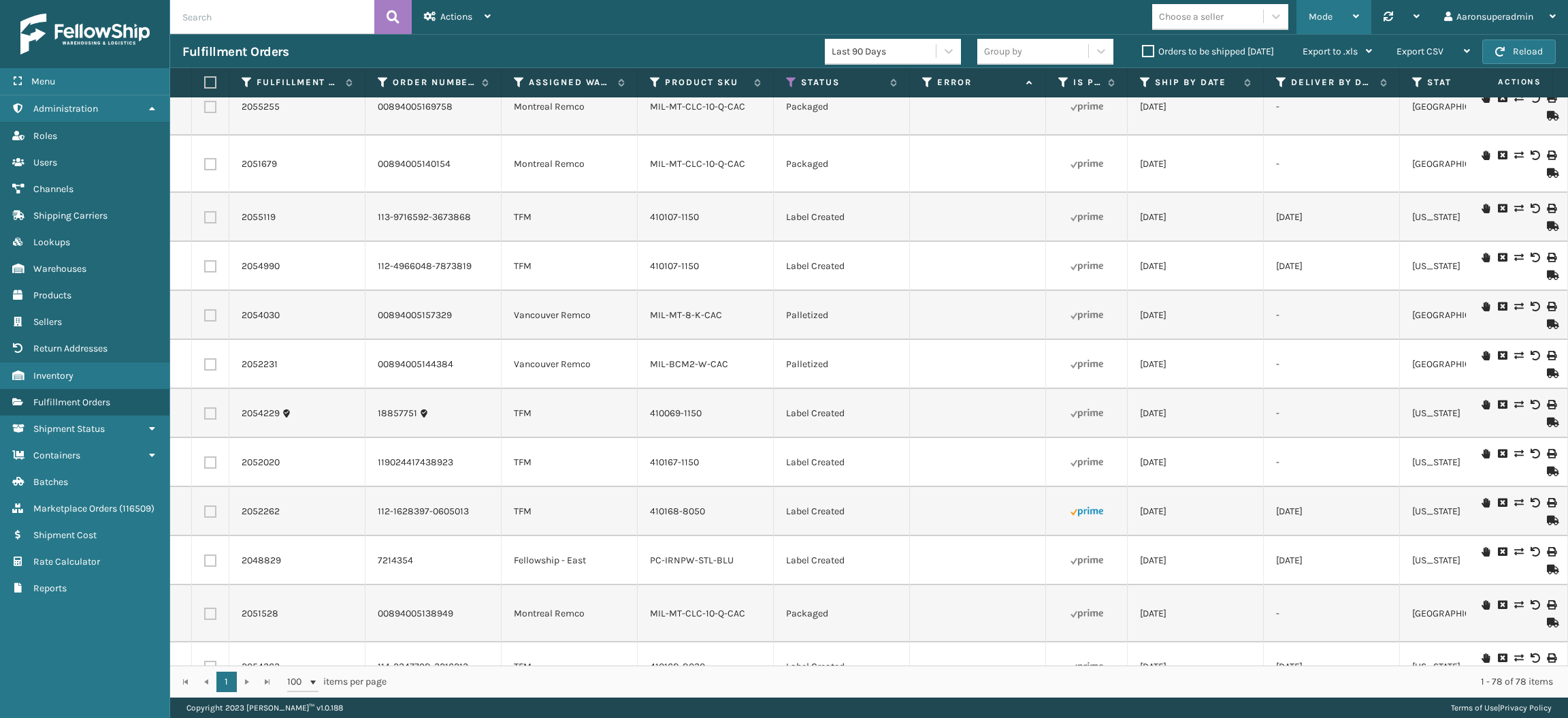
click at [1325, 20] on span "Mode" at bounding box center [1320, 17] width 24 height 12
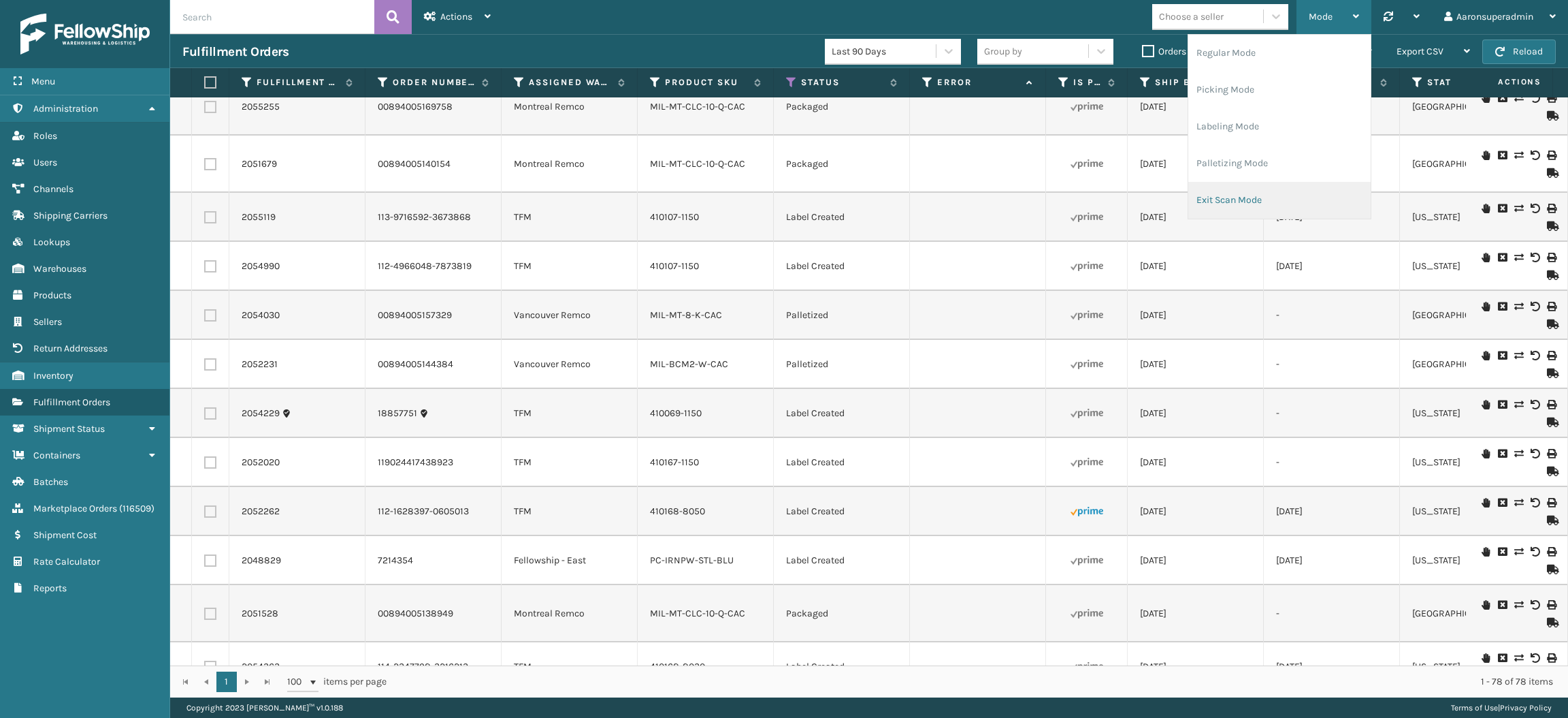
click at [1247, 200] on li "Exit Scan Mode" at bounding box center [1279, 200] width 183 height 37
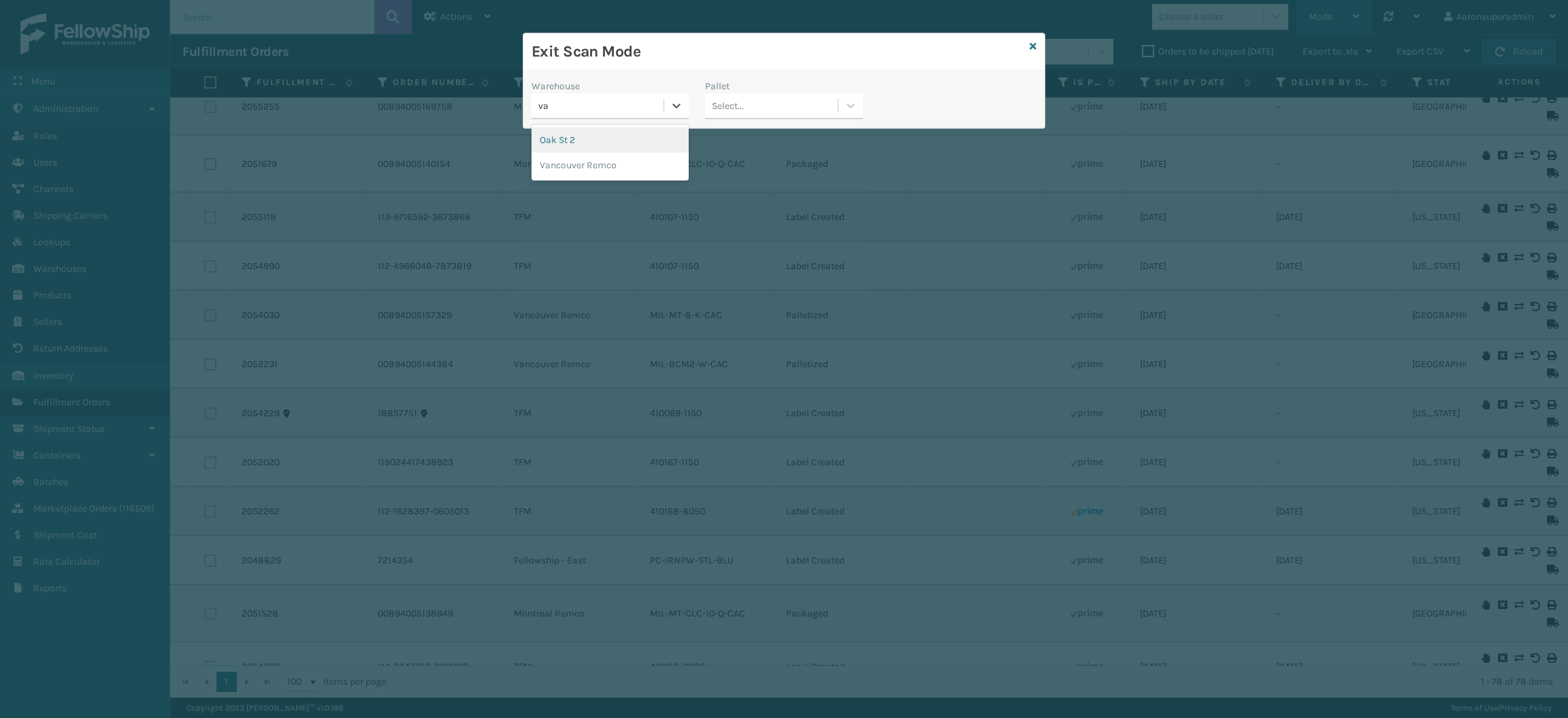
type input "van"
click at [576, 137] on div "Vancouver Remco" at bounding box center [609, 140] width 157 height 25
click at [747, 121] on div "Pallet Select..." at bounding box center [783, 103] width 173 height 48
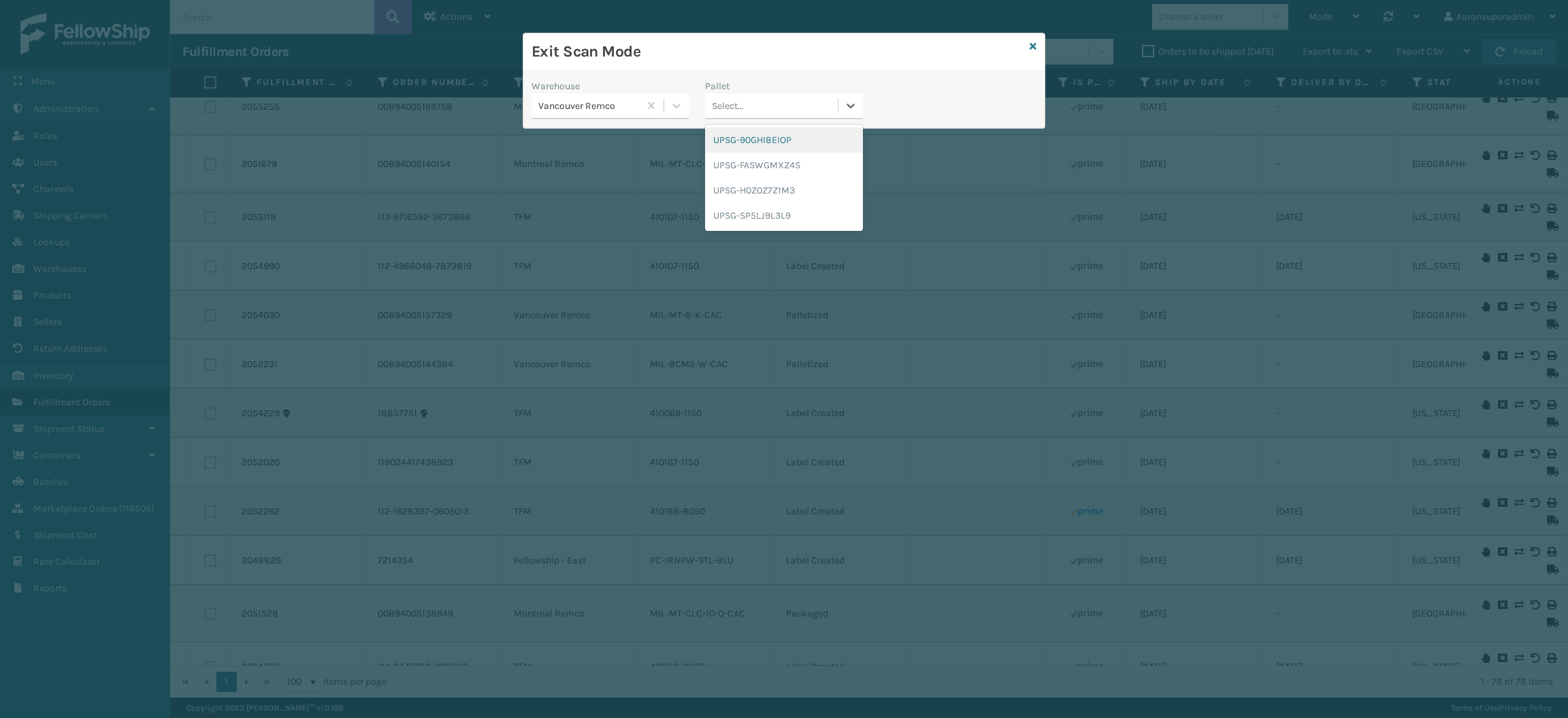
click at [742, 113] on div "Select..." at bounding box center [728, 106] width 32 height 15
click at [746, 137] on div "UPSG-90GHI8EIOP" at bounding box center [783, 140] width 157 height 25
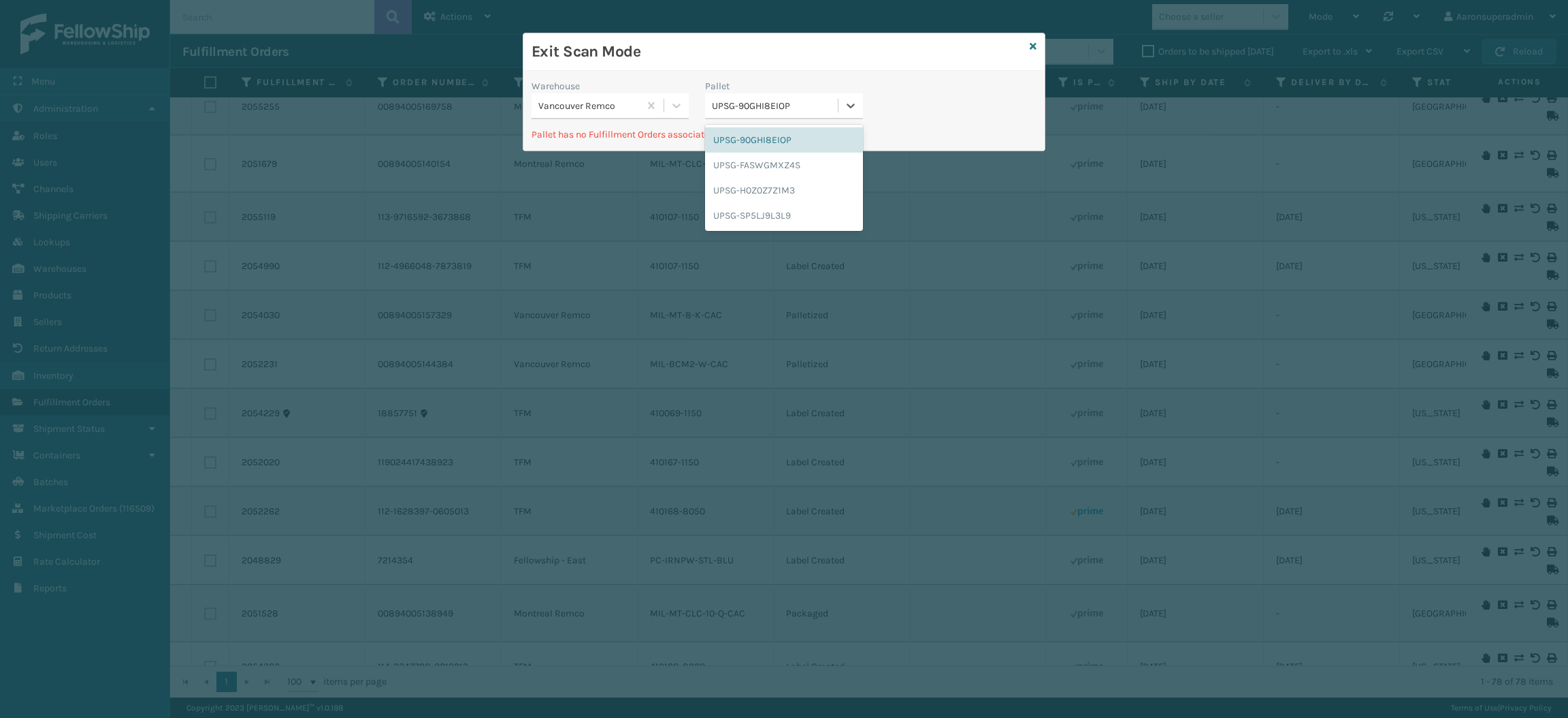
click at [758, 107] on div "UPSG-90GHI8EIOP" at bounding box center [775, 106] width 126 height 15
click at [765, 154] on div "UPSG-FASWGMXZ4S" at bounding box center [783, 165] width 157 height 25
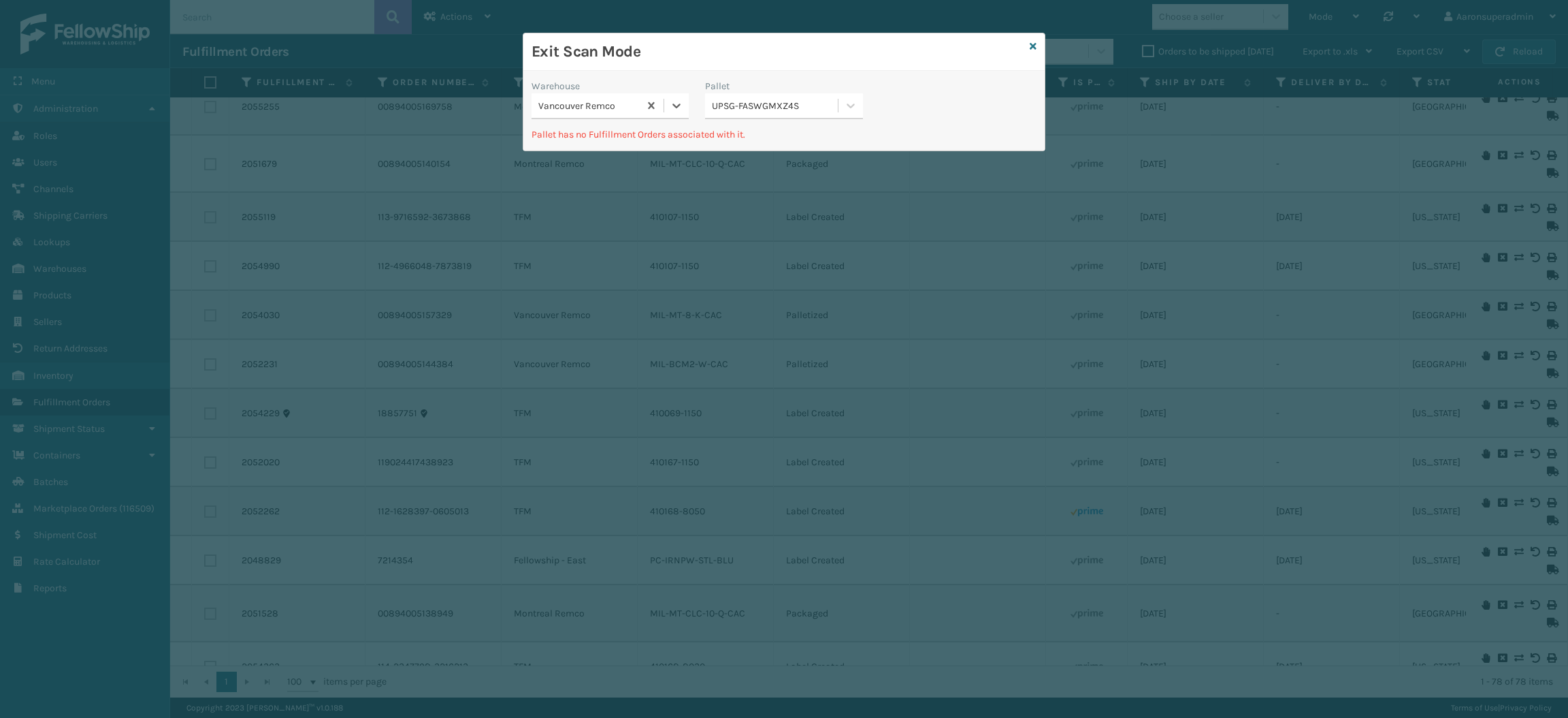
click at [750, 105] on div "UPSG-FASWGMXZ4S" at bounding box center [775, 106] width 126 height 15
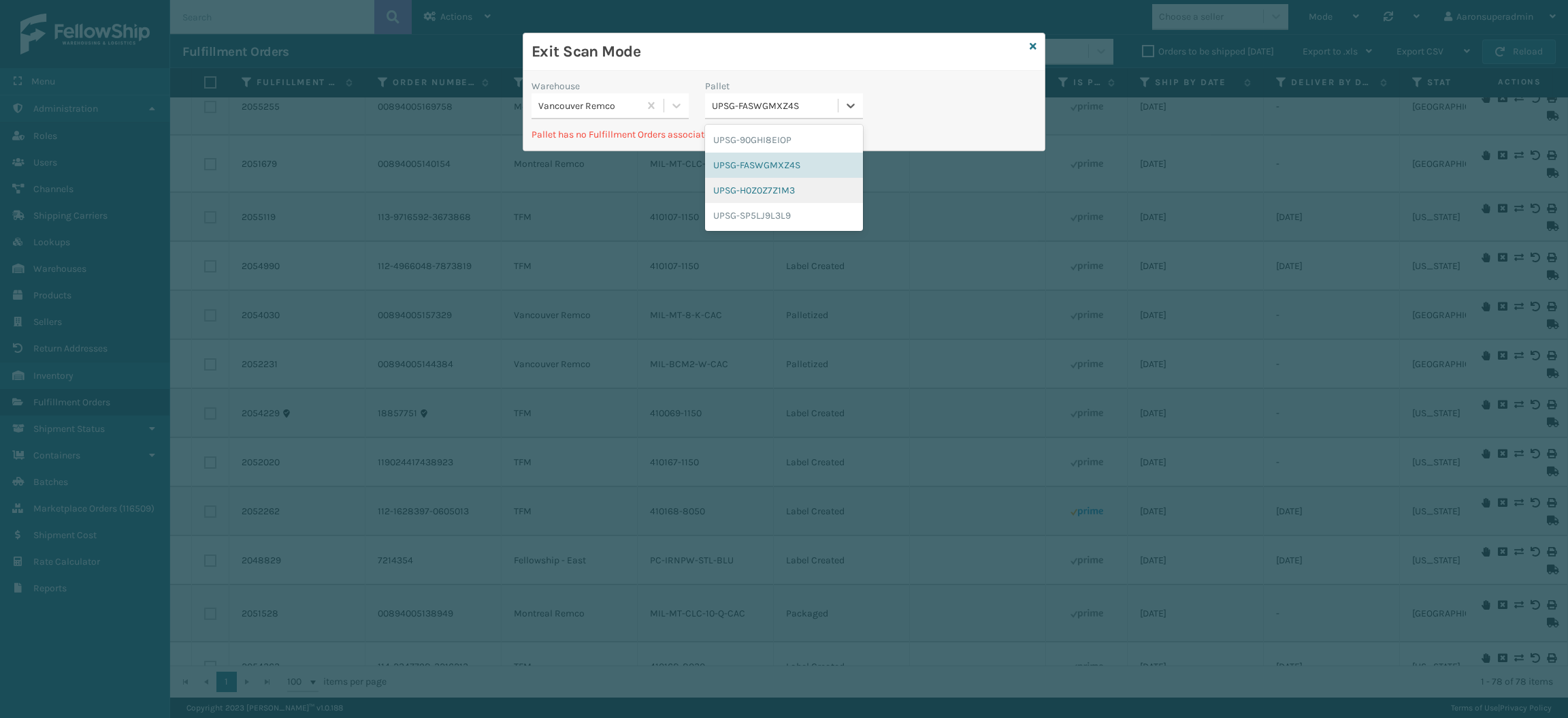
click at [757, 194] on div "UPSG-H0Z0Z7Z1M3" at bounding box center [783, 190] width 157 height 25
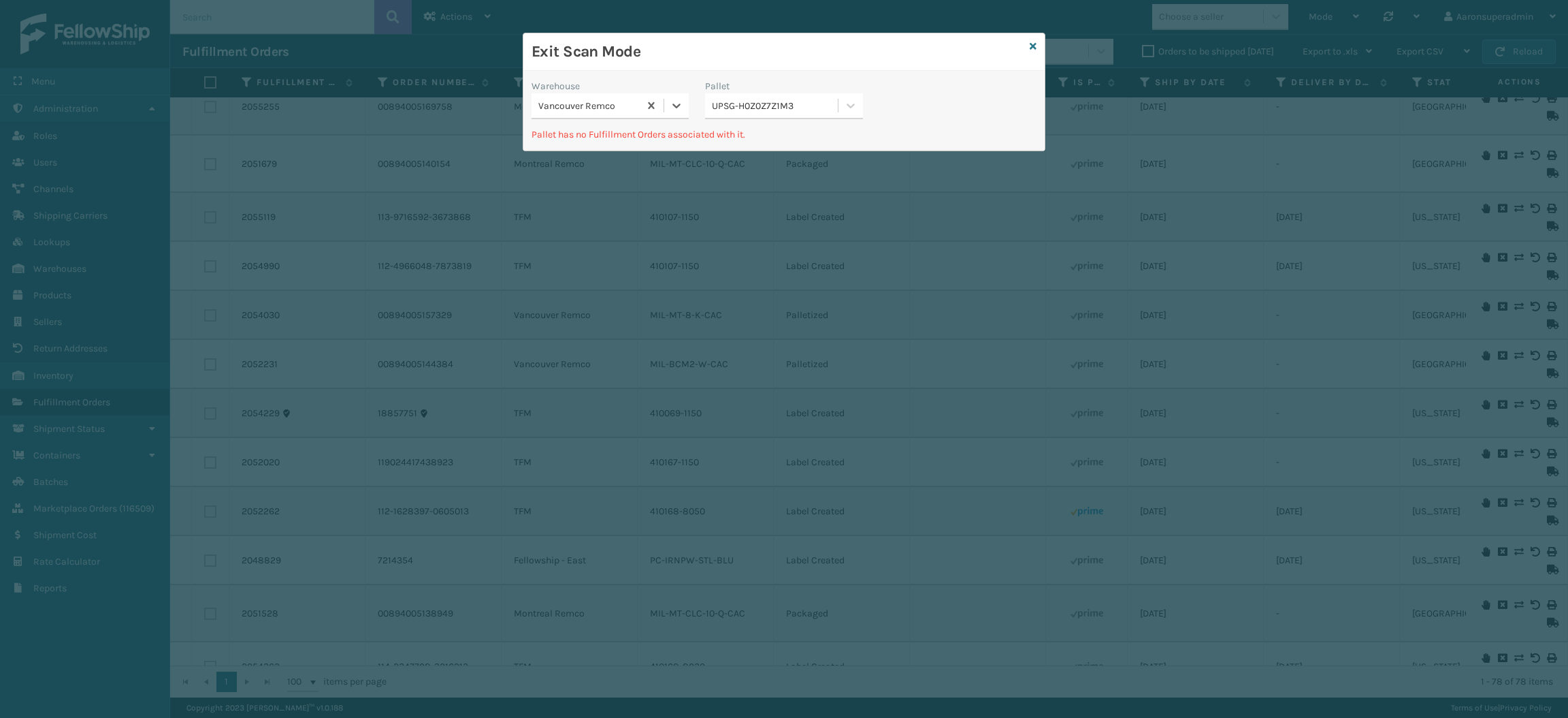
click at [756, 105] on div "UPSG-H0Z0Z7Z1M3" at bounding box center [775, 106] width 126 height 15
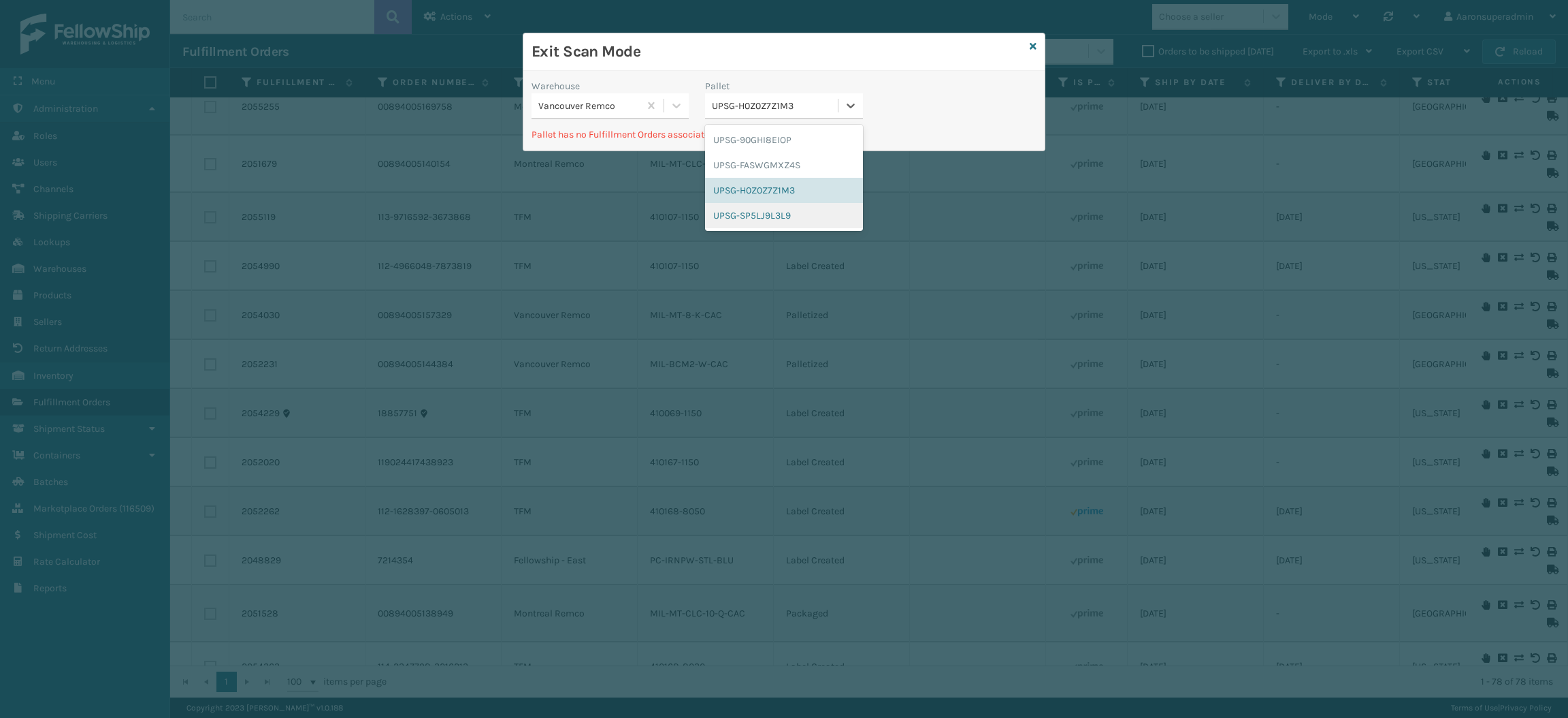
click at [755, 211] on div "UPSG-SP5LJ9L3L9" at bounding box center [783, 216] width 157 height 25
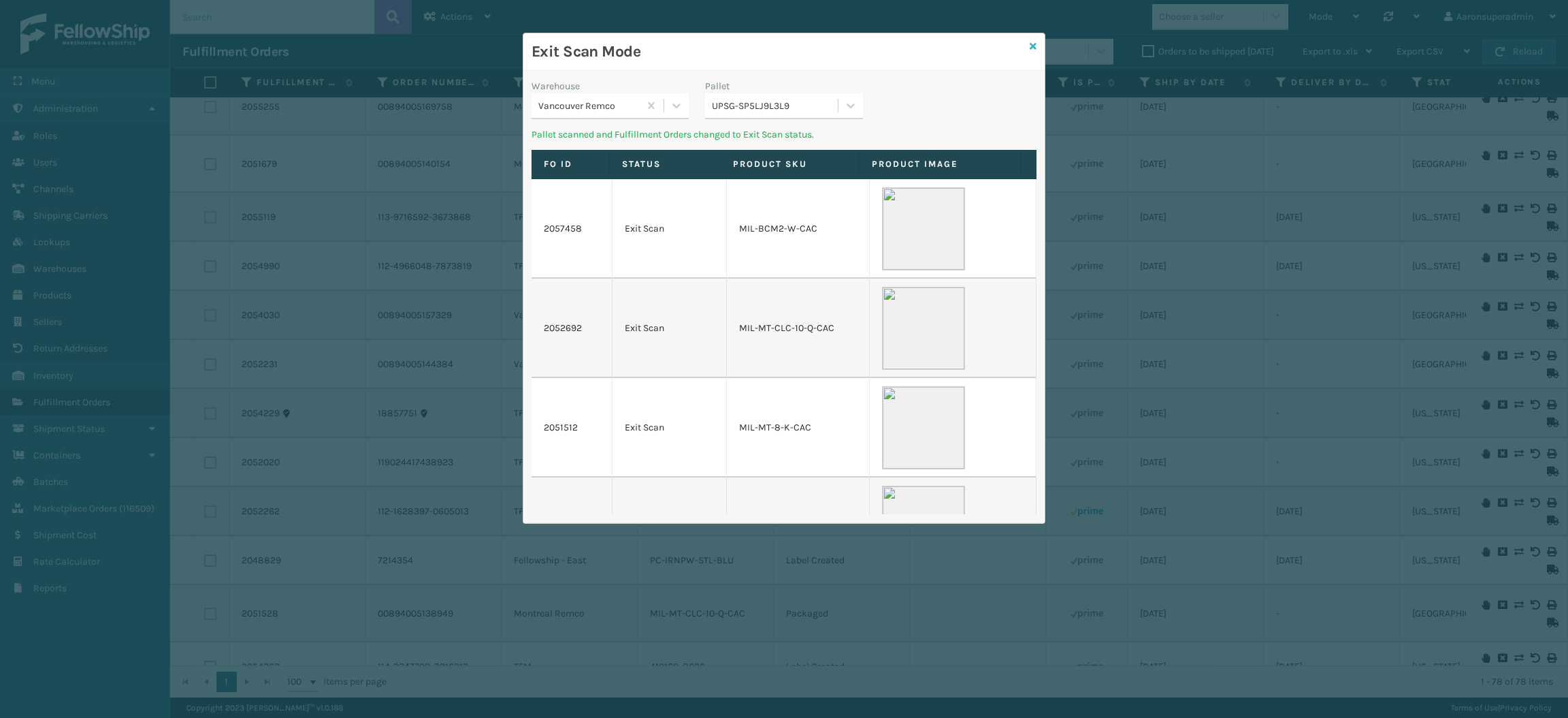
click at [1030, 46] on icon at bounding box center [1032, 46] width 7 height 10
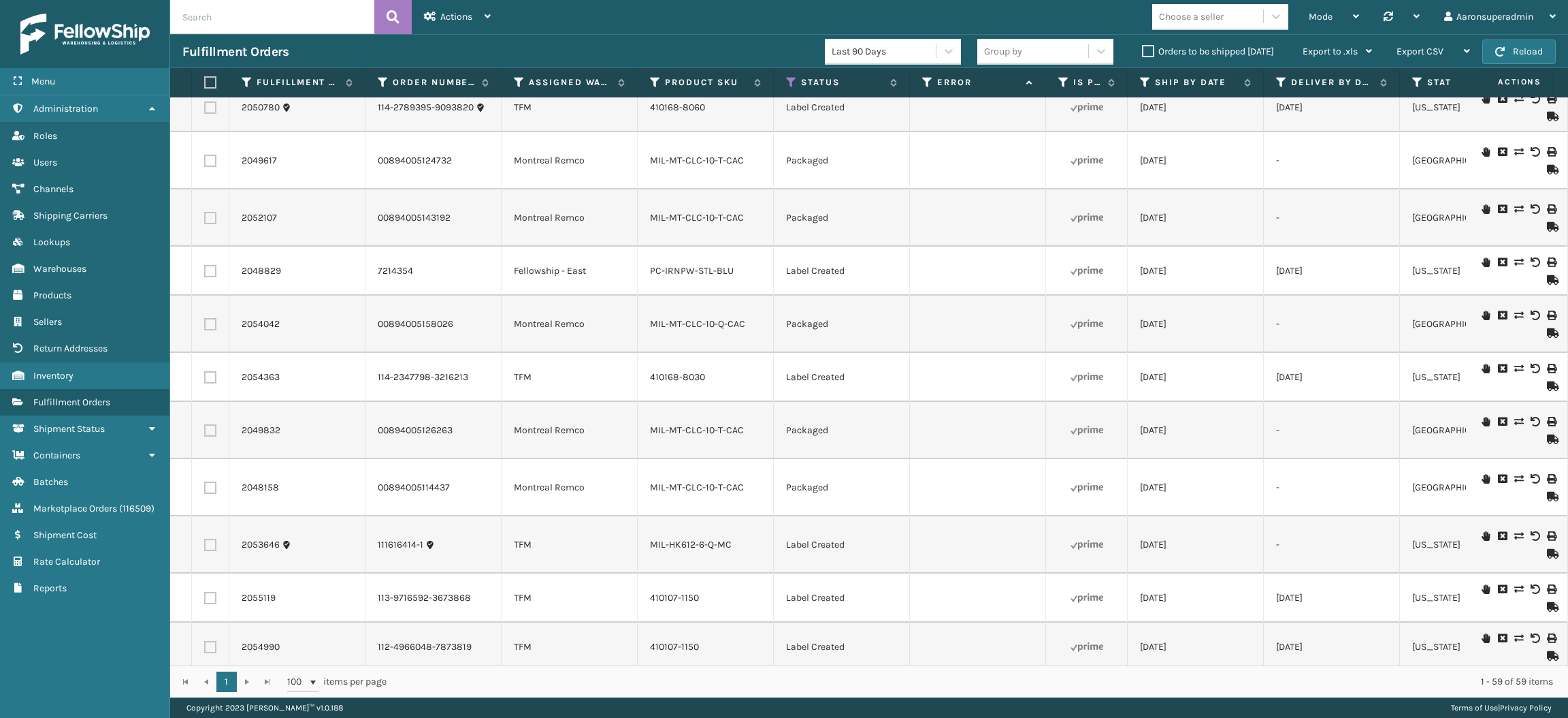
scroll to position [2356, 0]
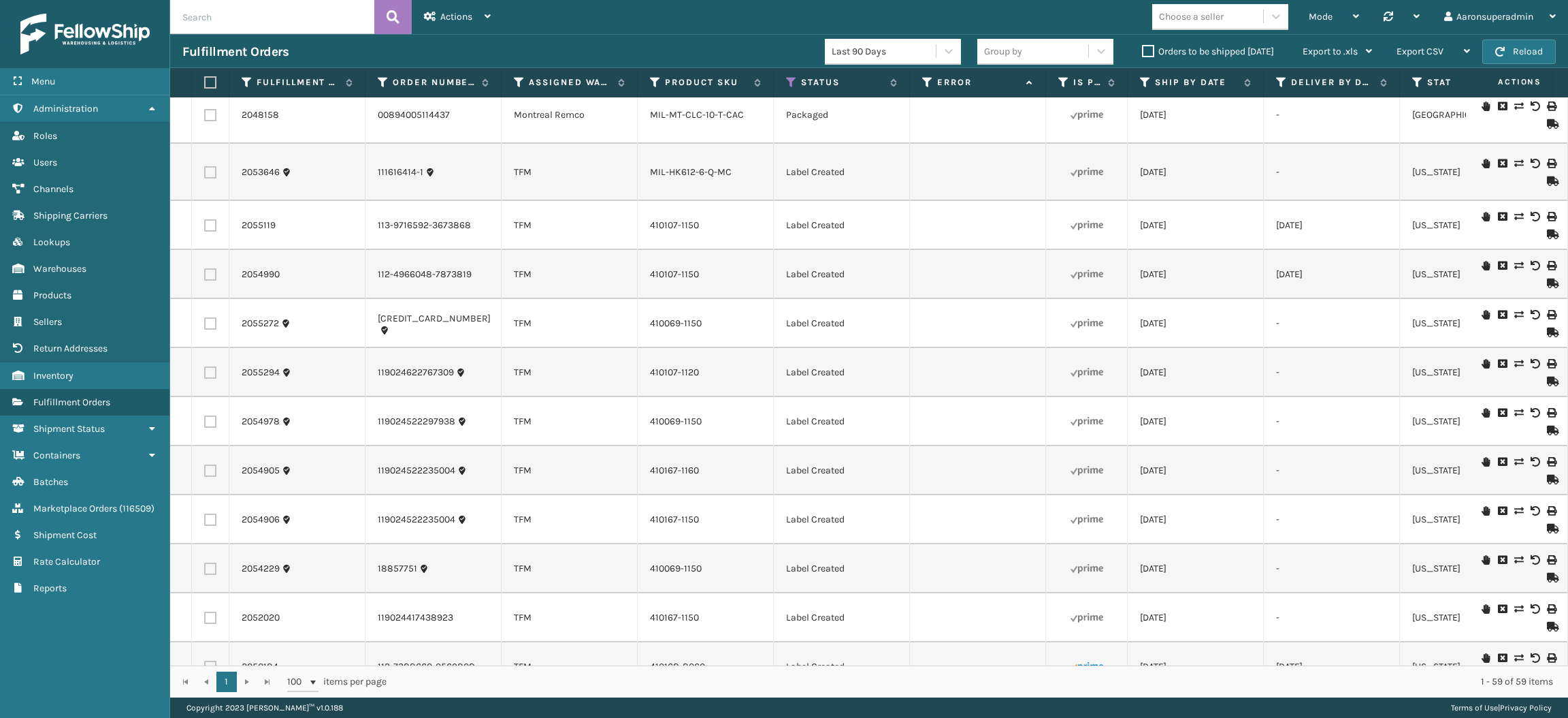
click at [207, 83] on label at bounding box center [208, 82] width 8 height 12
click at [205, 83] on input "checkbox" at bounding box center [204, 83] width 1 height 9
checkbox input "true"
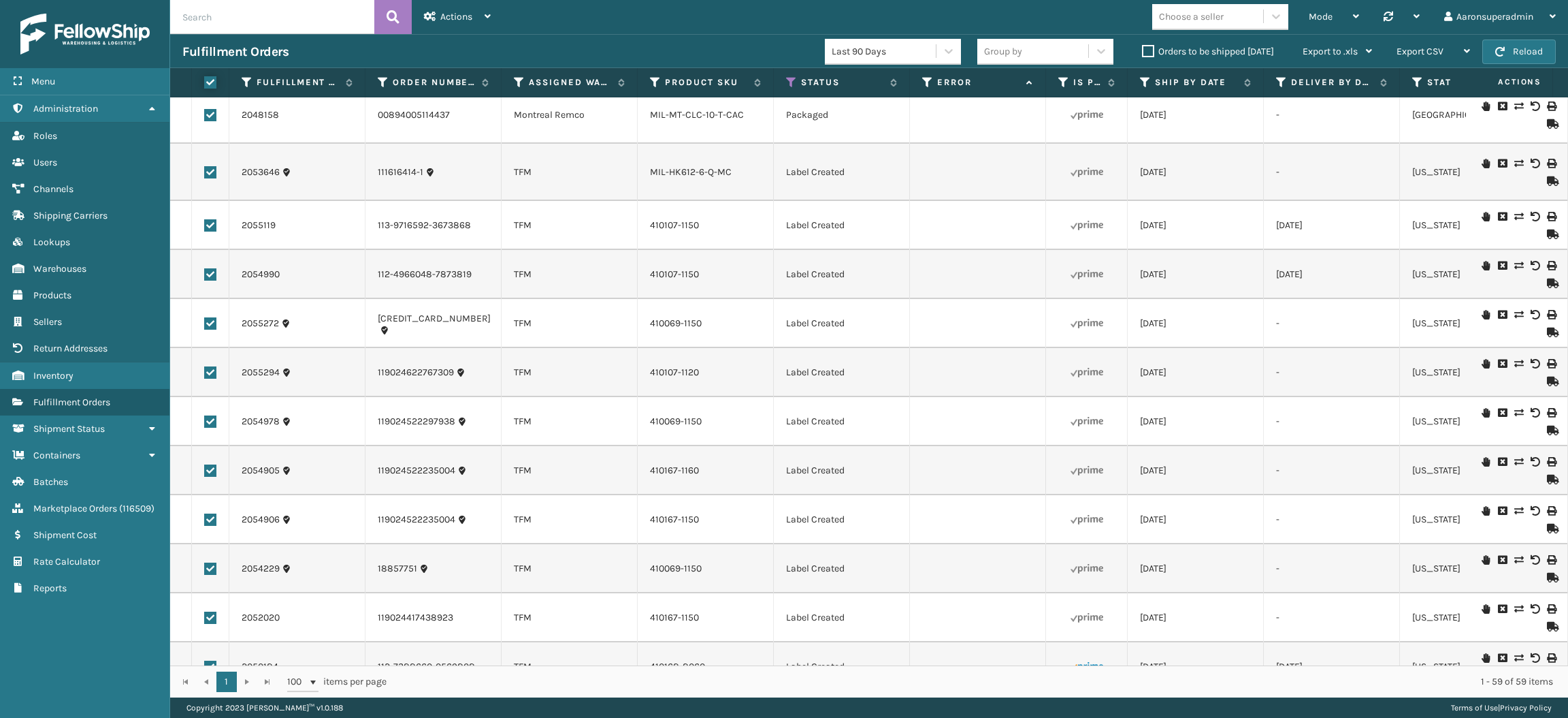
checkbox input "true"
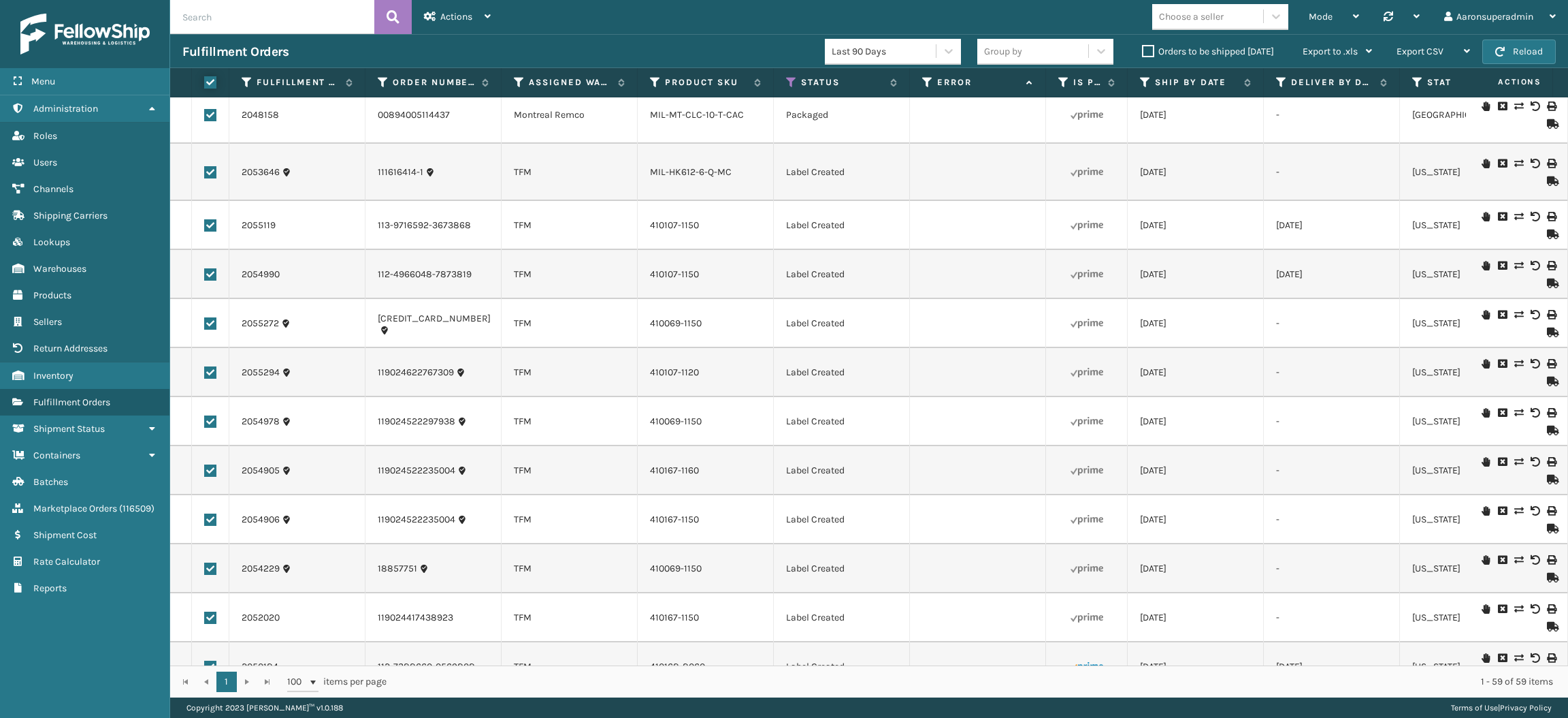
checkbox input "true"
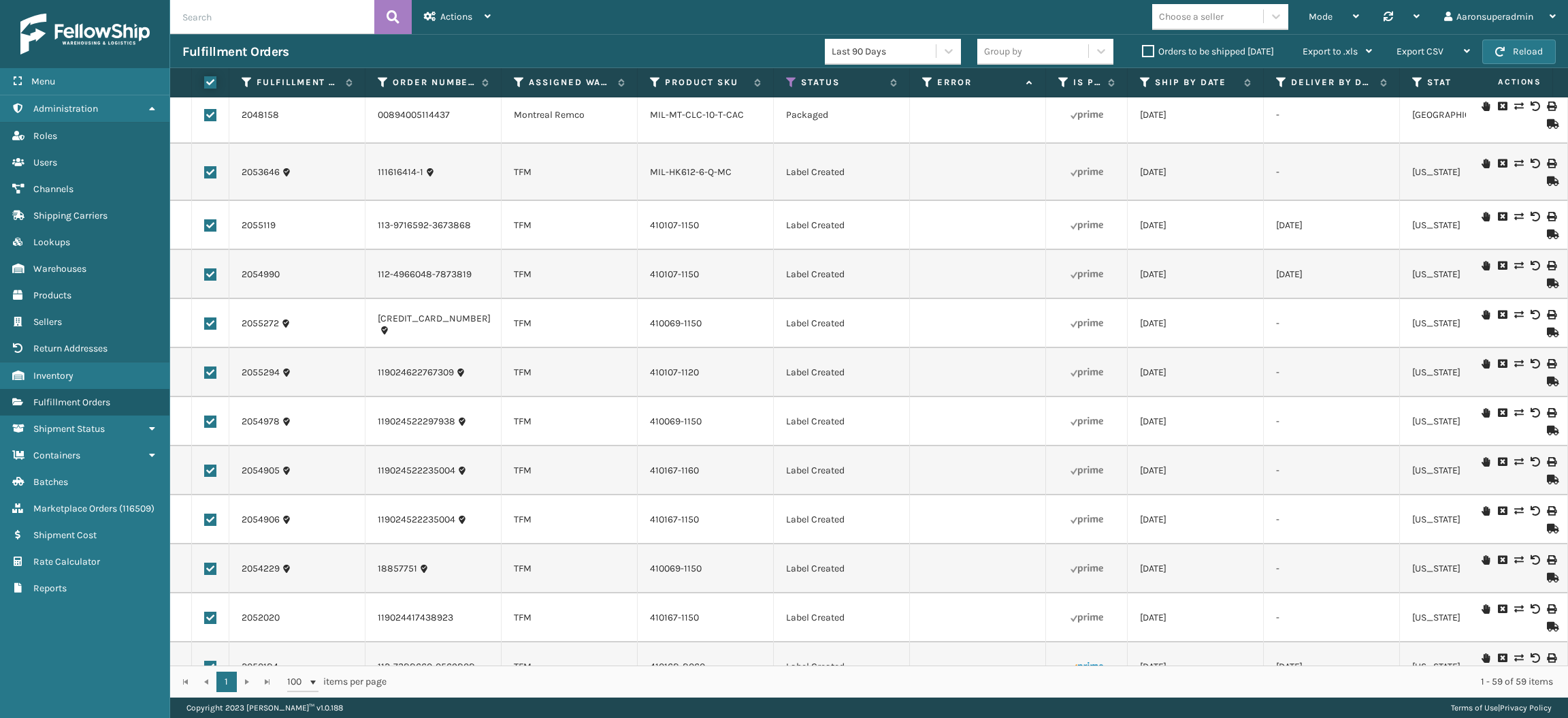
checkbox input "true"
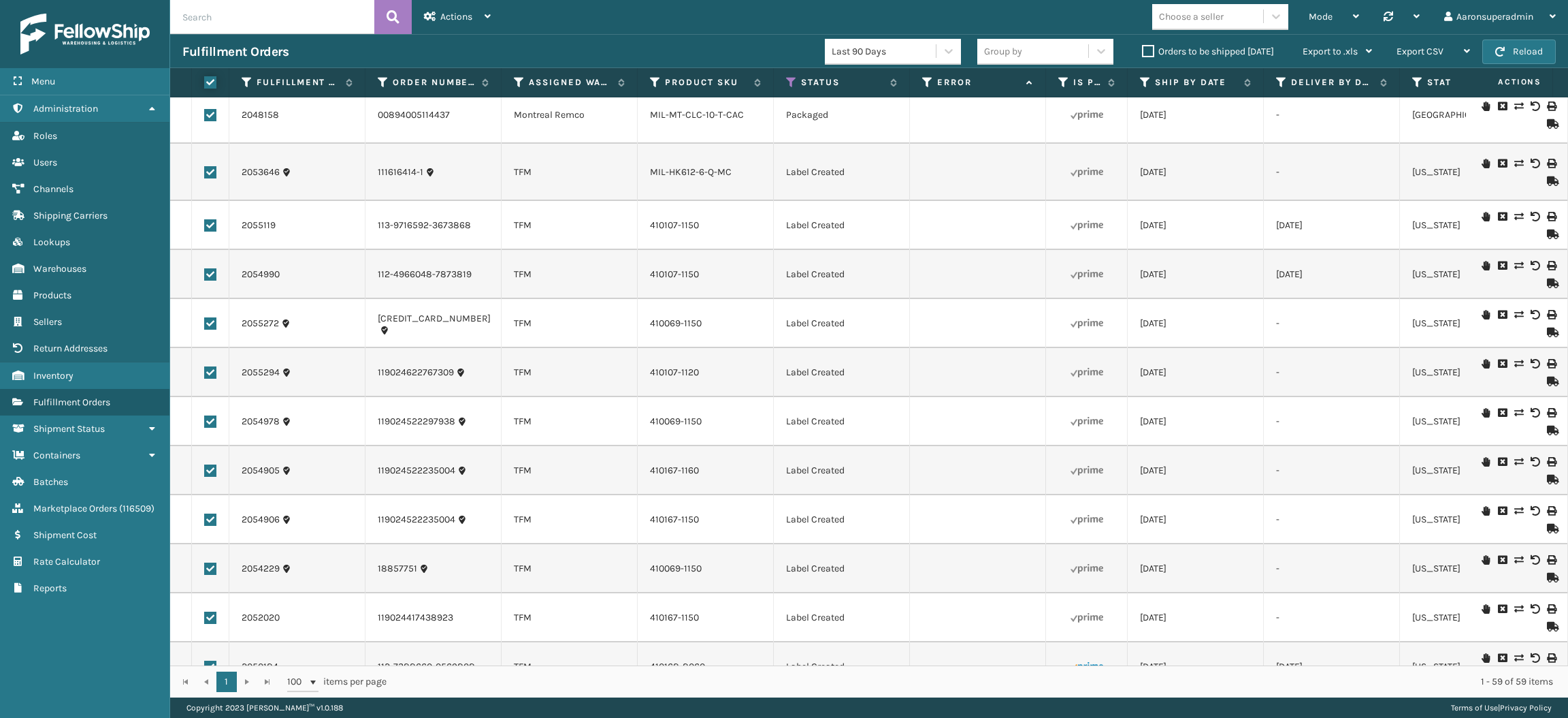
checkbox input "true"
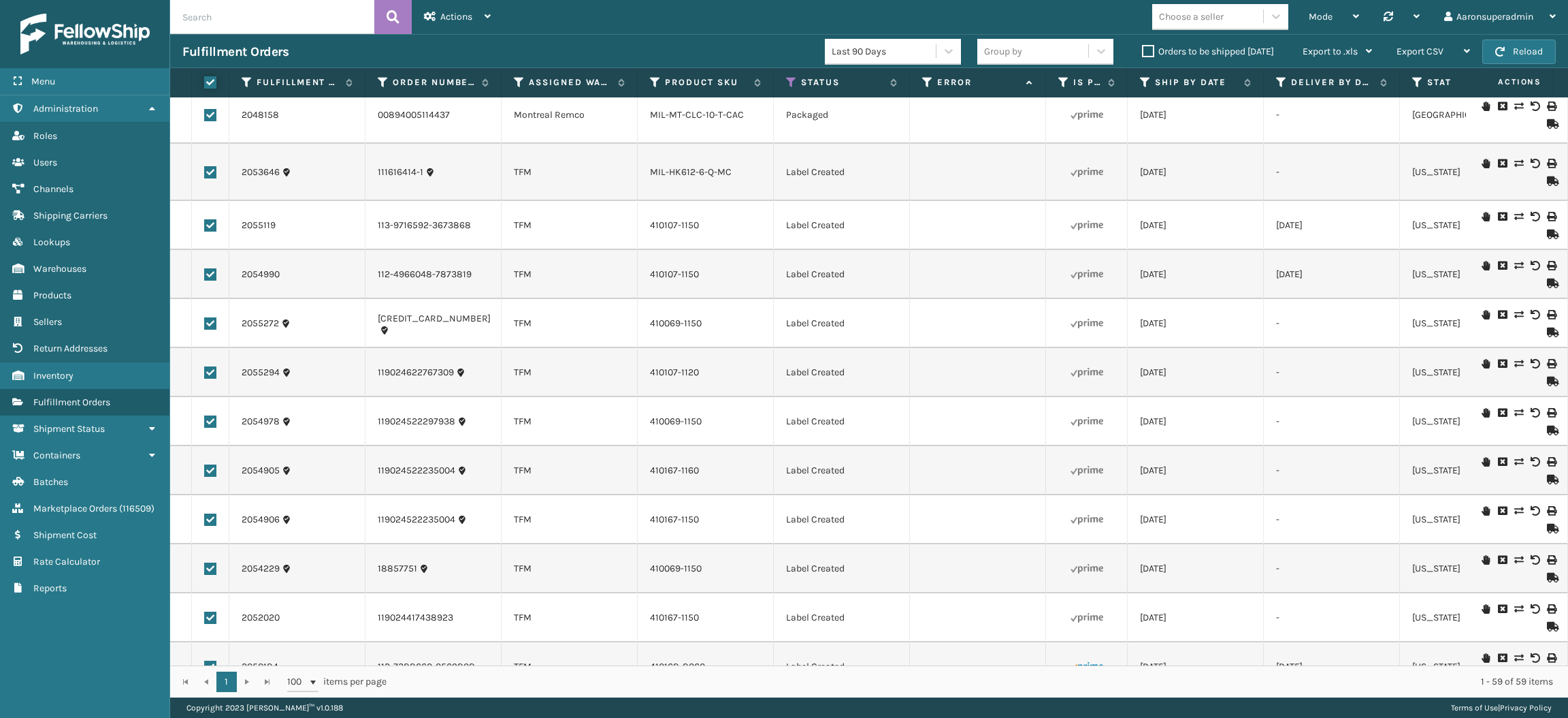
checkbox input "true"
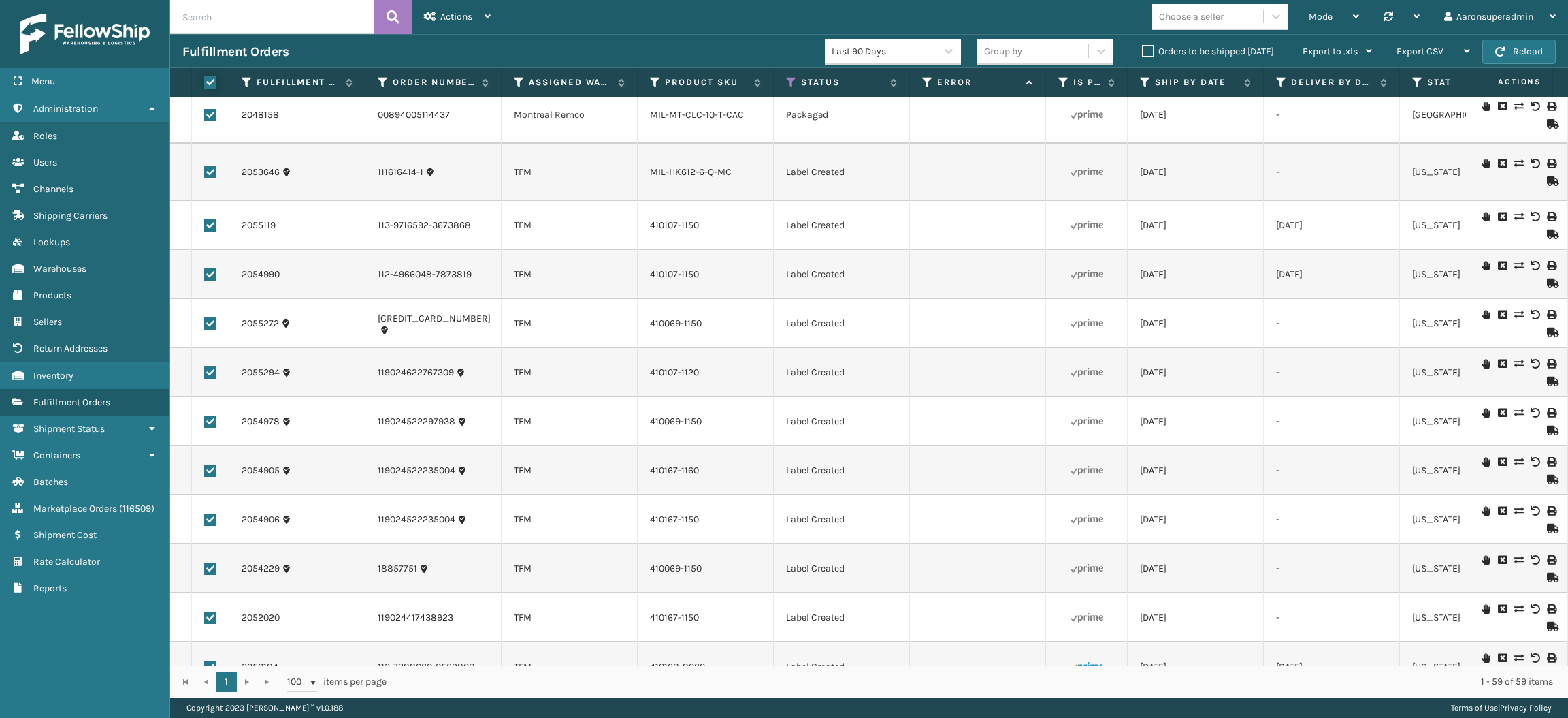
checkbox input "true"
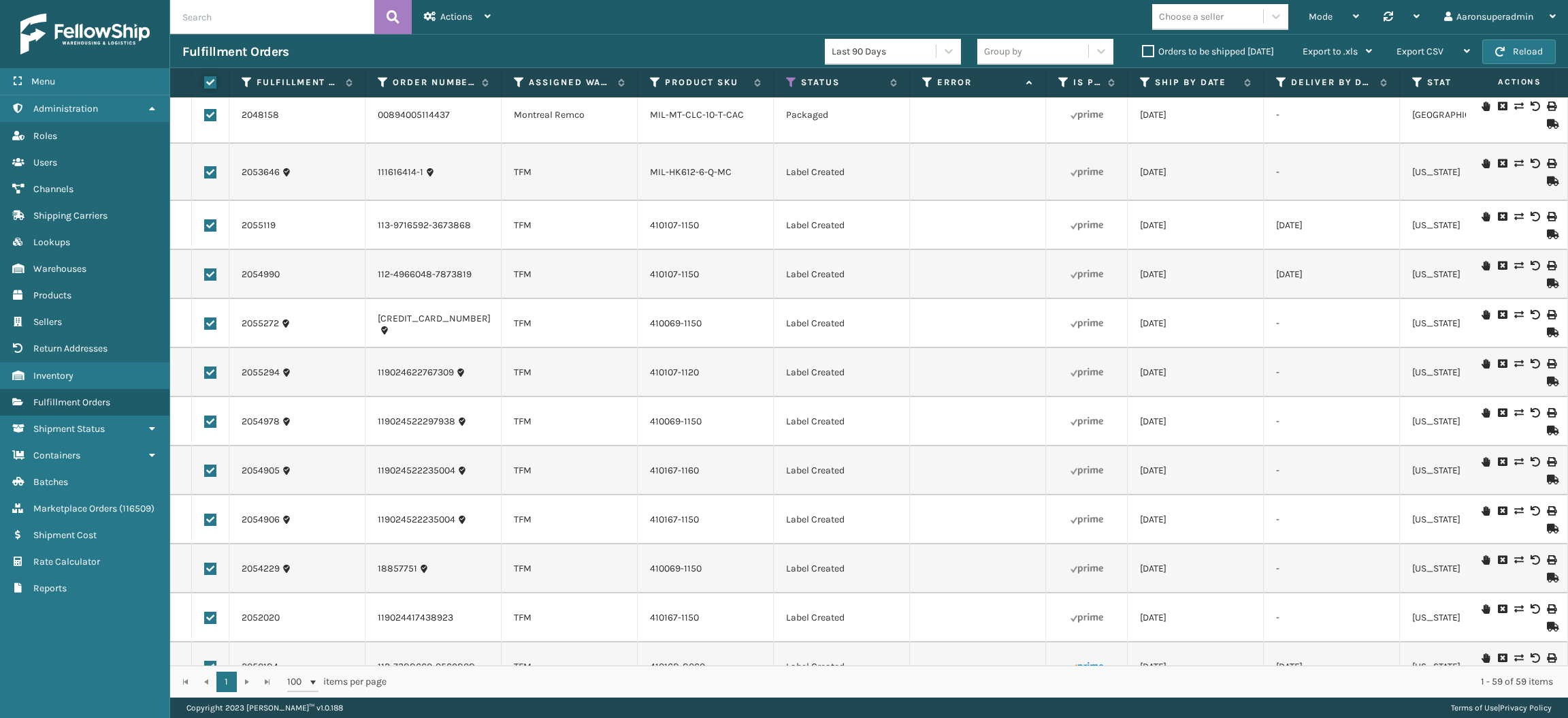
checkbox input "true"
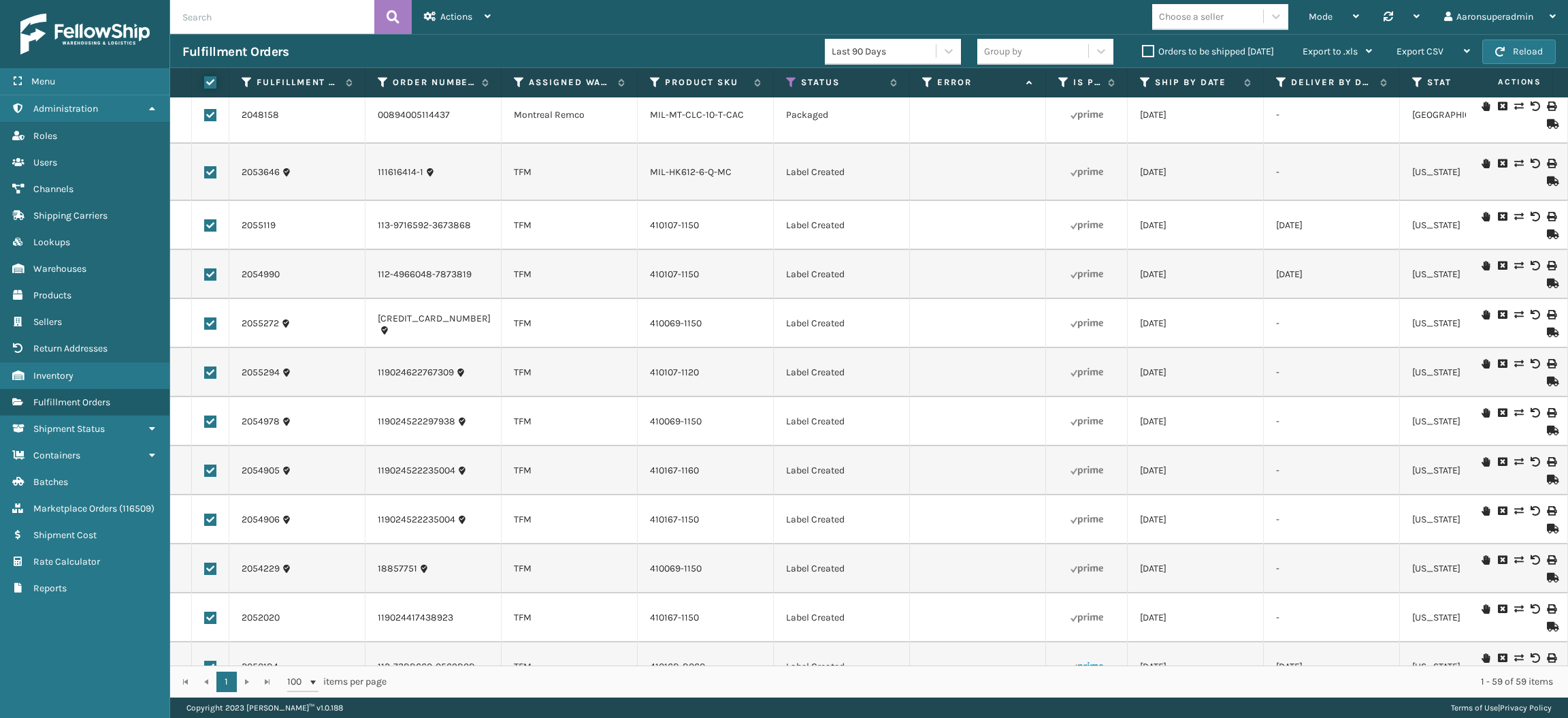
checkbox input "true"
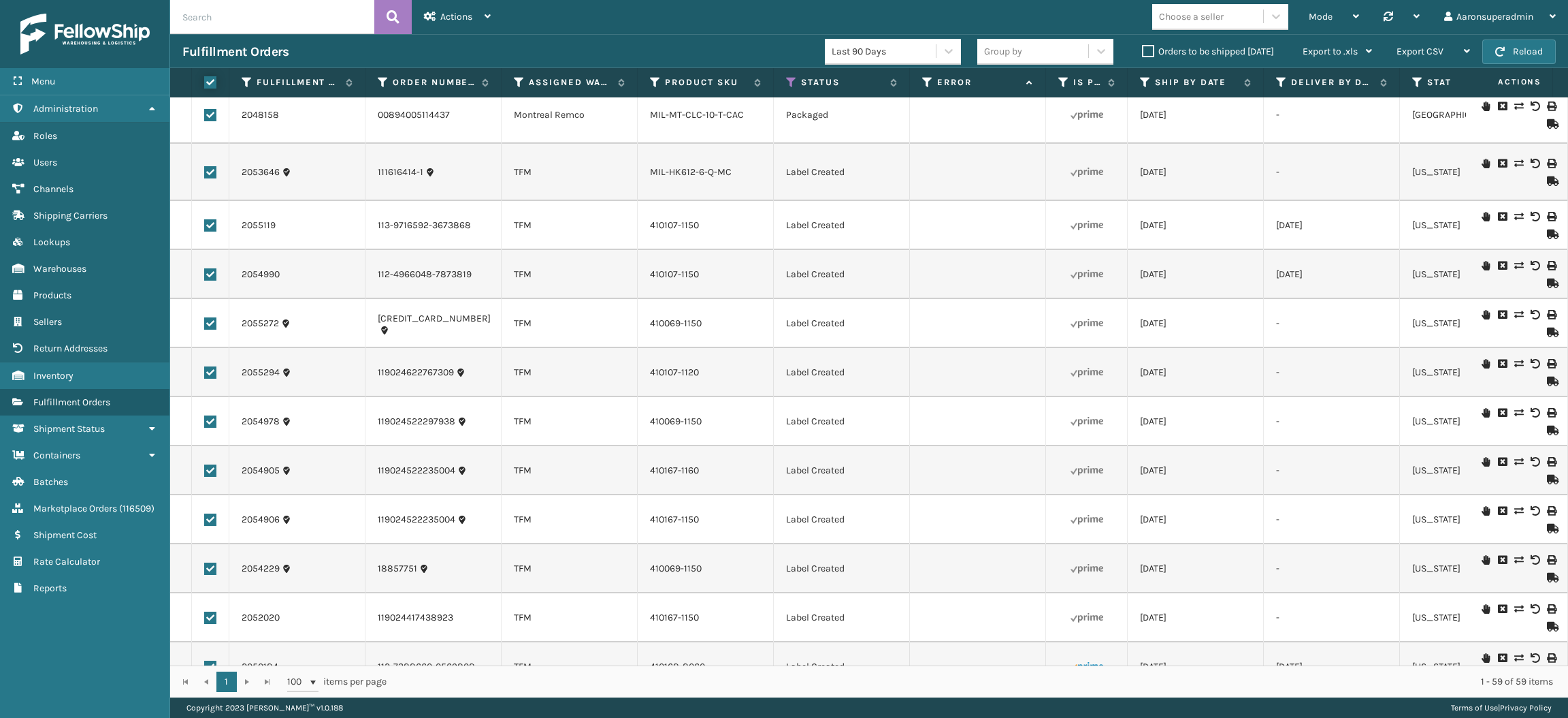
checkbox input "true"
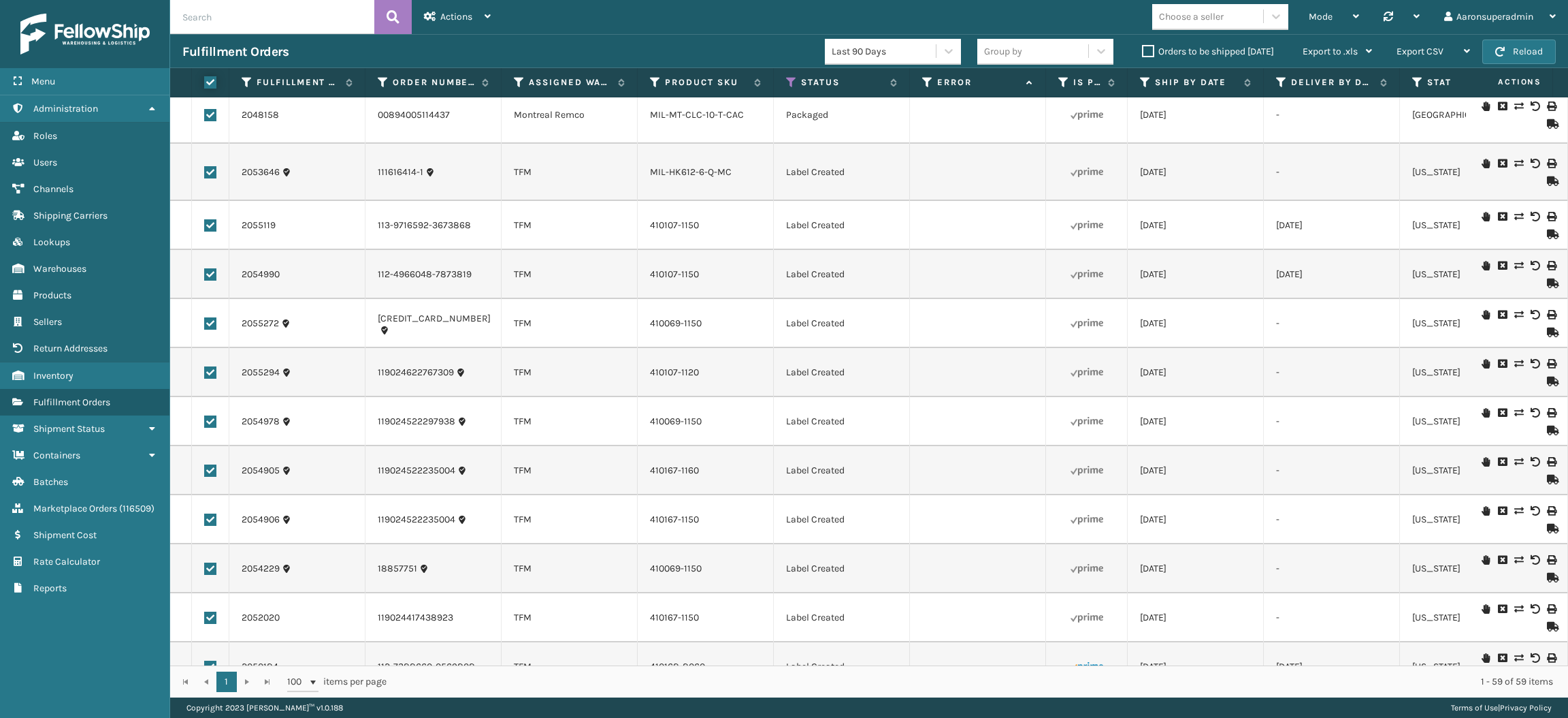
checkbox input "true"
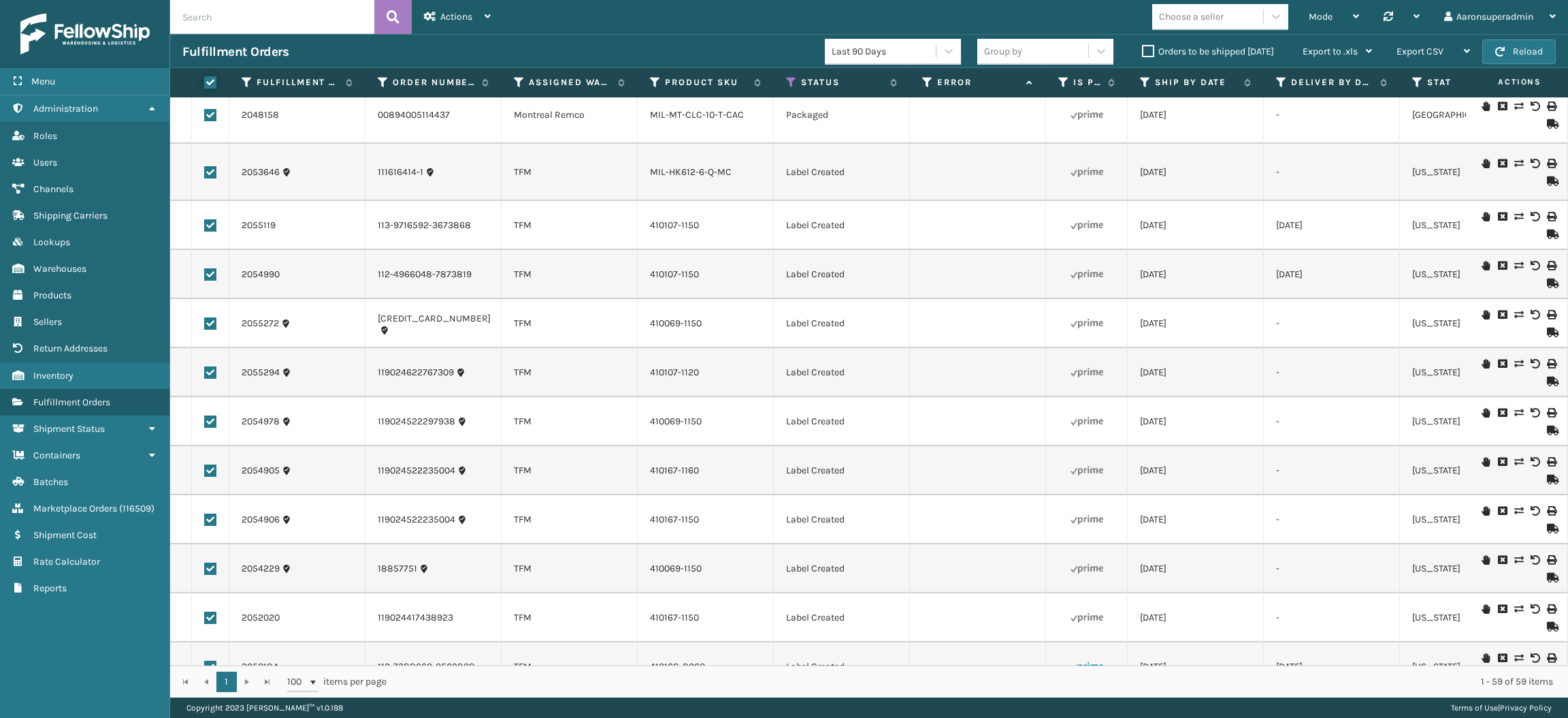
checkbox input "true"
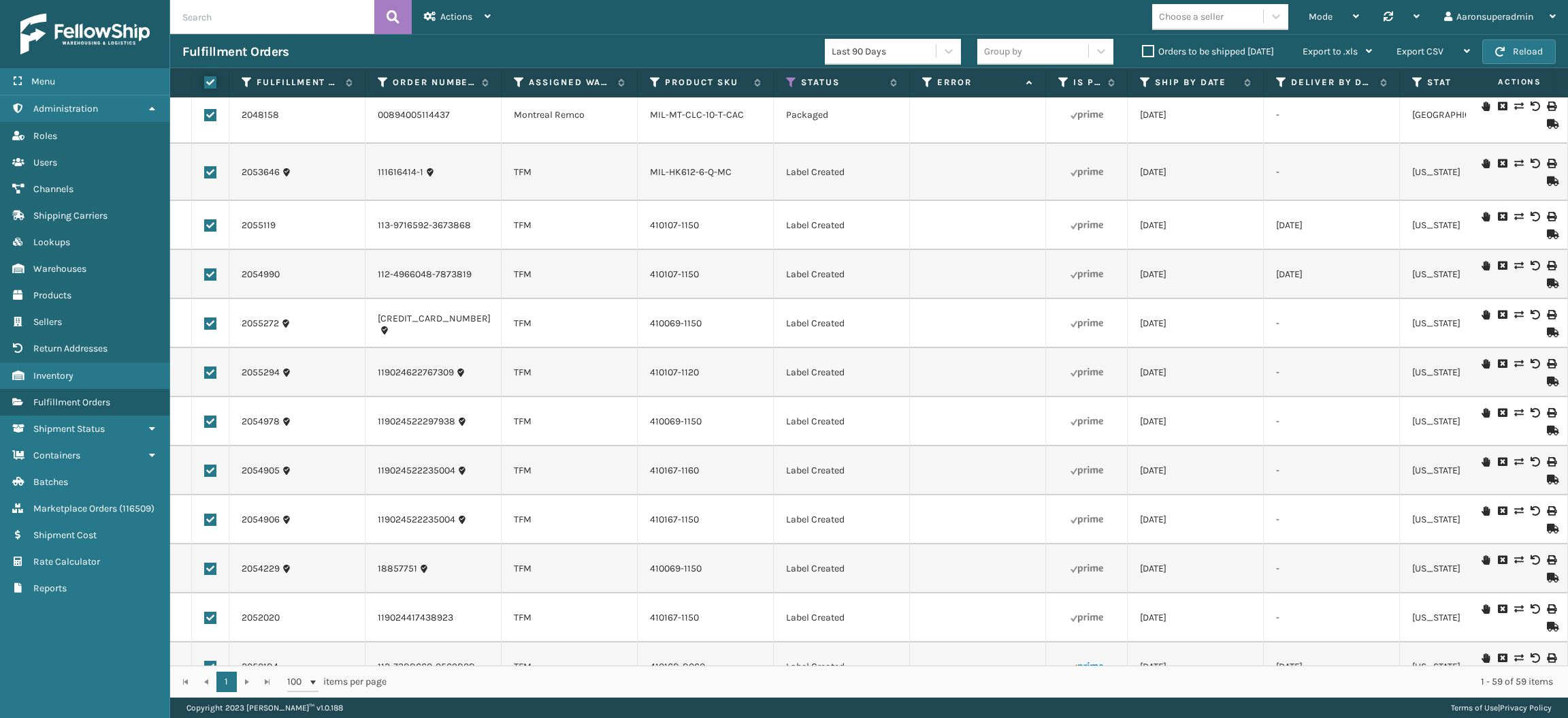
checkbox input "true"
click at [1044, 46] on span "Bulk Actions" at bounding box center [1064, 51] width 54 height 12
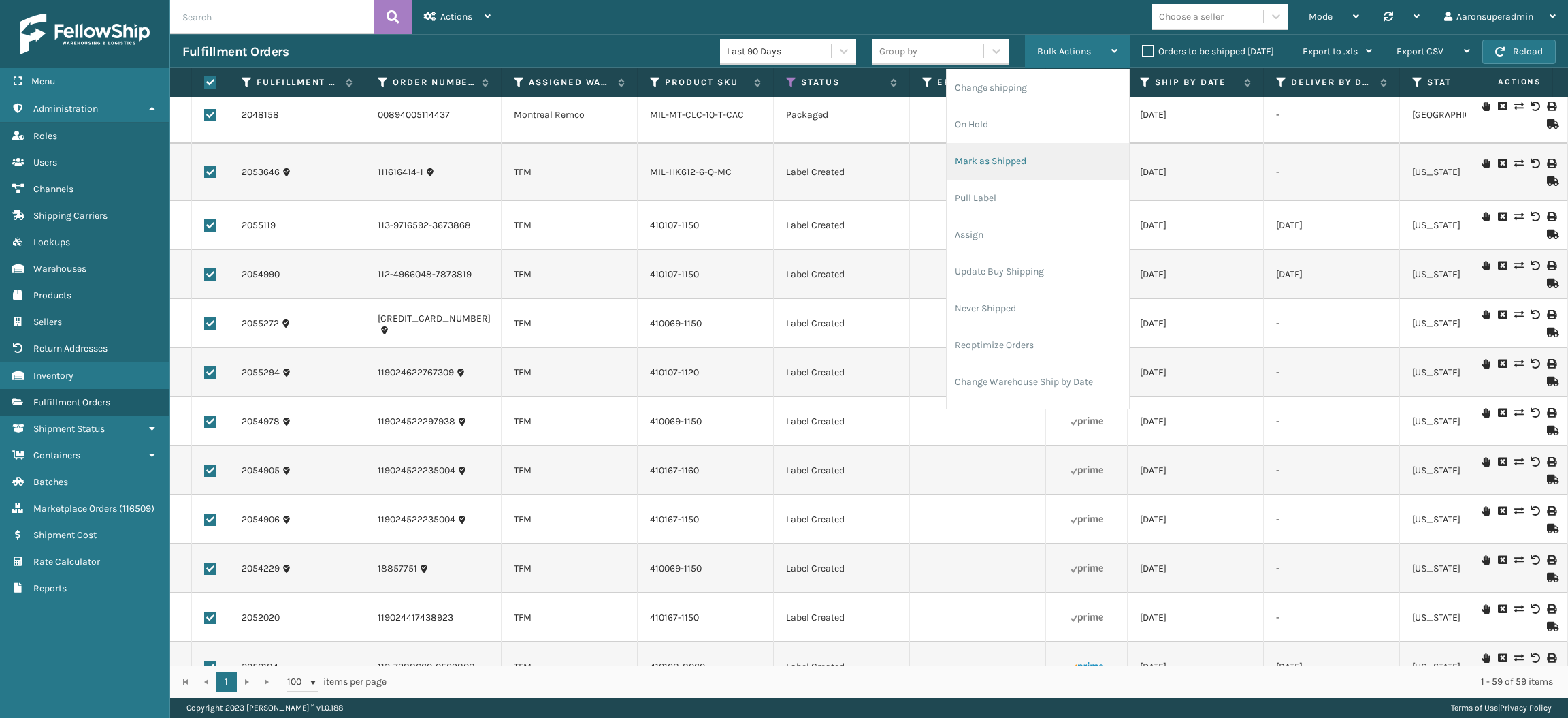
click at [1027, 165] on li "Mark as Shipped" at bounding box center [1038, 162] width 183 height 37
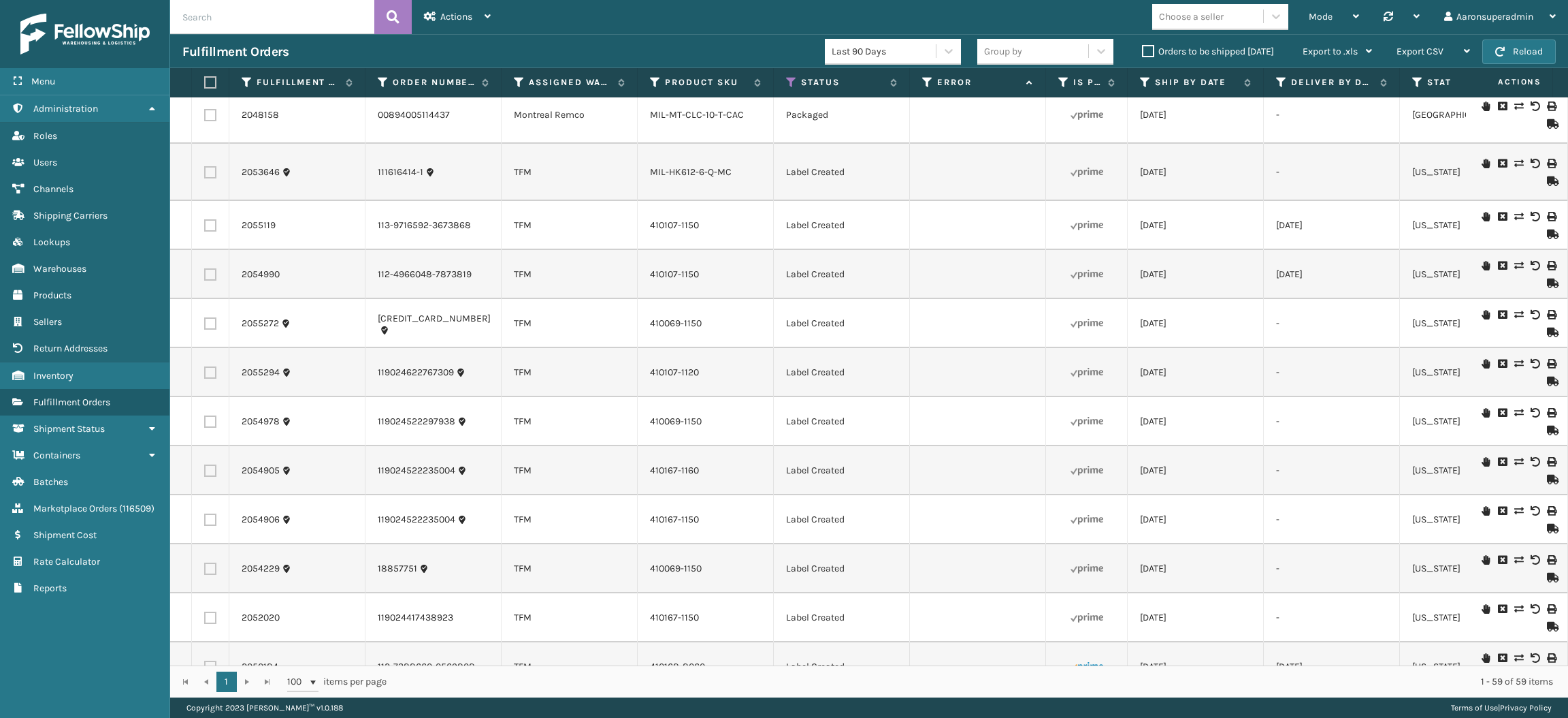
checkbox input "false"
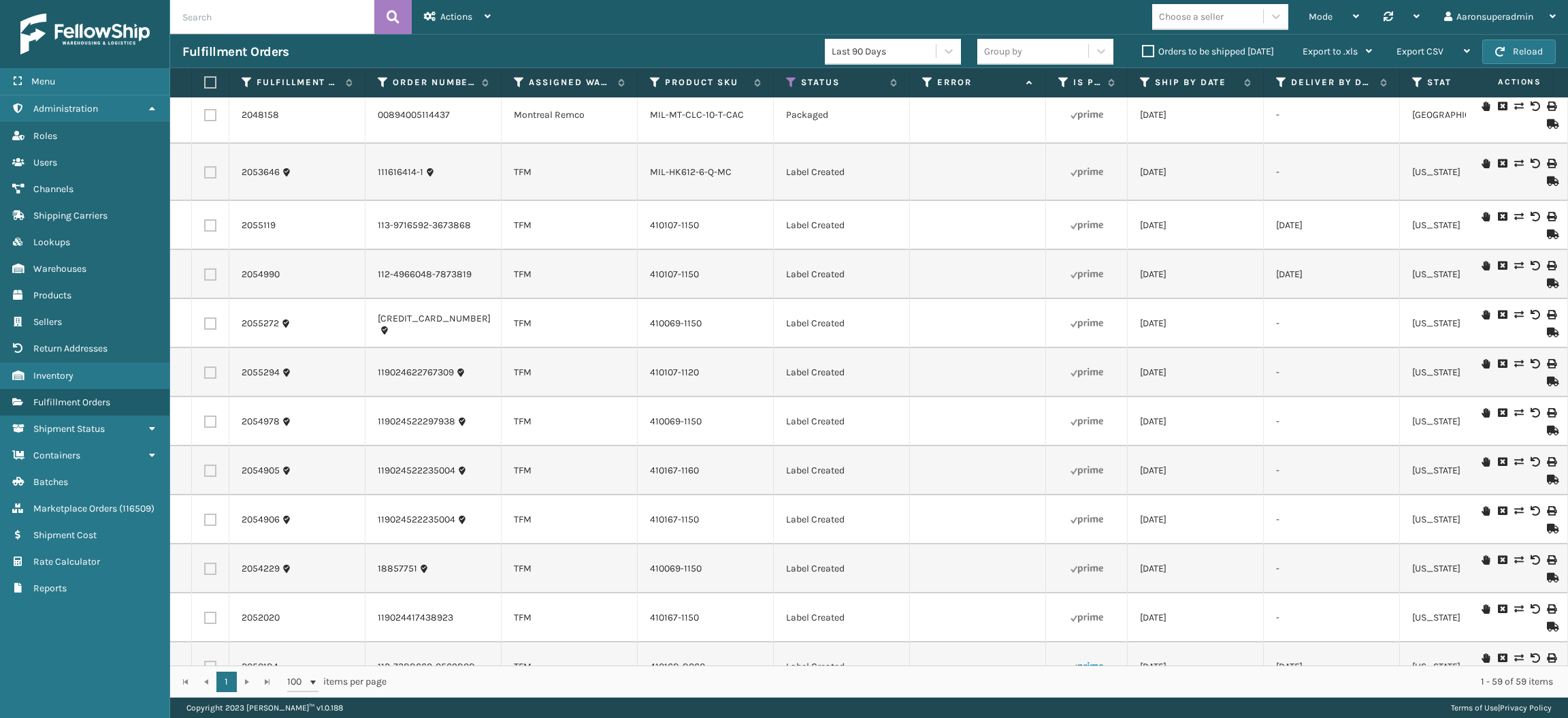
checkbox input "false"
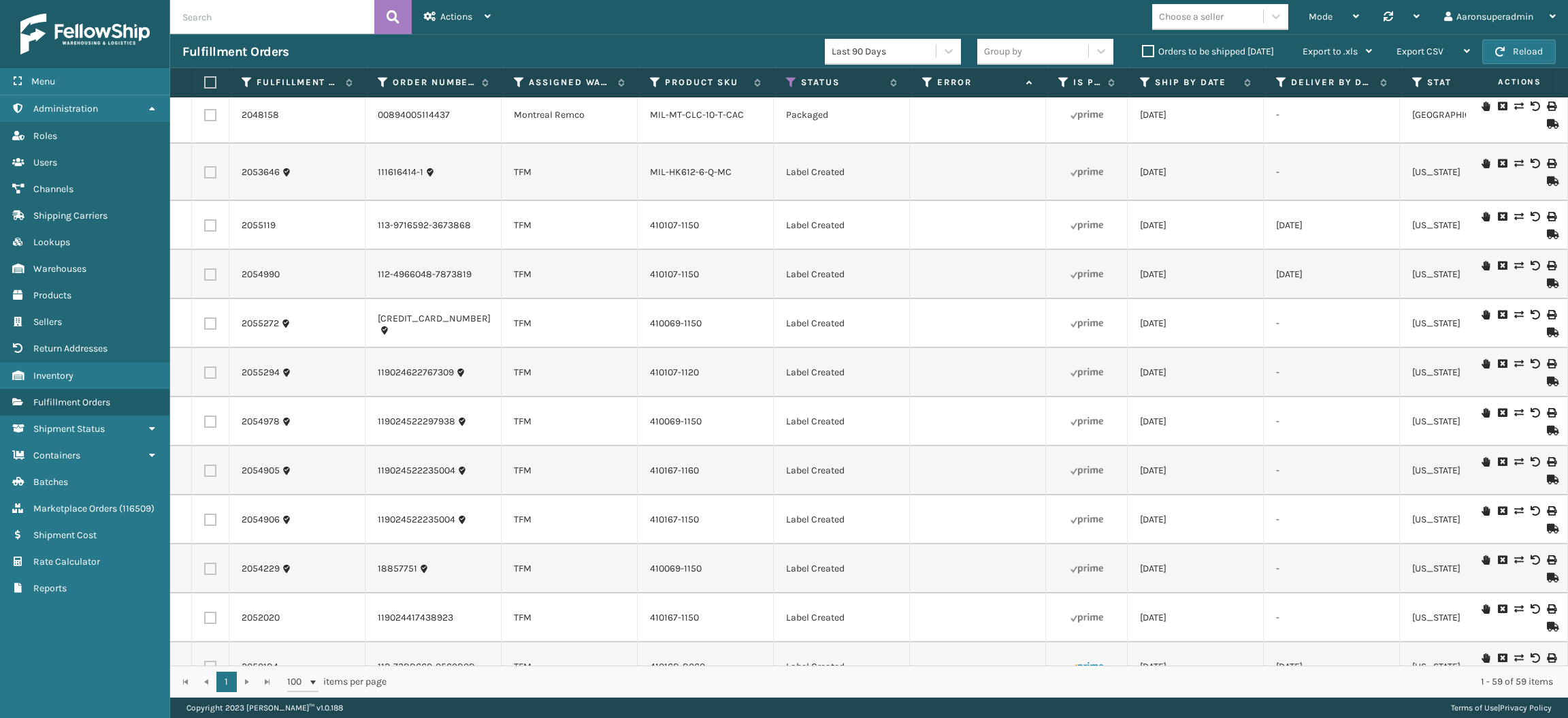
checkbox input "false"
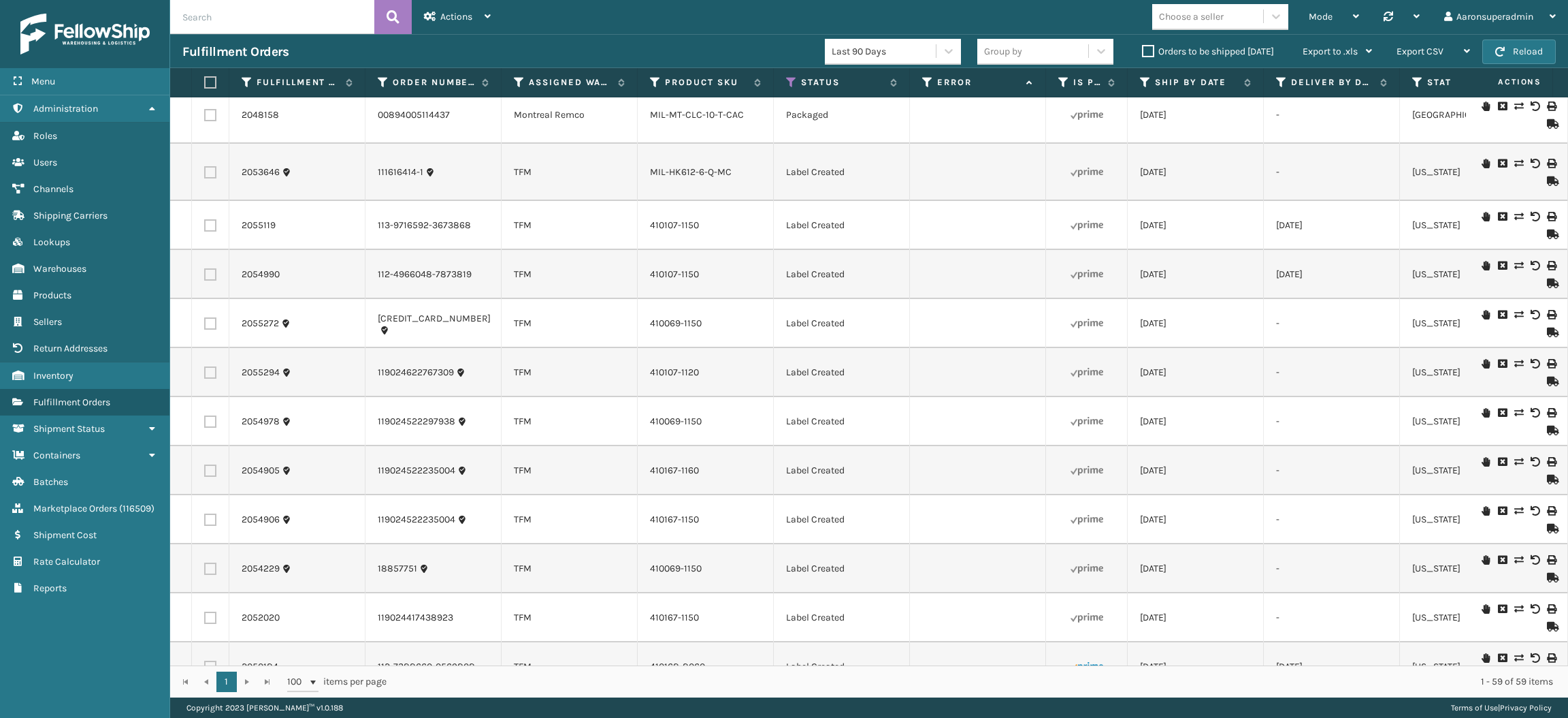
checkbox input "false"
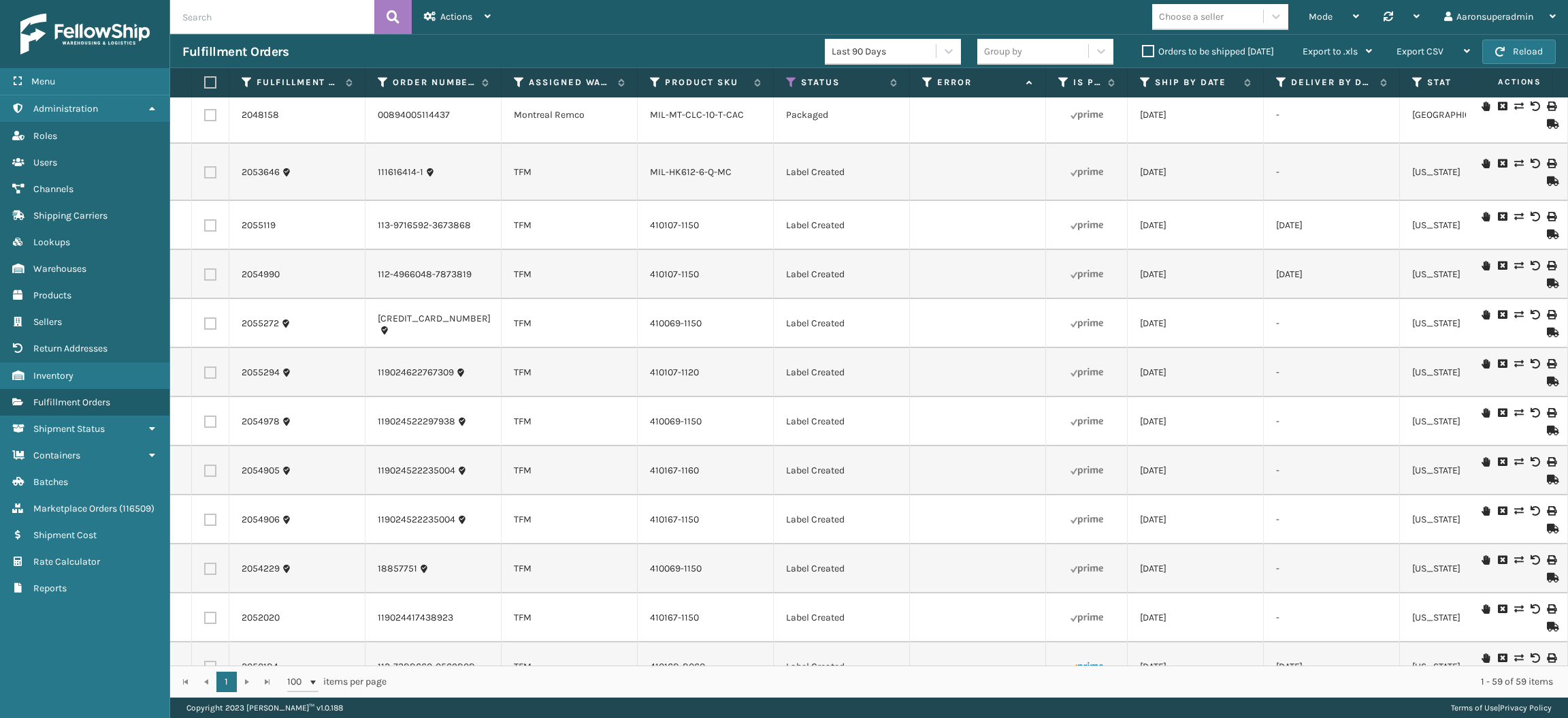
checkbox input "false"
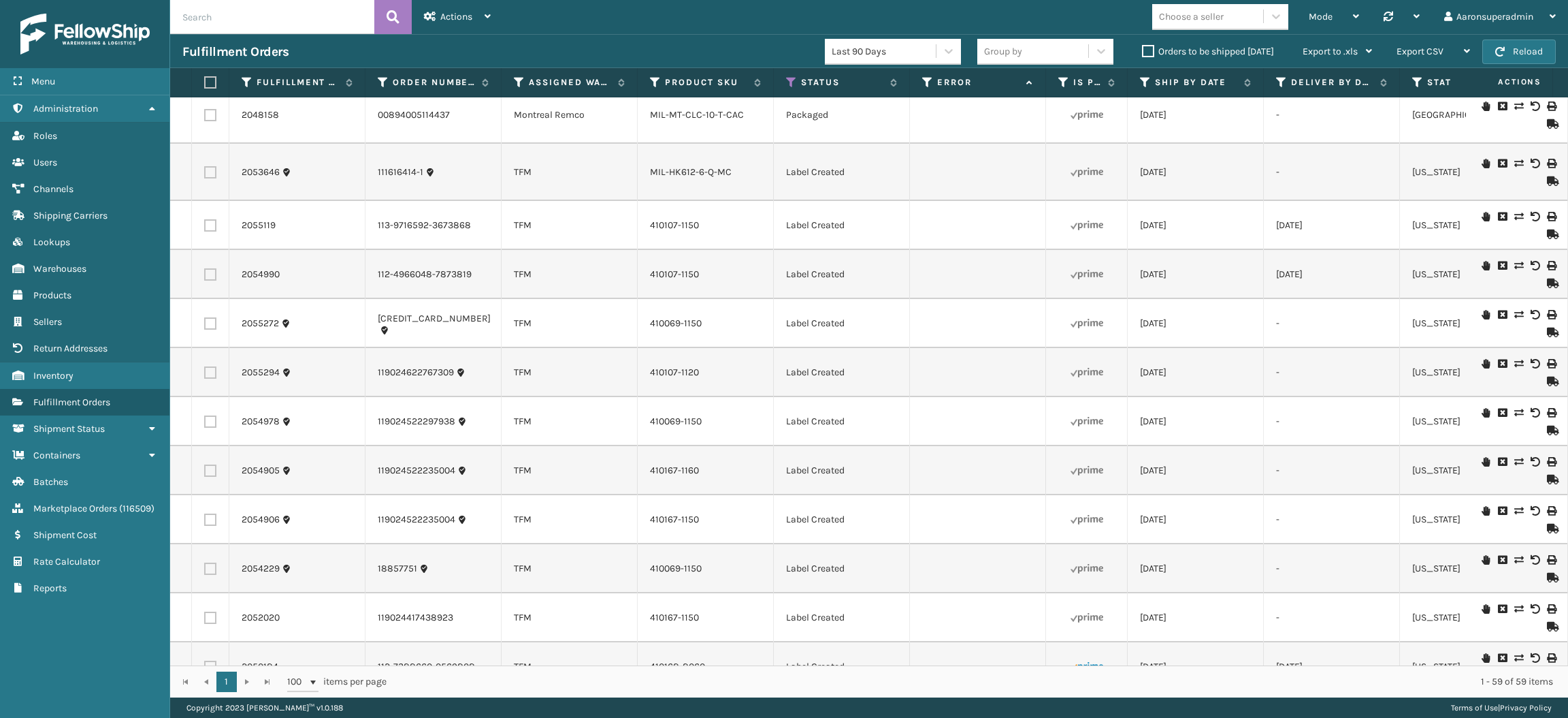
checkbox input "false"
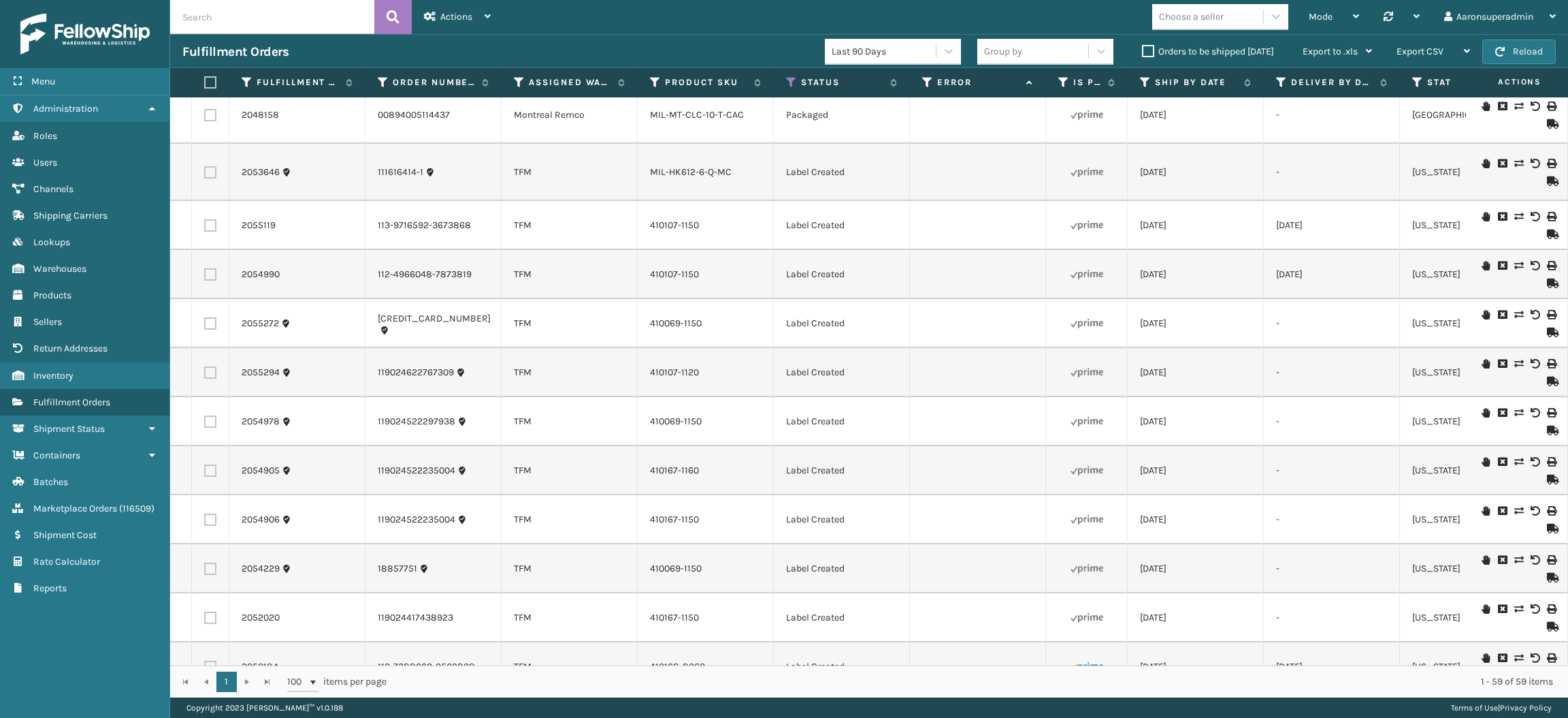
checkbox input "false"
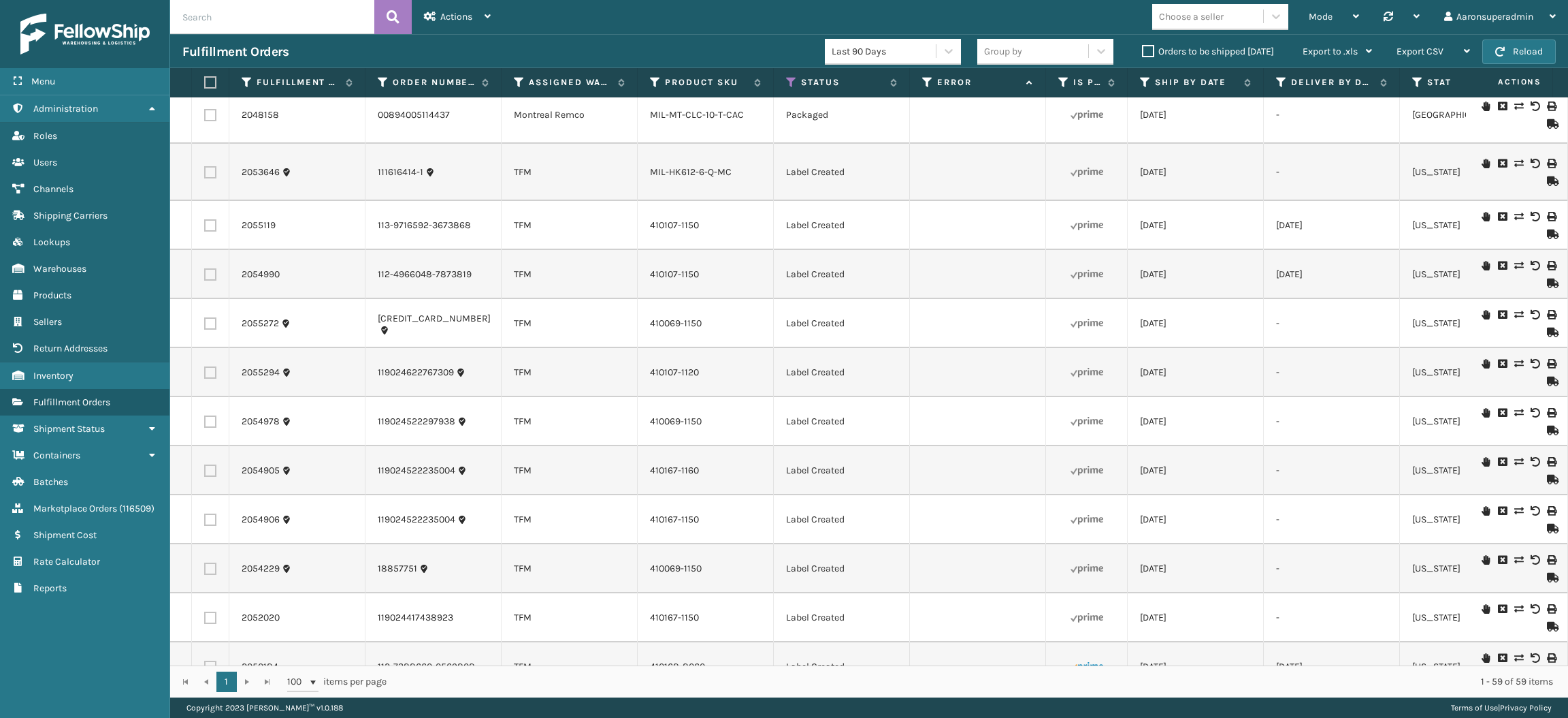
checkbox input "false"
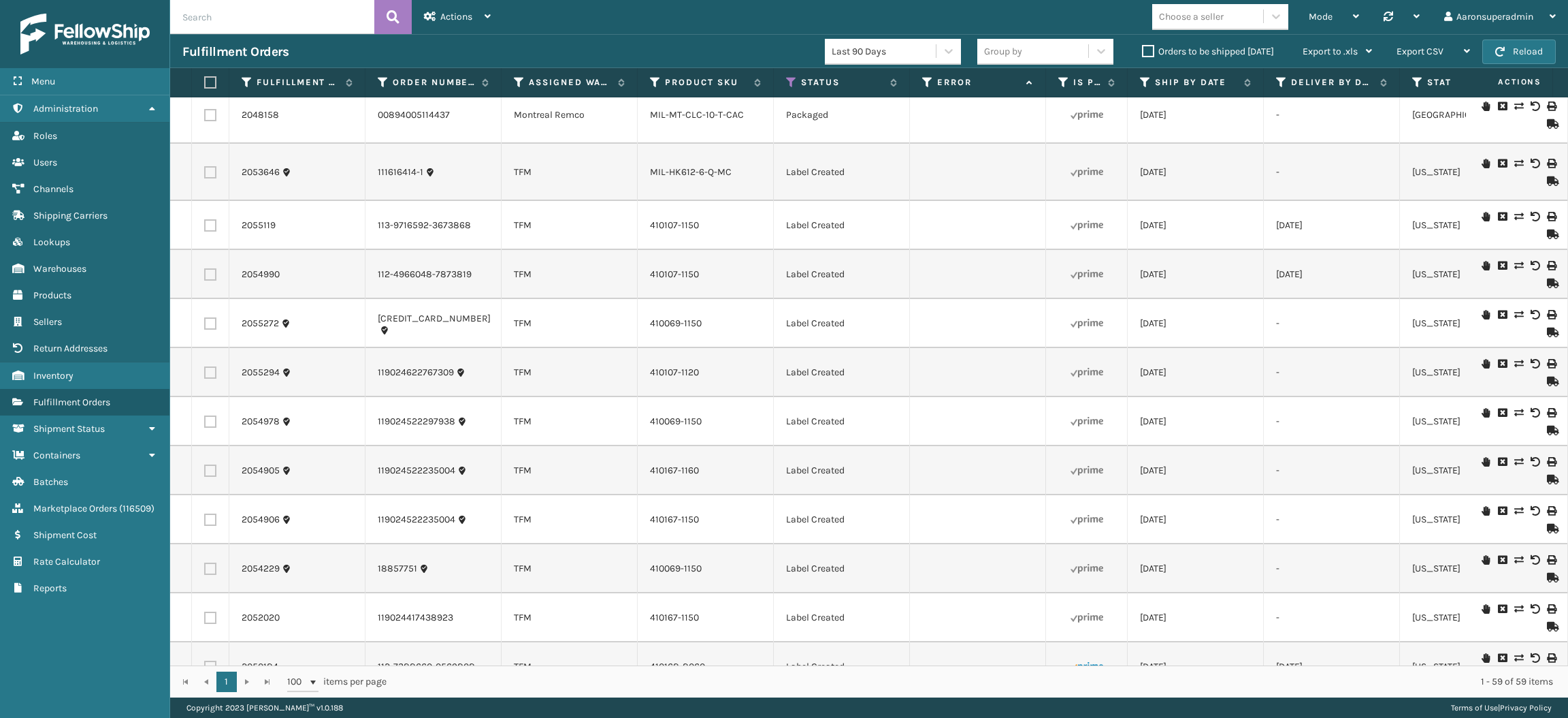
checkbox input "false"
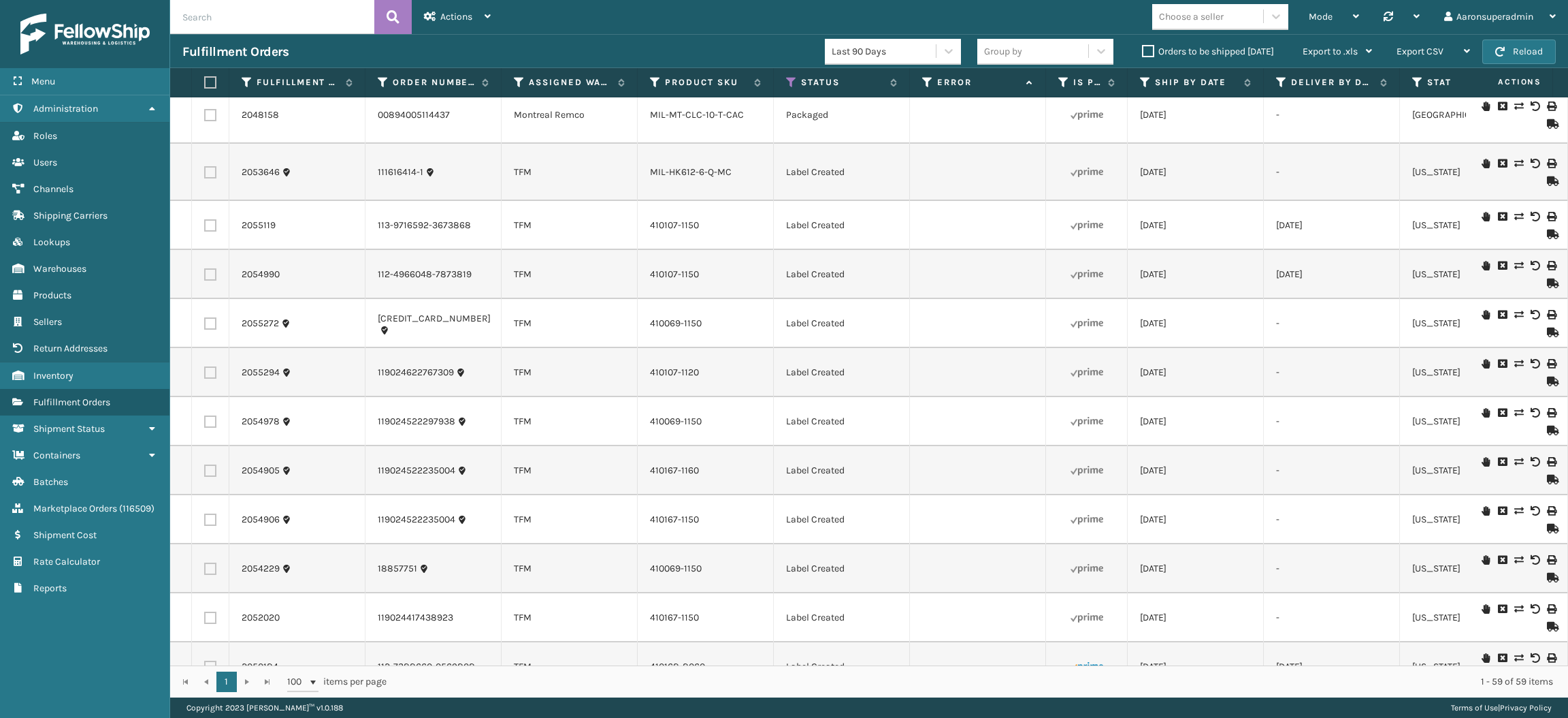
checkbox input "false"
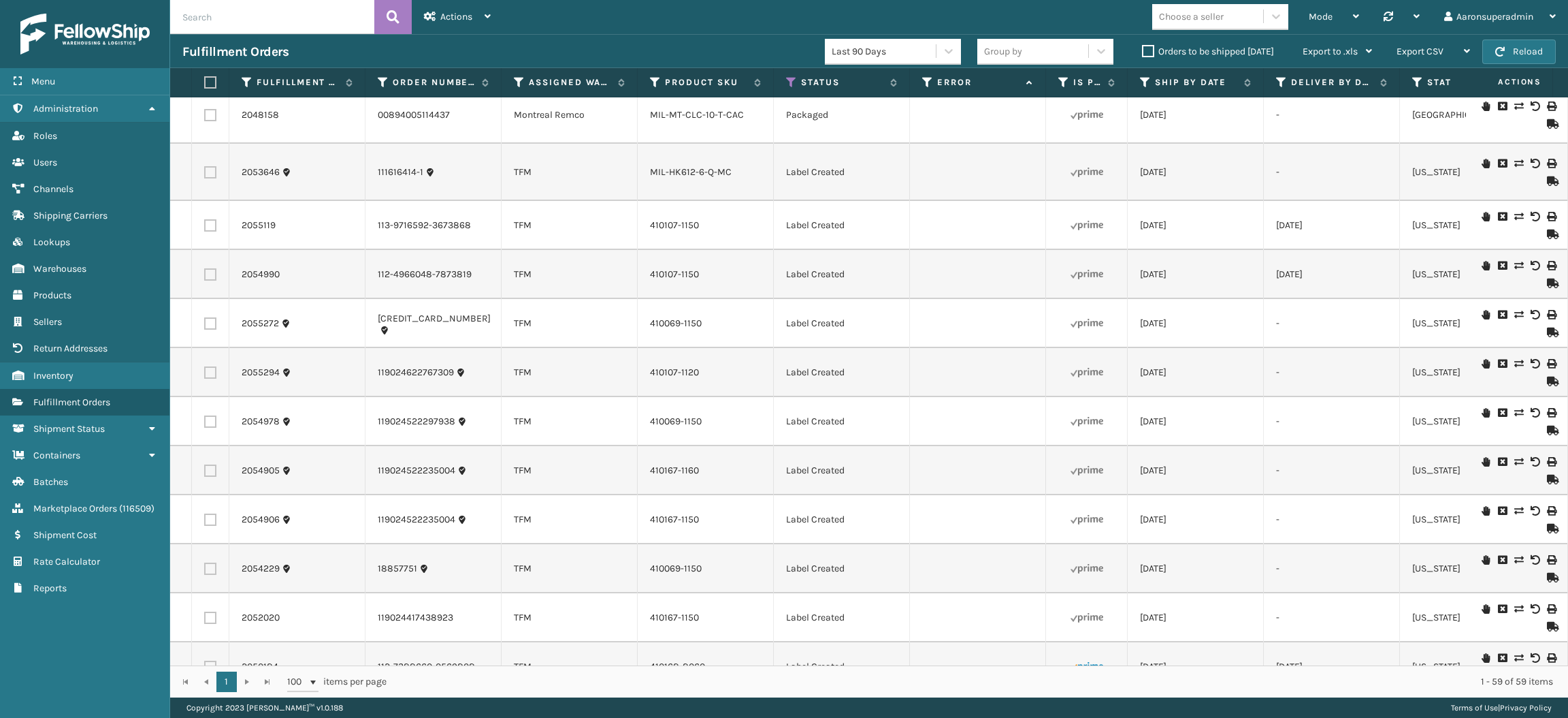
checkbox input "false"
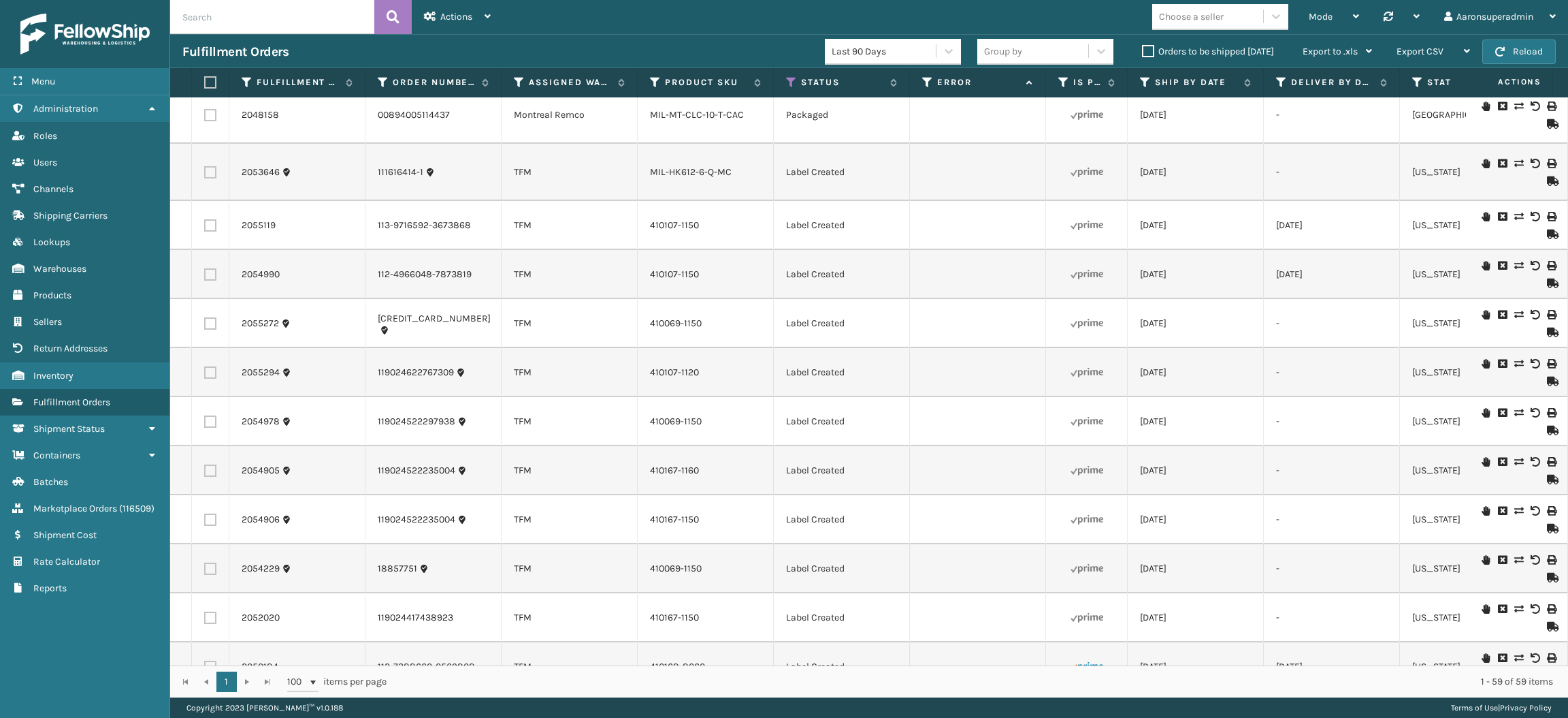
checkbox input "false"
